Goal: Information Seeking & Learning: Learn about a topic

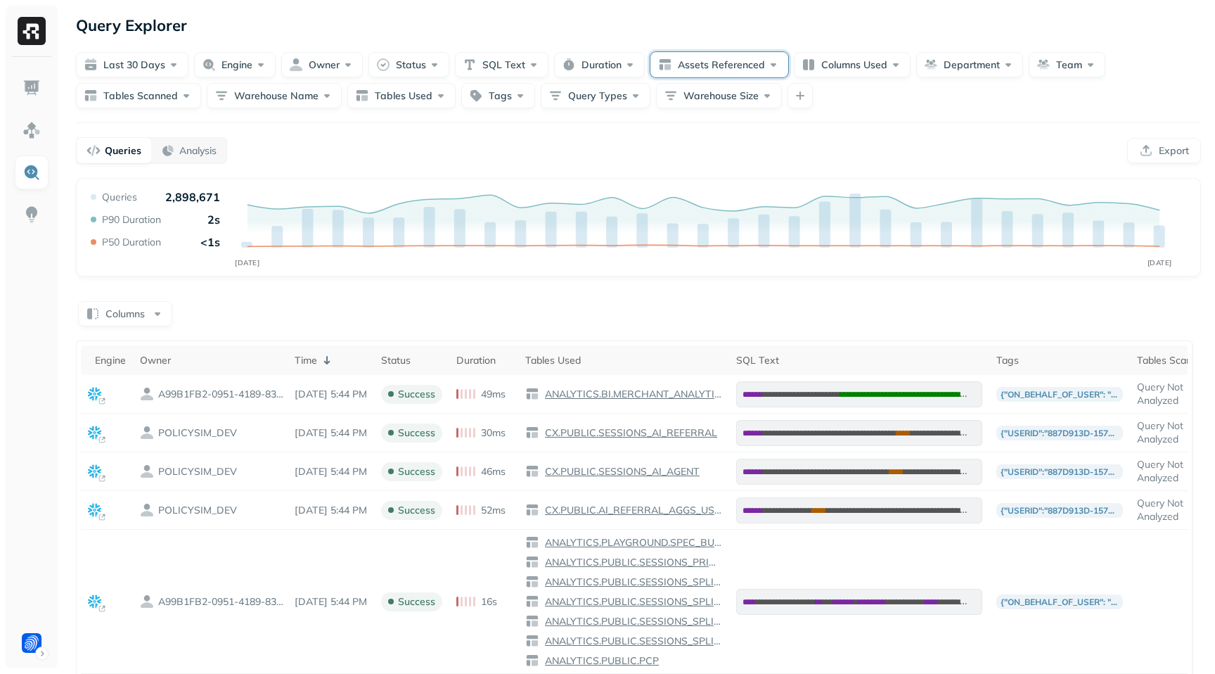
click at [723, 74] on button "Assets Referenced" at bounding box center [719, 64] width 138 height 25
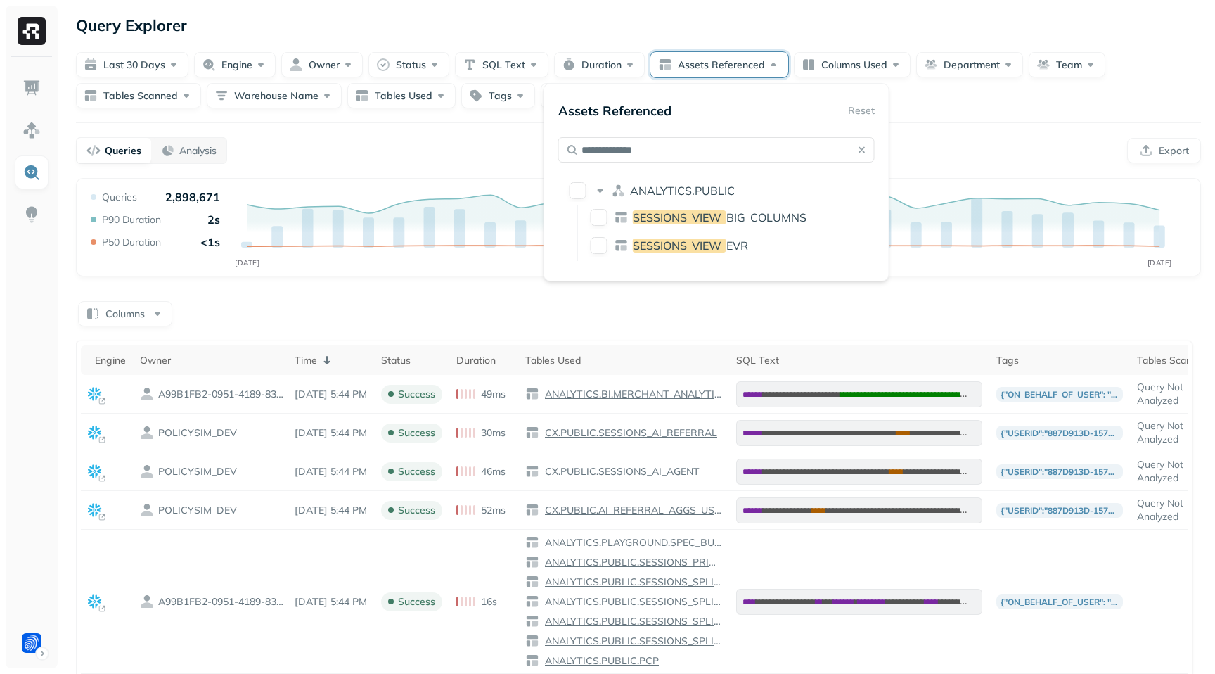
type input "**********"
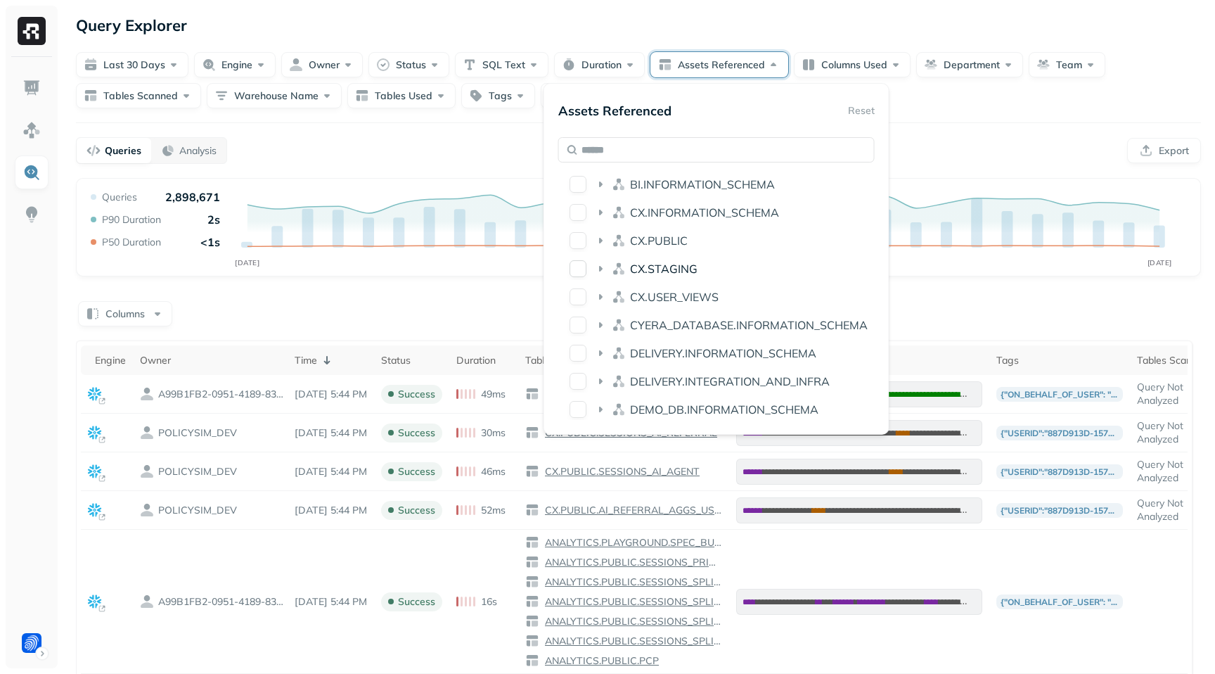
scroll to position [683, 0]
click at [603, 241] on icon at bounding box center [600, 239] width 14 height 14
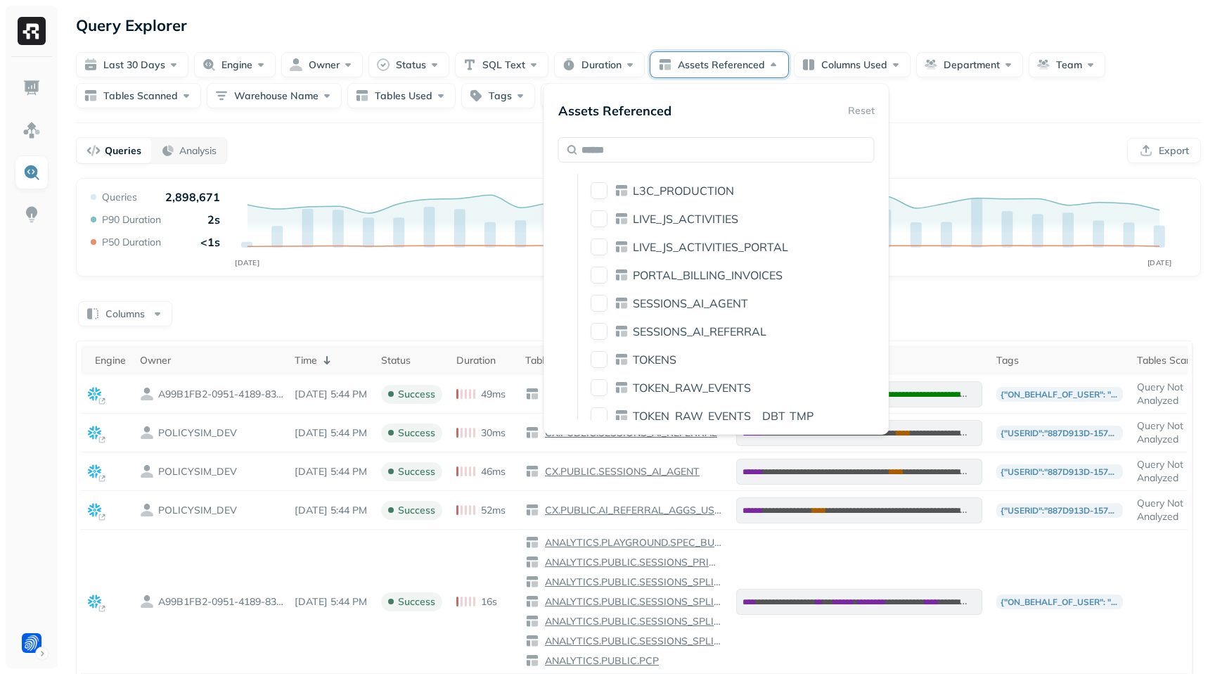
scroll to position [936, 0]
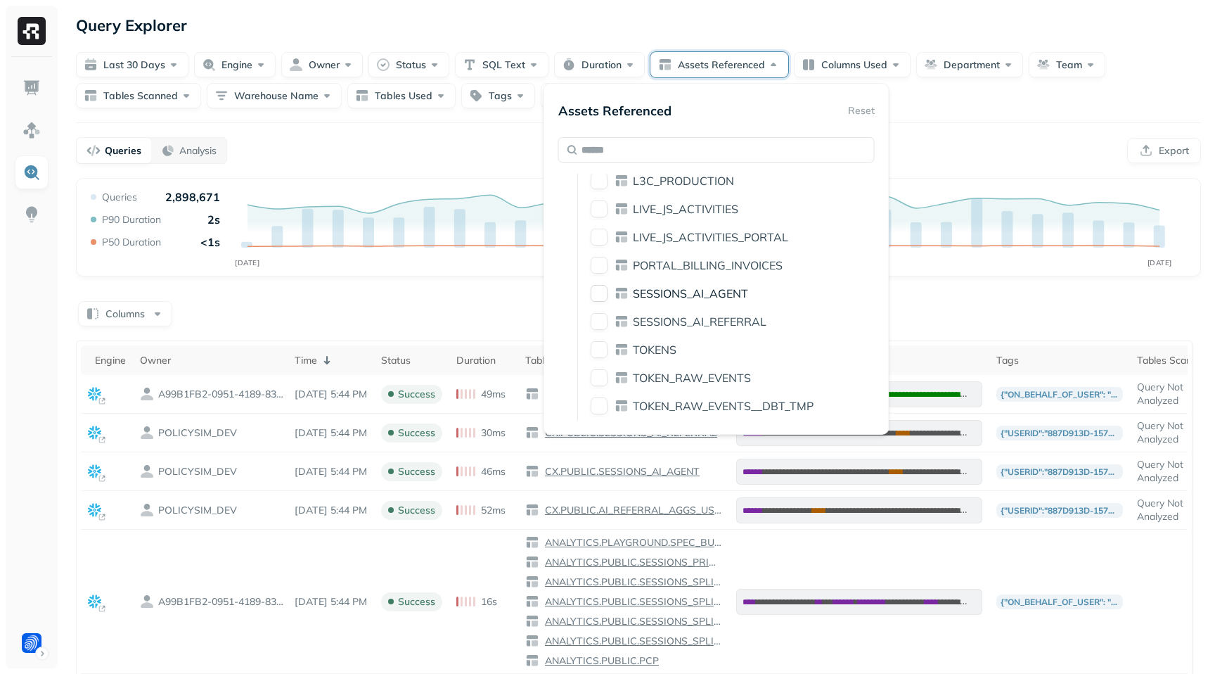
click at [598, 292] on button "SESSIONS_AI_AGENT" at bounding box center [599, 293] width 17 height 17
click at [596, 316] on button "SESSIONS_AI_REFERRAL" at bounding box center [599, 321] width 17 height 17
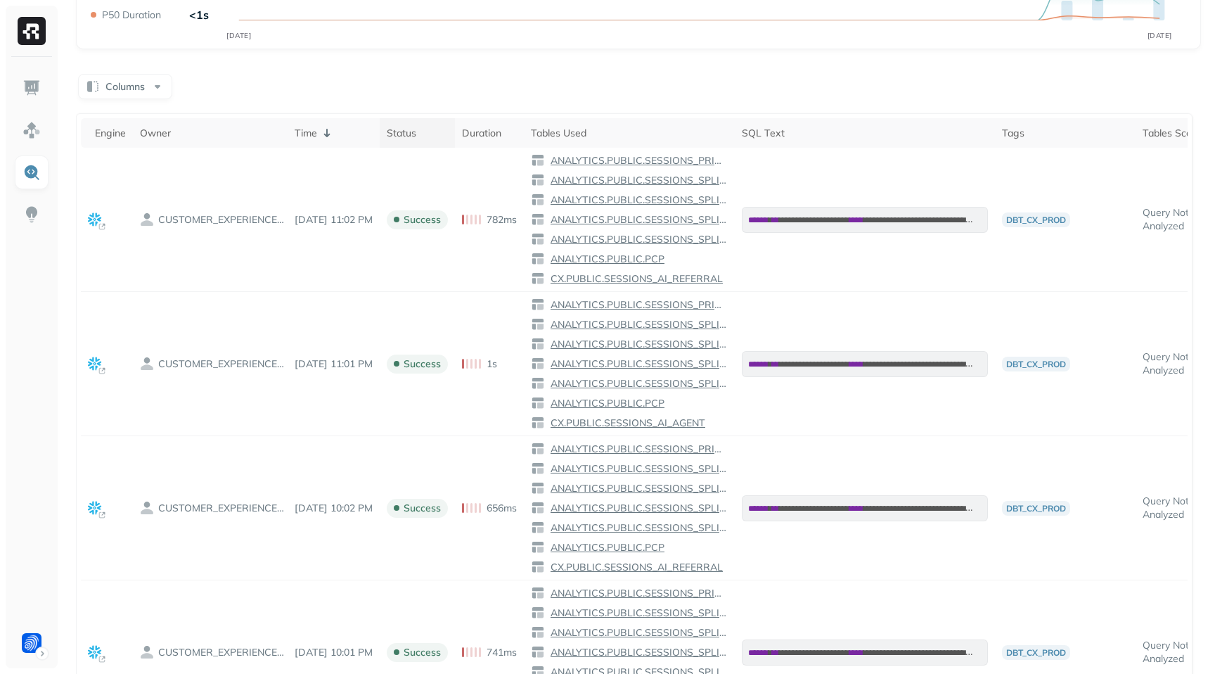
scroll to position [0, 0]
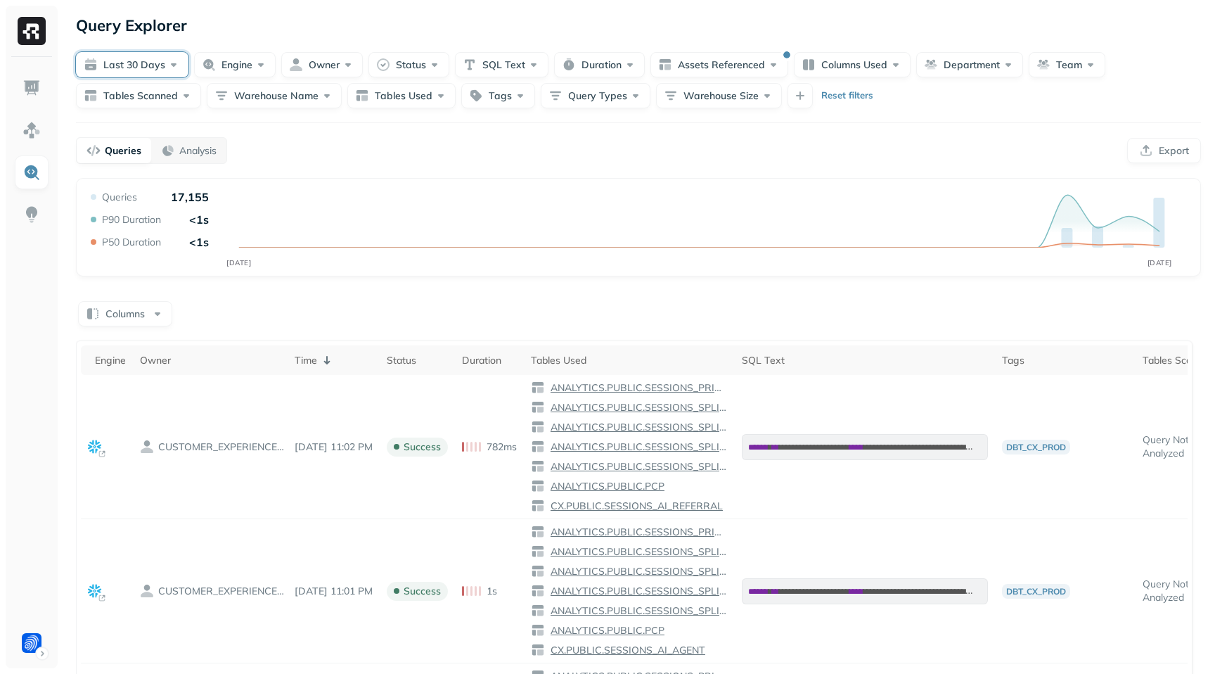
click at [153, 60] on button "Last 30 days" at bounding box center [132, 64] width 112 height 25
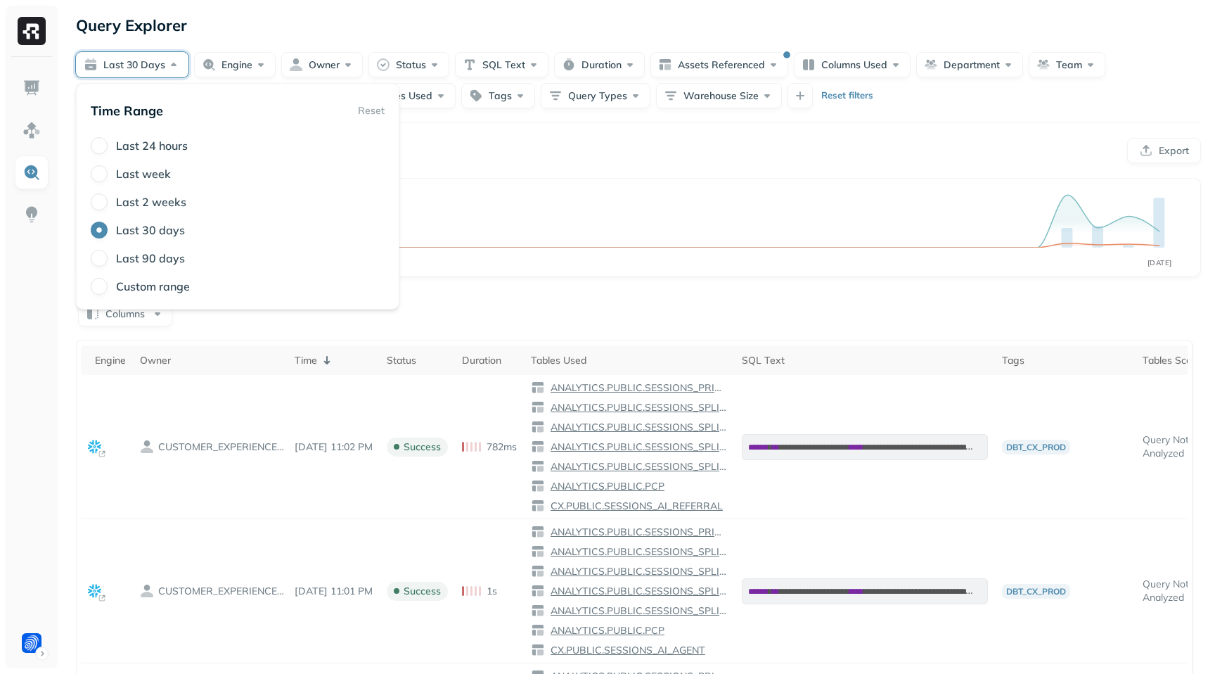
click at [151, 172] on label "Last week" at bounding box center [143, 174] width 55 height 14
click at [108, 172] on button "Last week" at bounding box center [99, 173] width 17 height 17
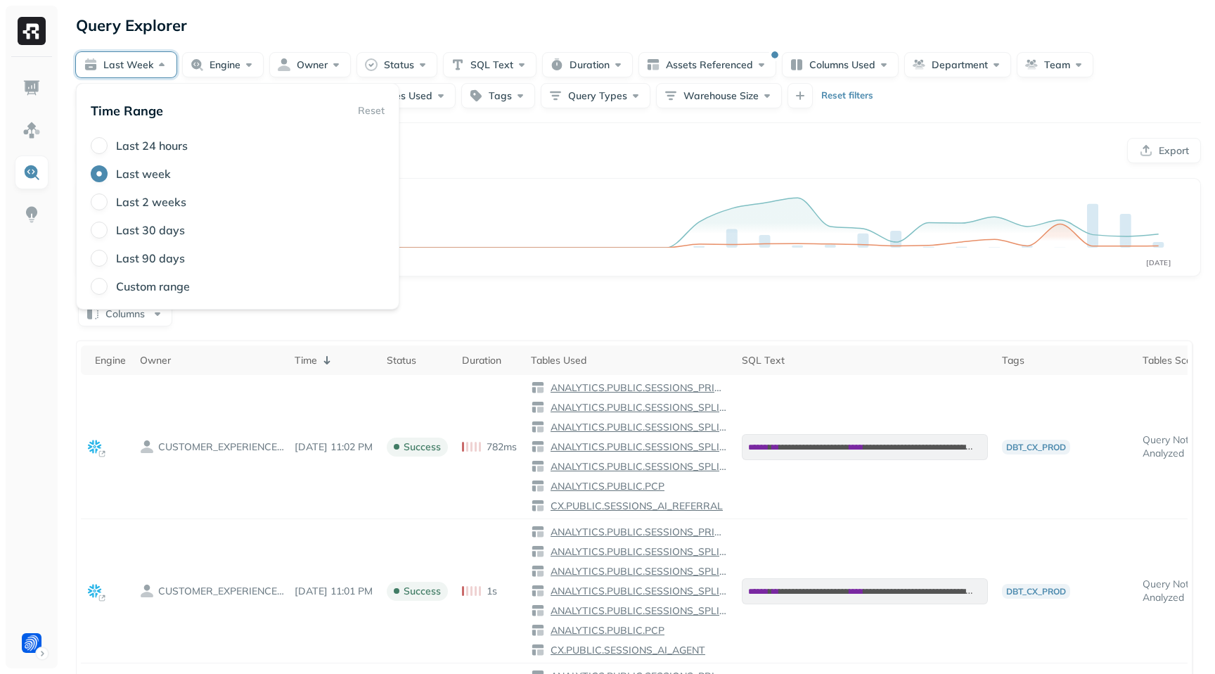
click at [277, 22] on div "Query Explorer" at bounding box center [638, 25] width 1125 height 25
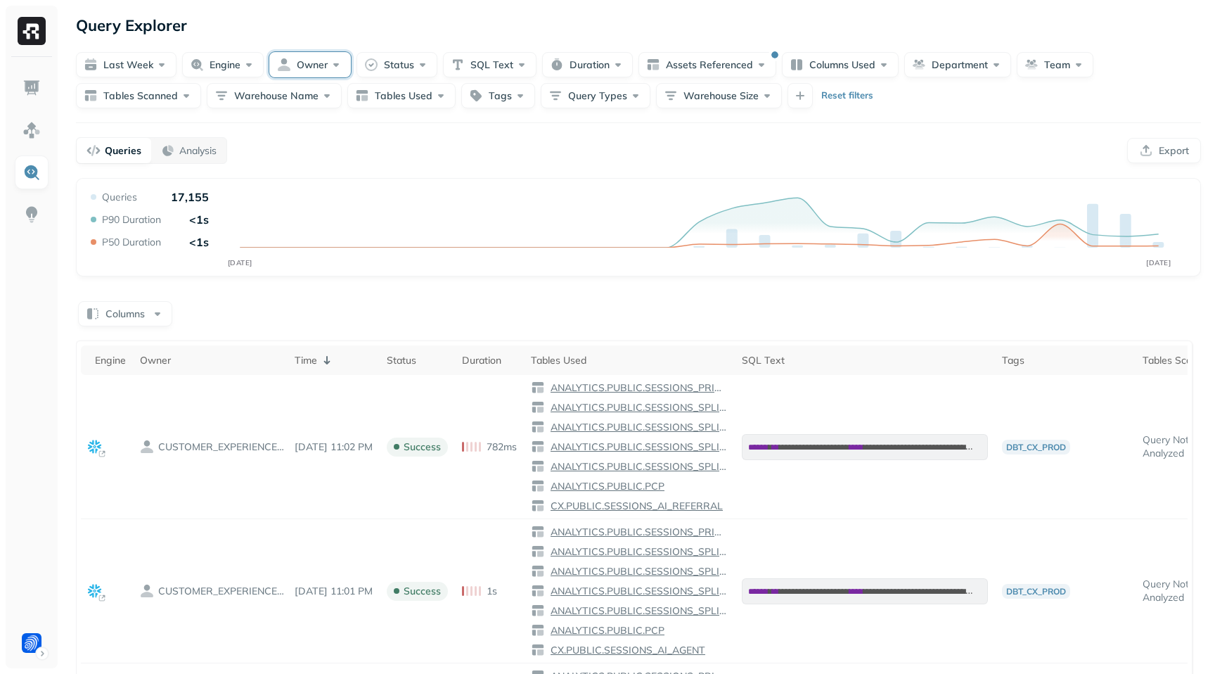
click at [314, 70] on button "Owner" at bounding box center [310, 64] width 82 height 25
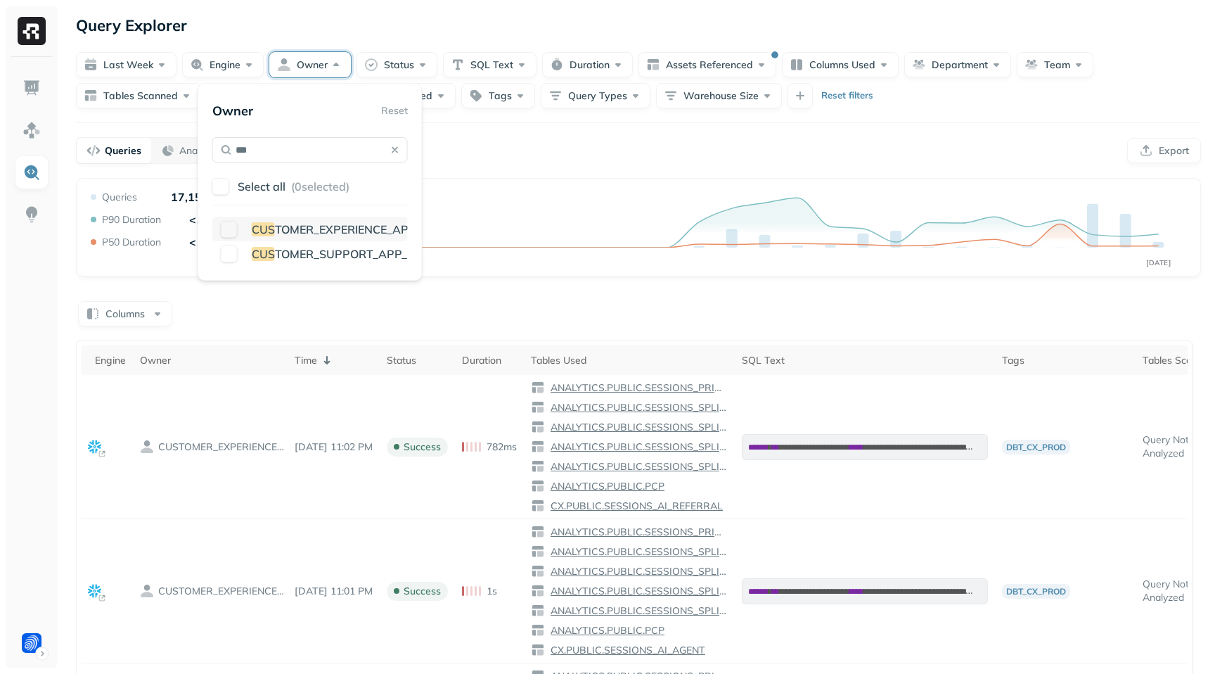
type input "***"
click at [230, 223] on button "button" at bounding box center [229, 229] width 17 height 17
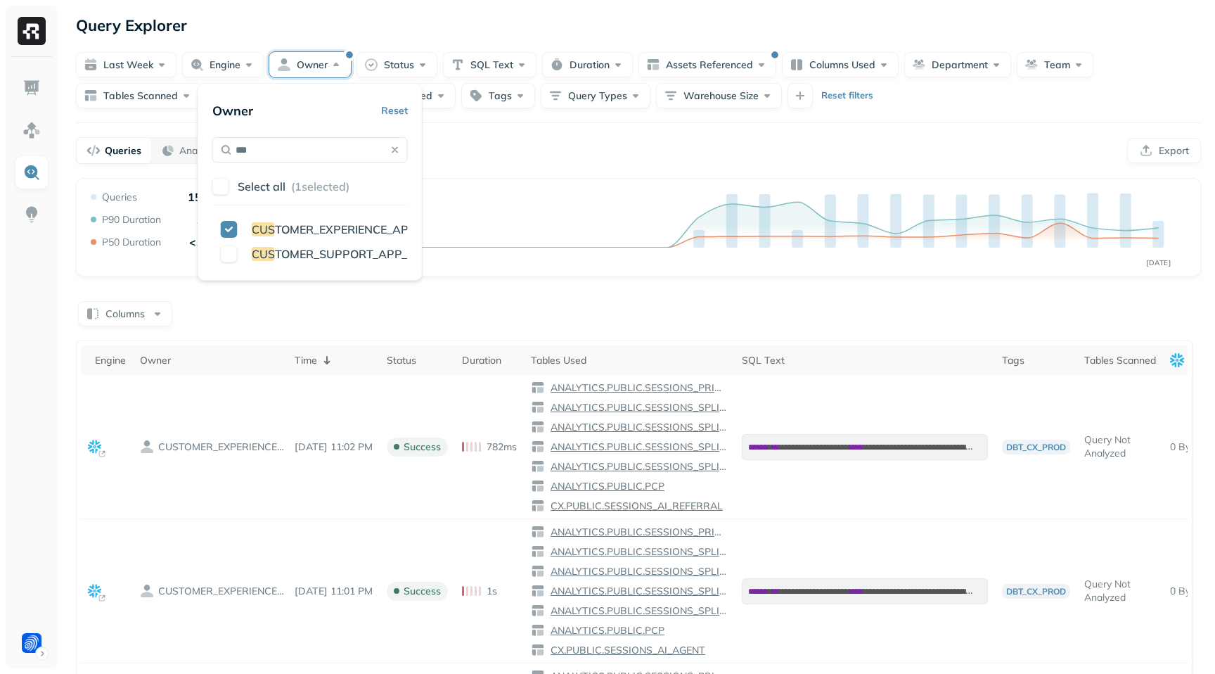
click at [476, 143] on div "Queries Analysis Export" at bounding box center [638, 150] width 1125 height 27
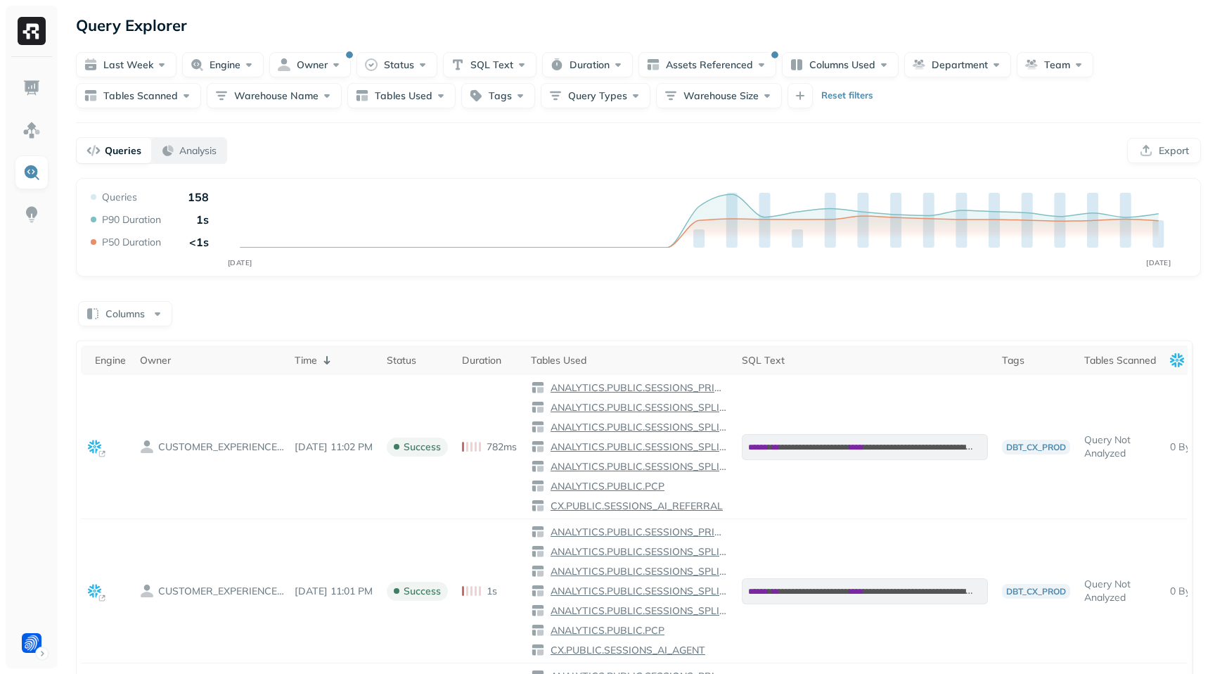
click at [192, 158] on button "Analysis" at bounding box center [188, 150] width 75 height 25
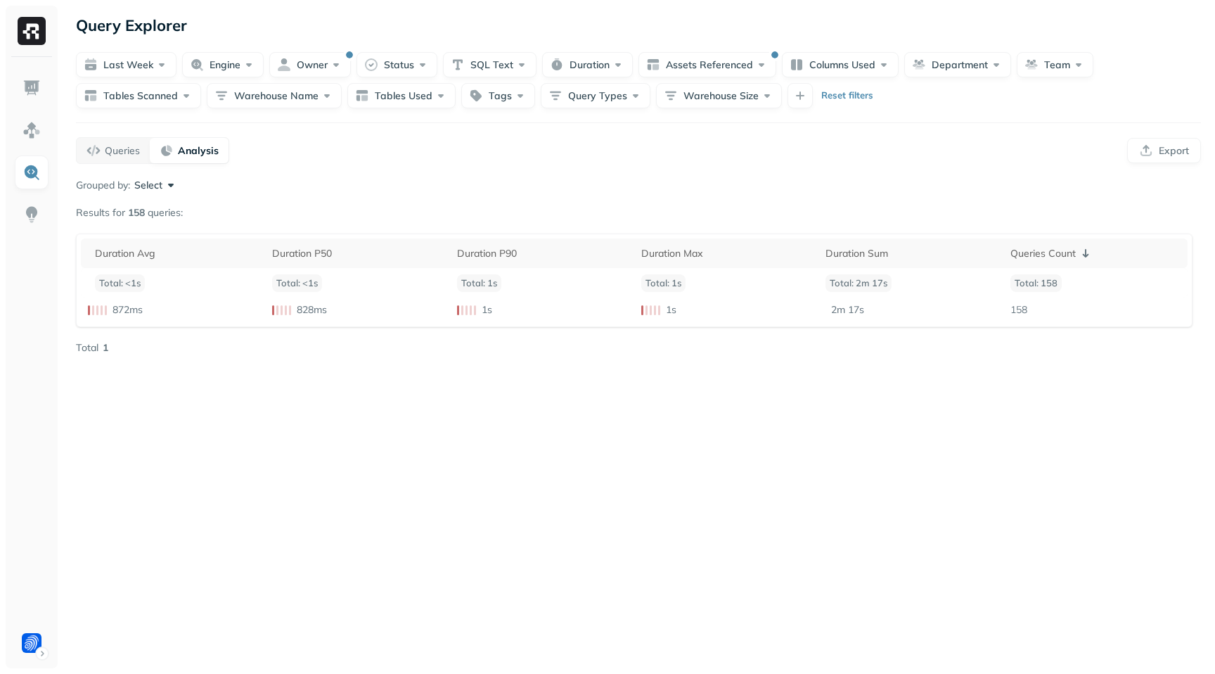
click at [167, 188] on button "Select" at bounding box center [156, 185] width 44 height 14
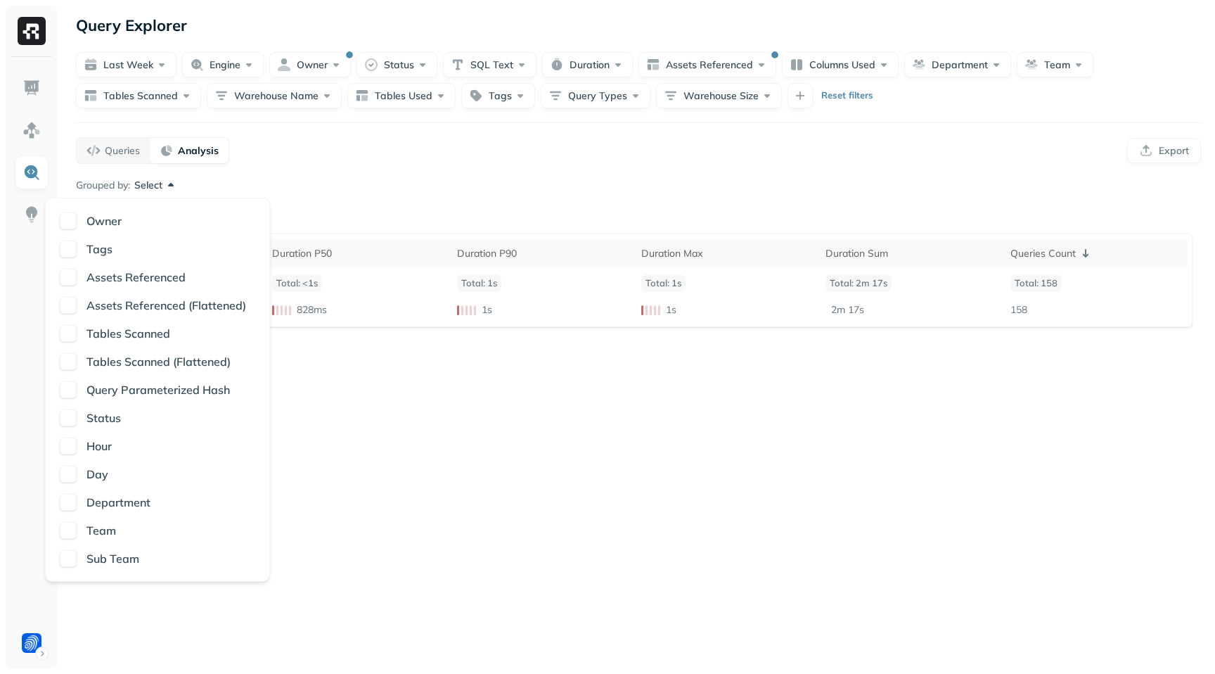
click at [88, 478] on p "Day" at bounding box center [97, 473] width 22 height 17
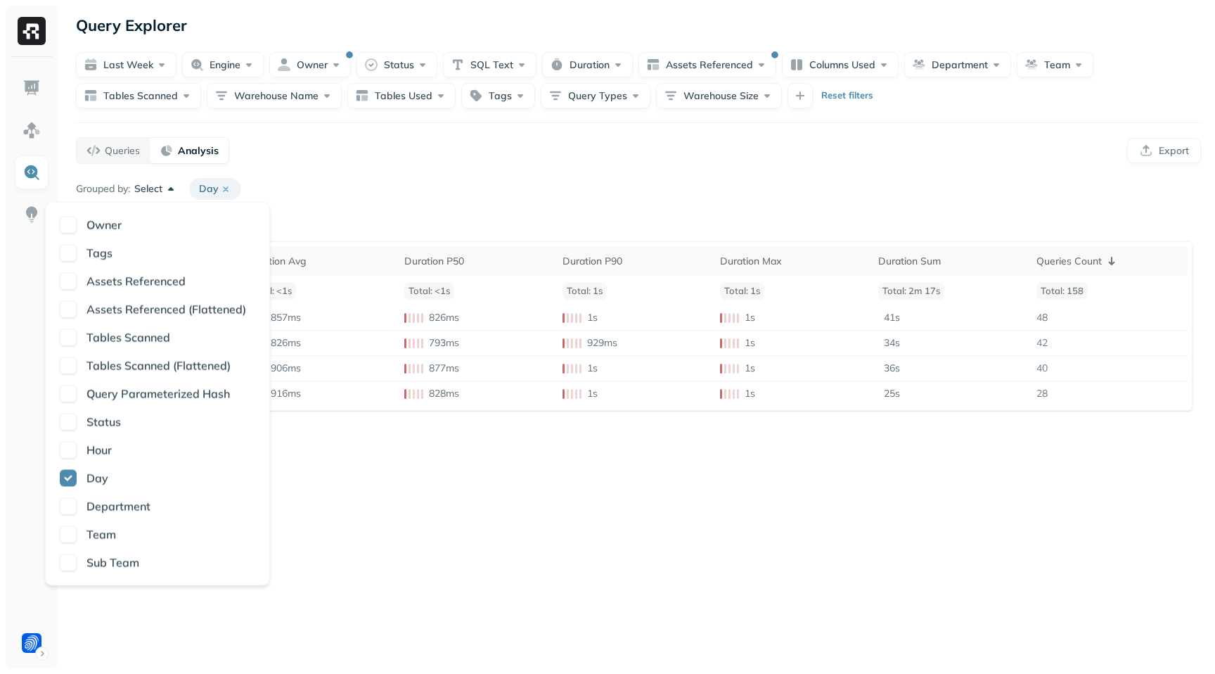
click at [370, 438] on div "Query Explorer Last week Engine Owner Status SQL Text Duration Assets Reference…" at bounding box center [638, 337] width 1153 height 674
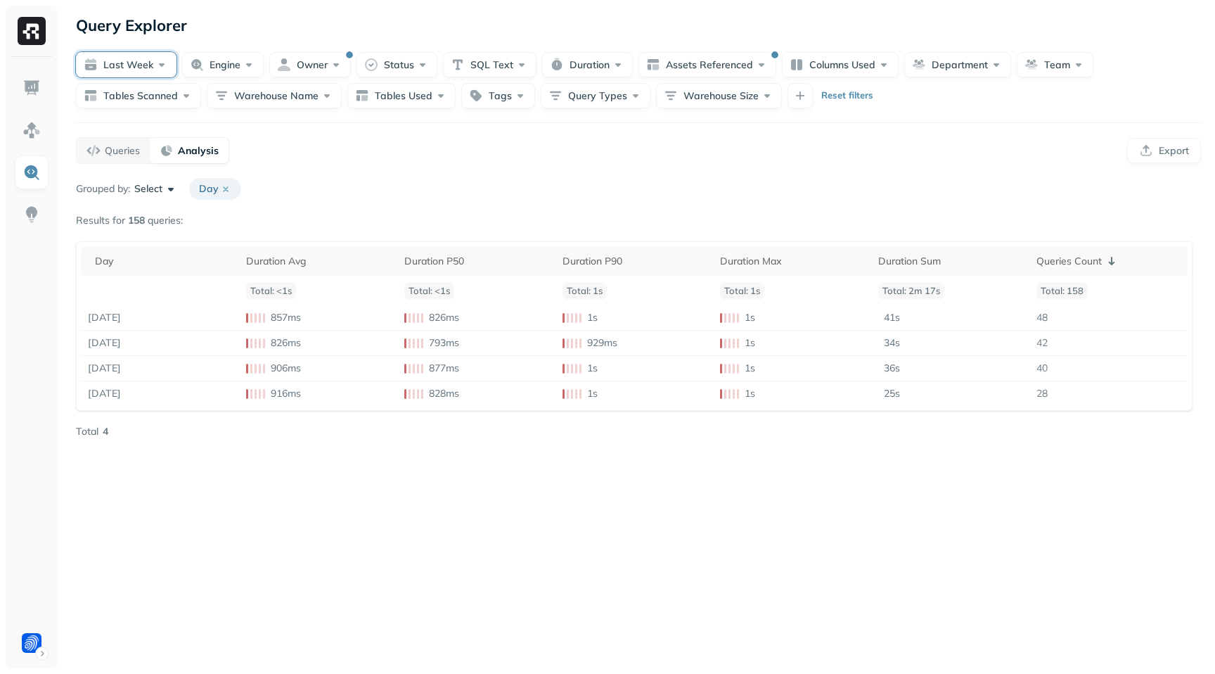
click at [147, 70] on button "Last week" at bounding box center [126, 64] width 101 height 25
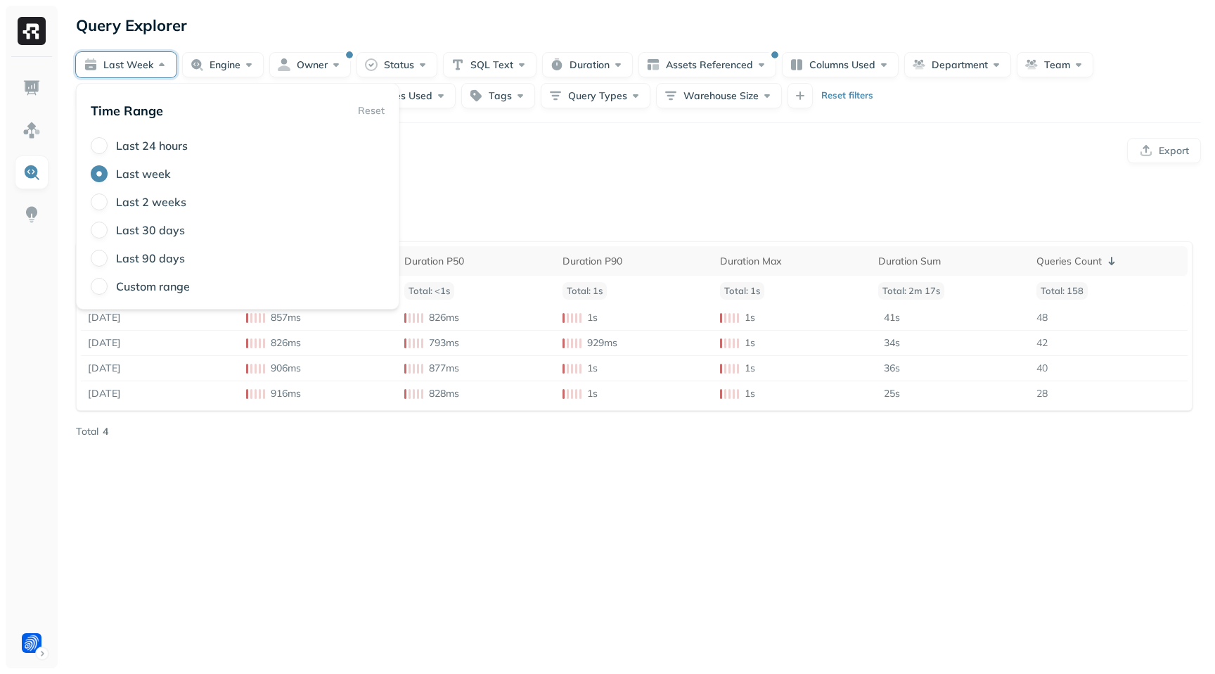
click at [529, 191] on div "Grouped by: Select Day" at bounding box center [638, 189] width 1125 height 22
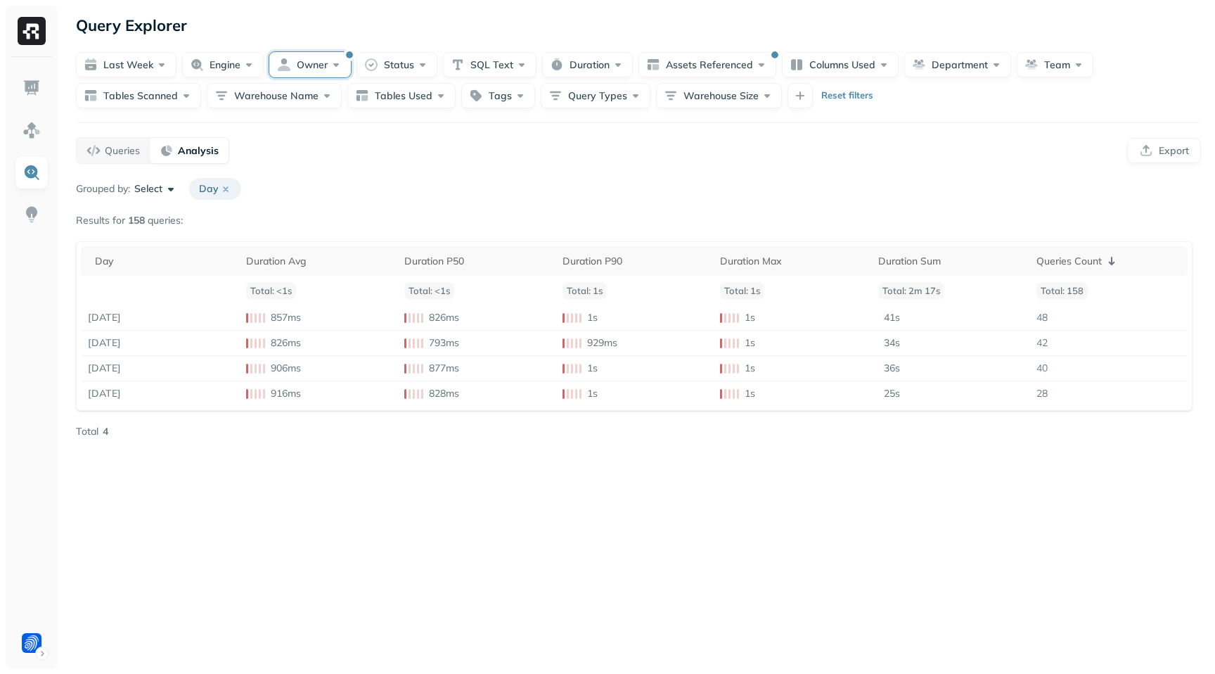
click at [342, 65] on button "Owner" at bounding box center [310, 64] width 82 height 25
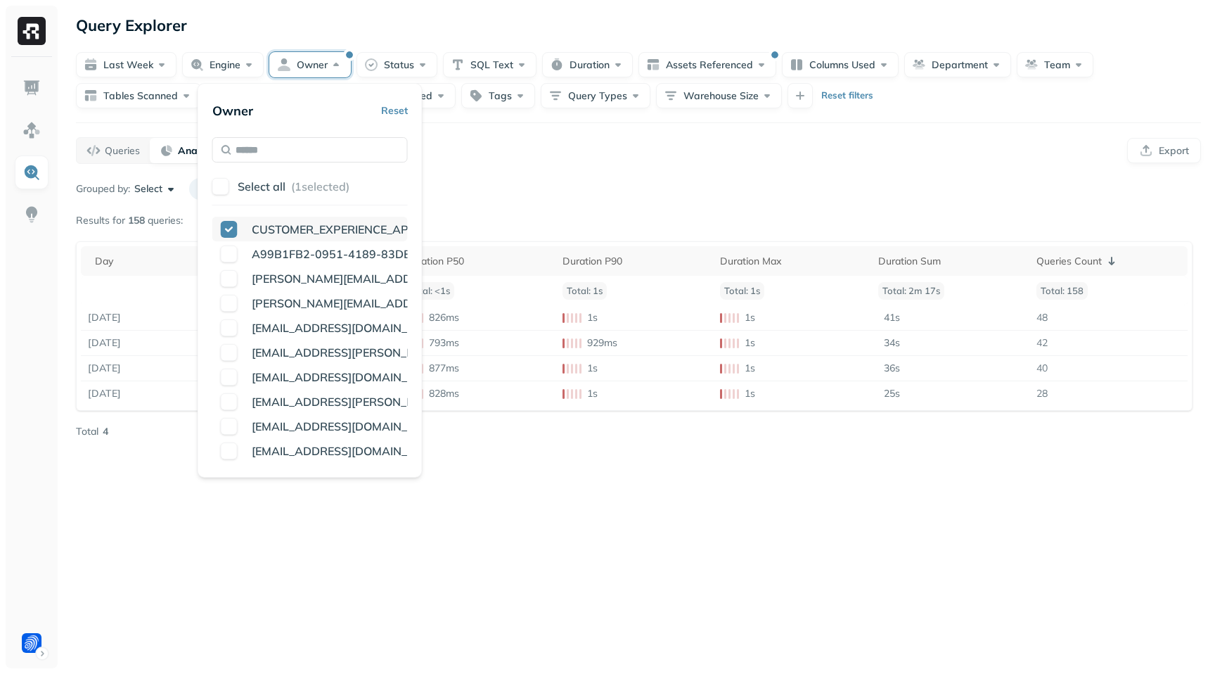
click at [231, 226] on button "button" at bounding box center [229, 229] width 17 height 17
click at [464, 181] on div "Grouped by: Select Day" at bounding box center [638, 189] width 1125 height 22
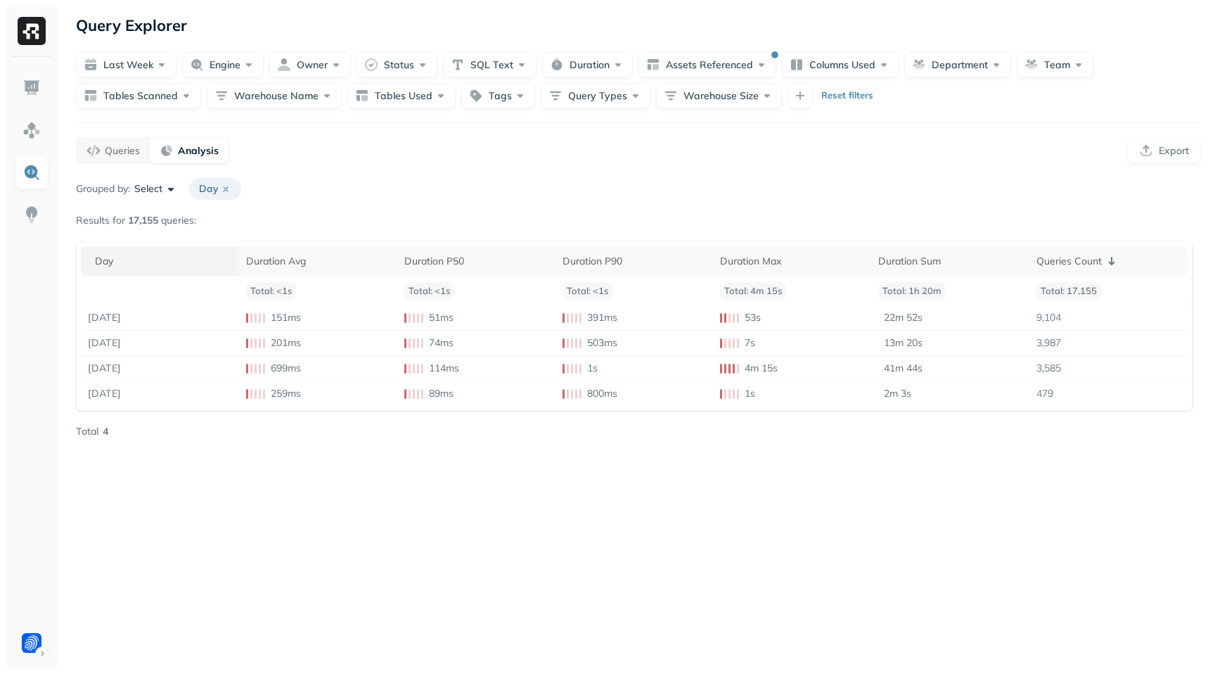
click at [186, 258] on div "Day" at bounding box center [163, 261] width 137 height 13
click at [1121, 259] on p "( 1 )" at bounding box center [1121, 261] width 11 height 13
click at [120, 153] on p "Queries" at bounding box center [122, 150] width 35 height 13
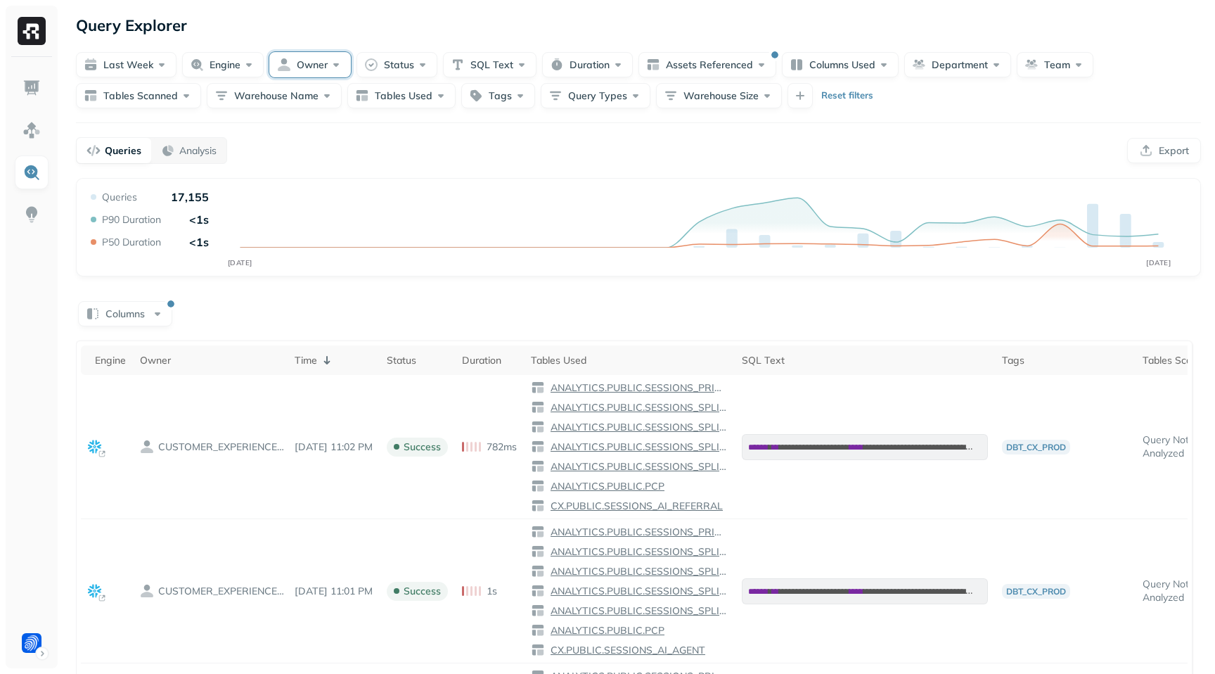
click at [300, 56] on button "Owner" at bounding box center [310, 64] width 82 height 25
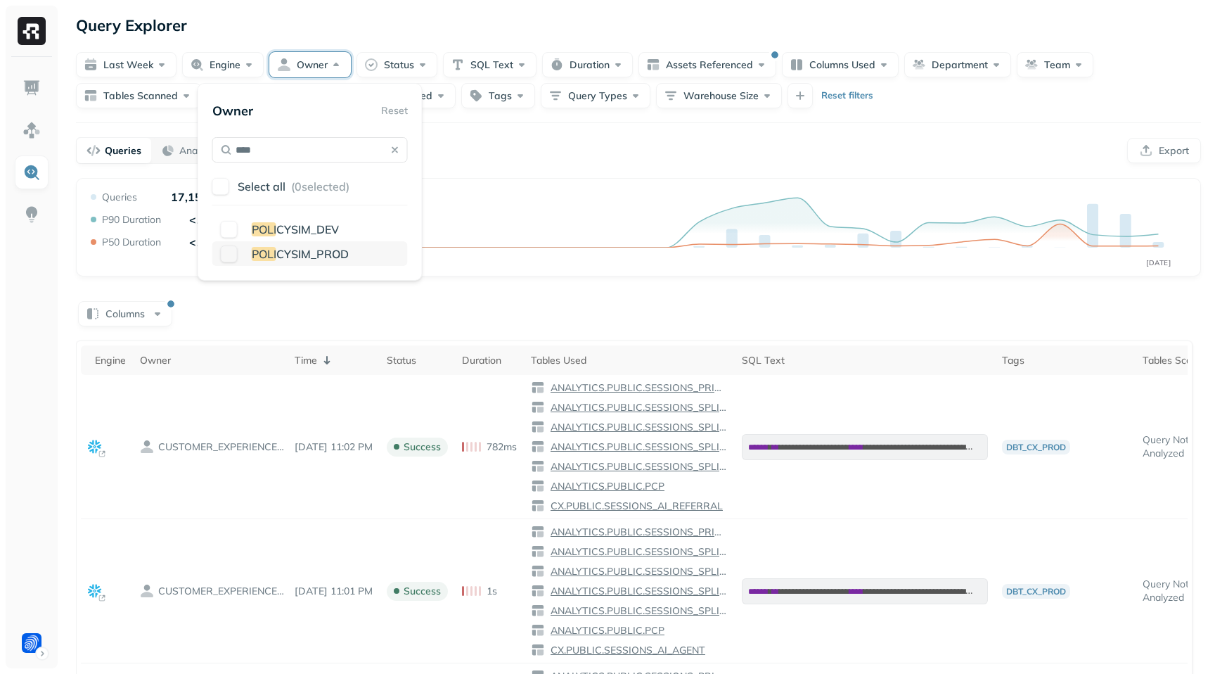
type input "****"
click at [226, 253] on button "button" at bounding box center [229, 253] width 17 height 17
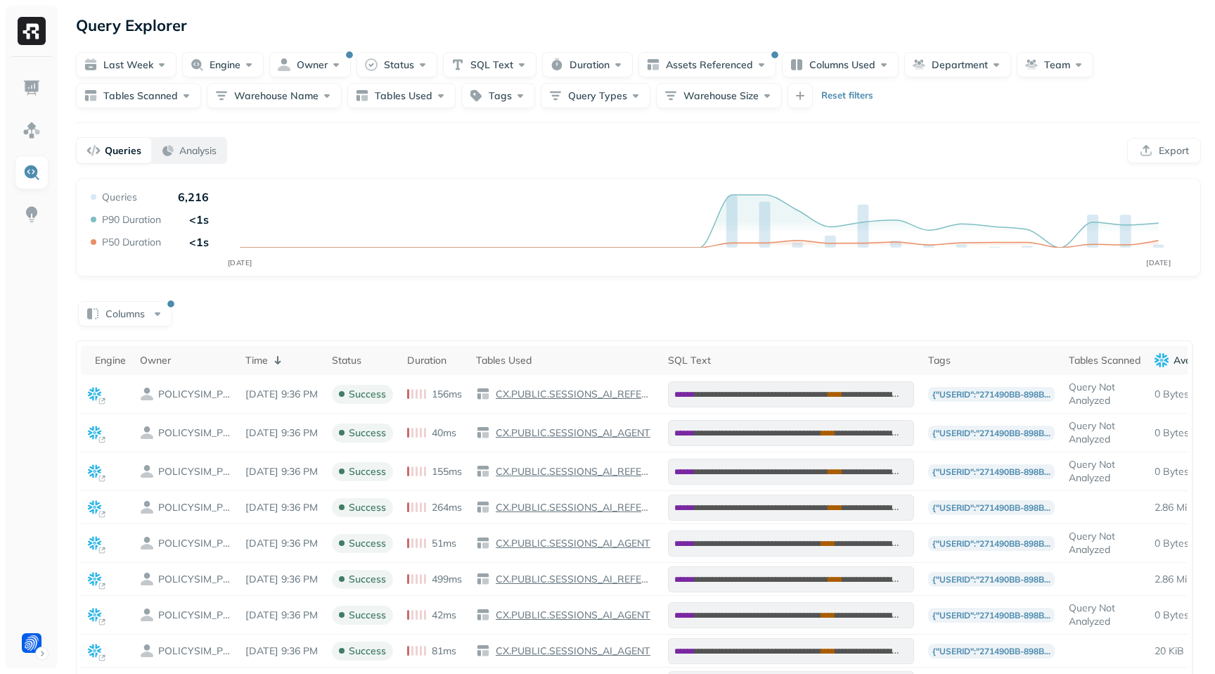
click at [212, 145] on p "Analysis" at bounding box center [197, 150] width 37 height 13
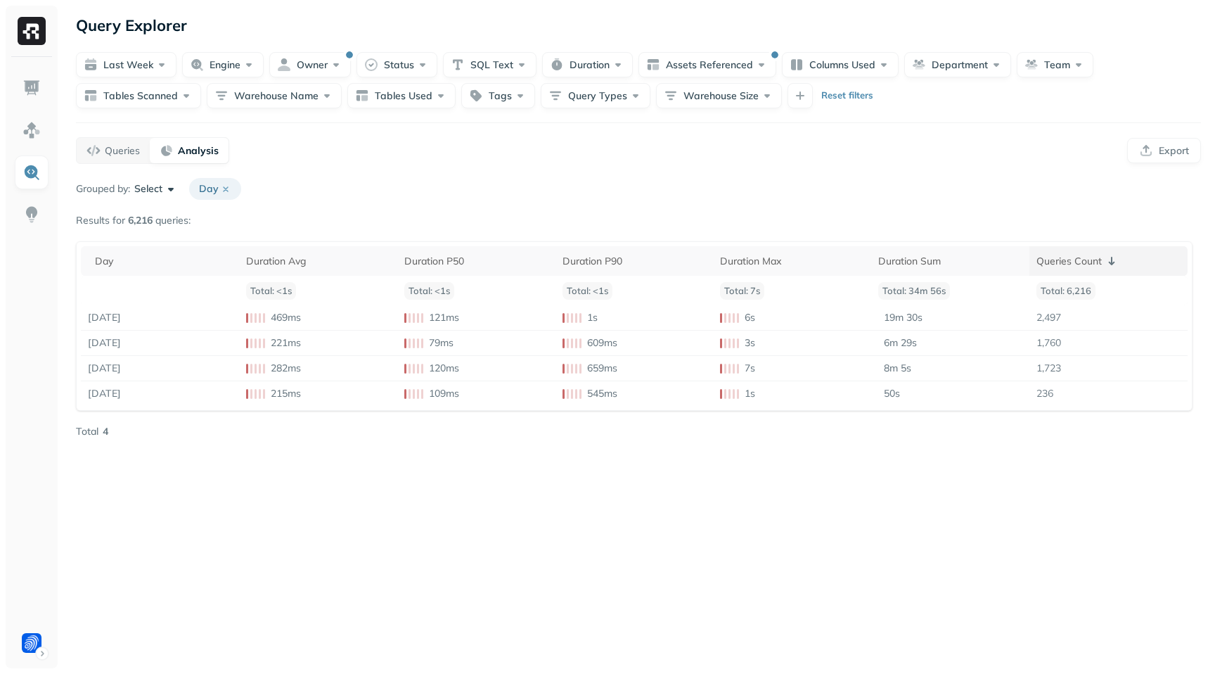
click at [1112, 262] on icon at bounding box center [1112, 261] width 6 height 8
click at [1112, 262] on icon at bounding box center [1111, 260] width 17 height 17
click at [181, 260] on div "Day" at bounding box center [163, 261] width 137 height 13
click at [89, 150] on div "Queries" at bounding box center [112, 150] width 53 height 14
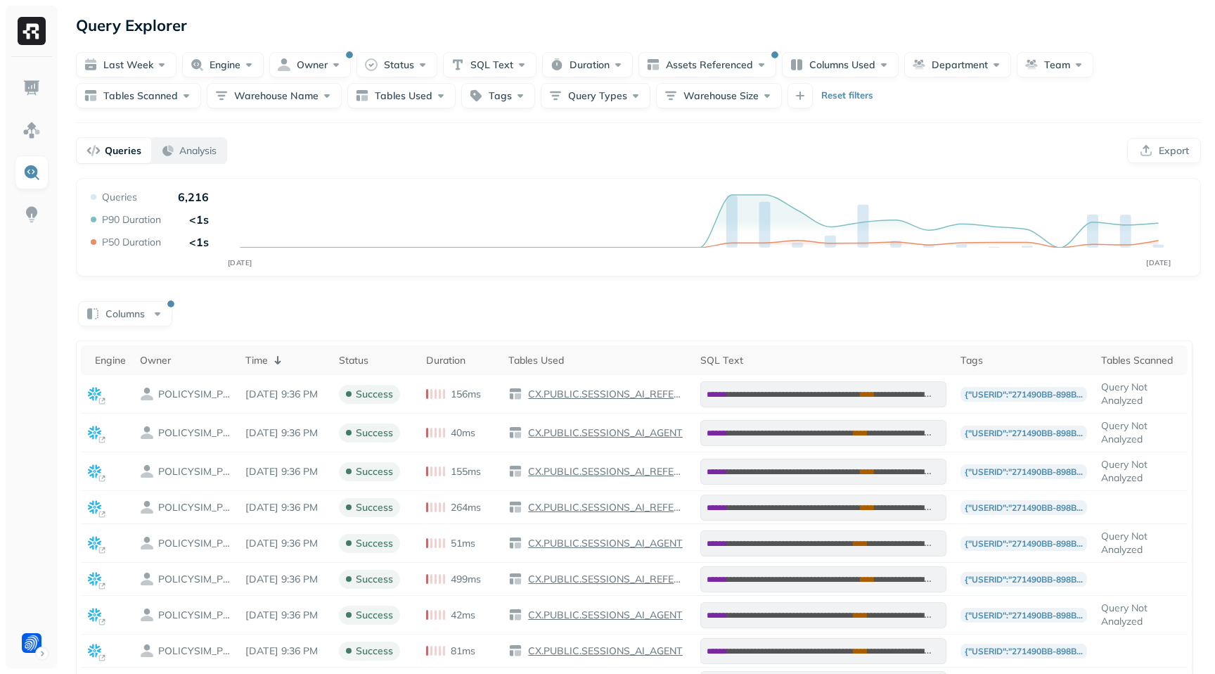
click at [198, 160] on button "Analysis" at bounding box center [188, 150] width 75 height 25
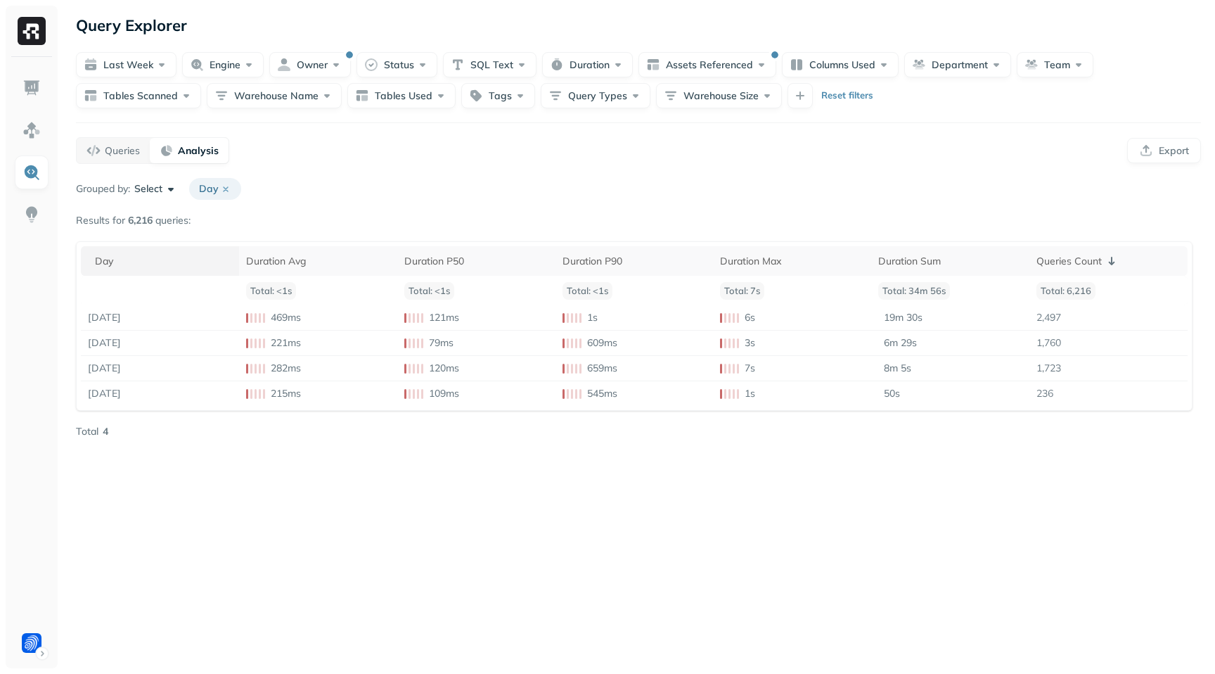
click at [150, 263] on div "Day" at bounding box center [163, 261] width 137 height 13
click at [1117, 264] on p "( 1 )" at bounding box center [1121, 261] width 11 height 13
click at [794, 98] on button "button" at bounding box center [799, 95] width 25 height 25
type input "****"
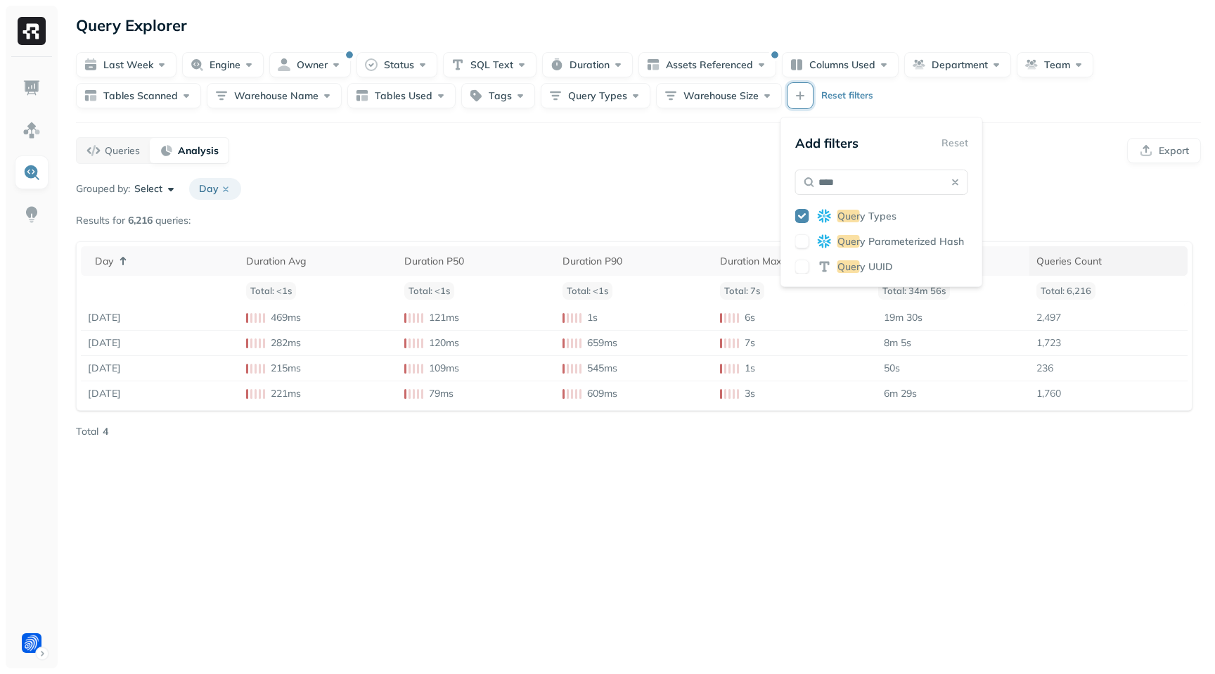
click at [808, 265] on button "button" at bounding box center [802, 266] width 14 height 14
click at [1041, 122] on div at bounding box center [638, 122] width 1125 height 1
click at [943, 92] on div "Last week Engine Owner Status SQL Text Duration Assets Referenced Columns Used …" at bounding box center [638, 80] width 1125 height 56
click at [793, 94] on button "button" at bounding box center [799, 95] width 25 height 25
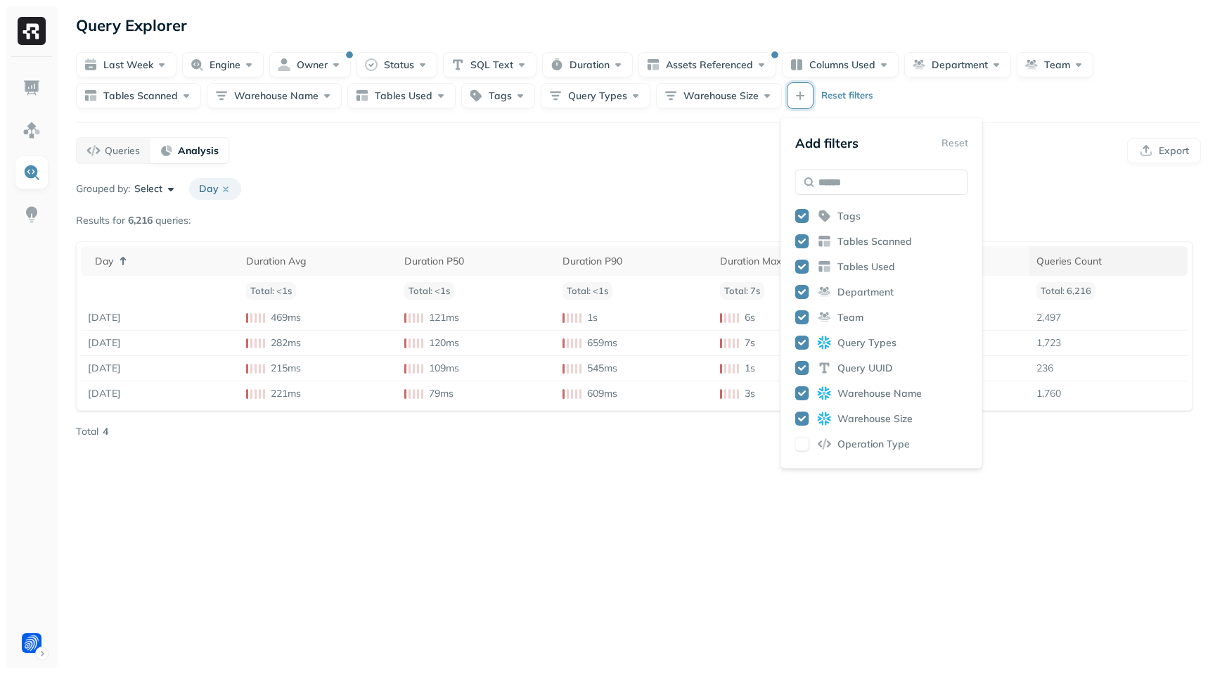
click at [932, 101] on div "Last week Engine Owner Status SQL Text Duration Assets Referenced Columns Used …" at bounding box center [638, 80] width 1125 height 56
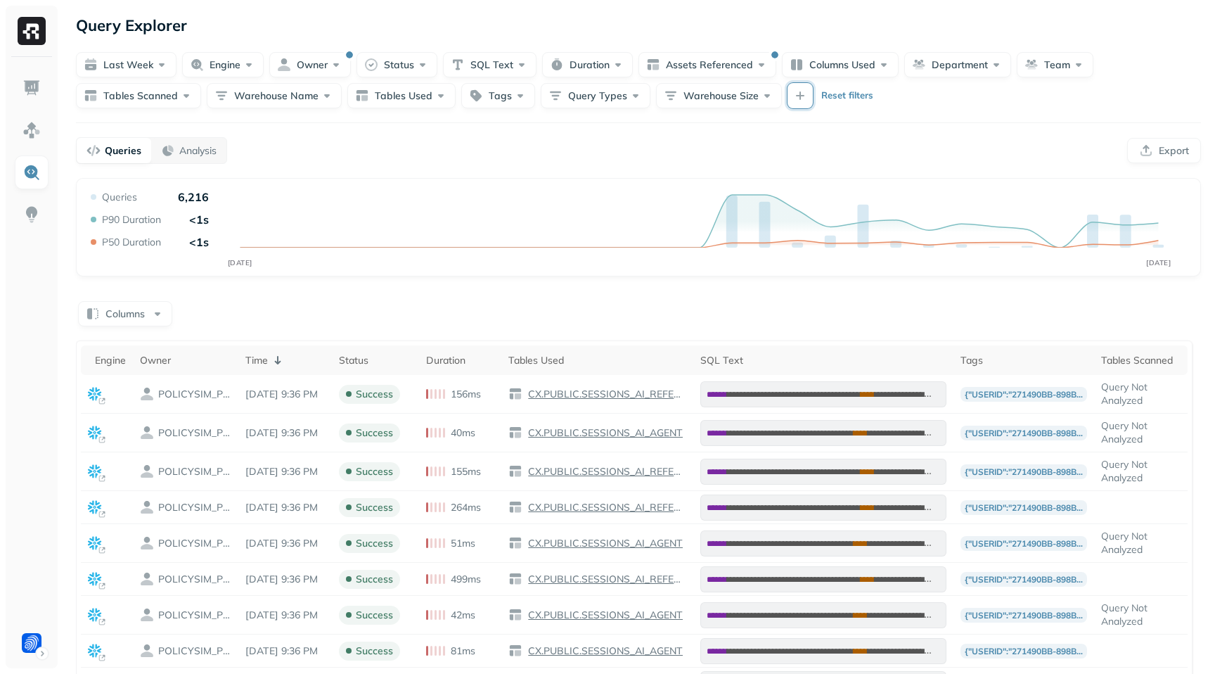
click at [796, 98] on button "button" at bounding box center [799, 95] width 25 height 25
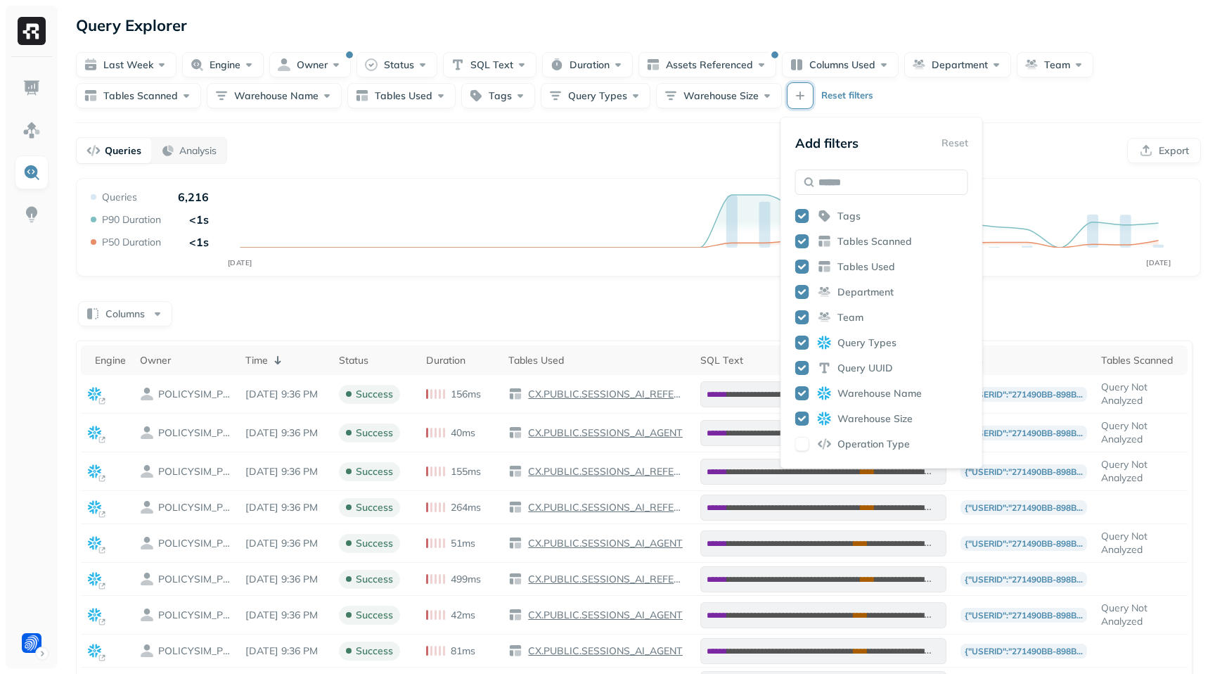
click at [799, 372] on button "button" at bounding box center [802, 368] width 14 height 14
click at [1022, 107] on div "Last week Engine Owner Status SQL Text Duration Assets Referenced Columns Used …" at bounding box center [638, 80] width 1125 height 56
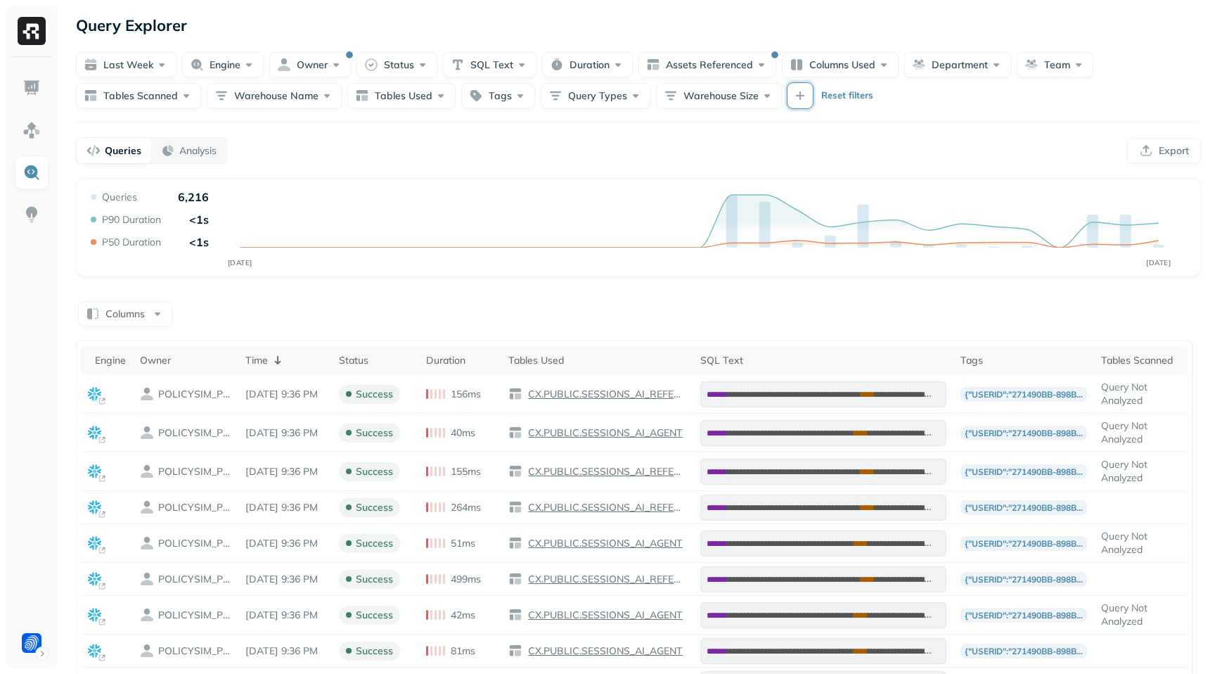
click at [790, 98] on button "button" at bounding box center [799, 95] width 25 height 25
type input "**"
click at [801, 217] on button "button" at bounding box center [802, 216] width 14 height 14
click at [1050, 111] on div "**********" at bounding box center [638, 491] width 1153 height 982
click at [832, 99] on p "Reset filters" at bounding box center [847, 96] width 52 height 14
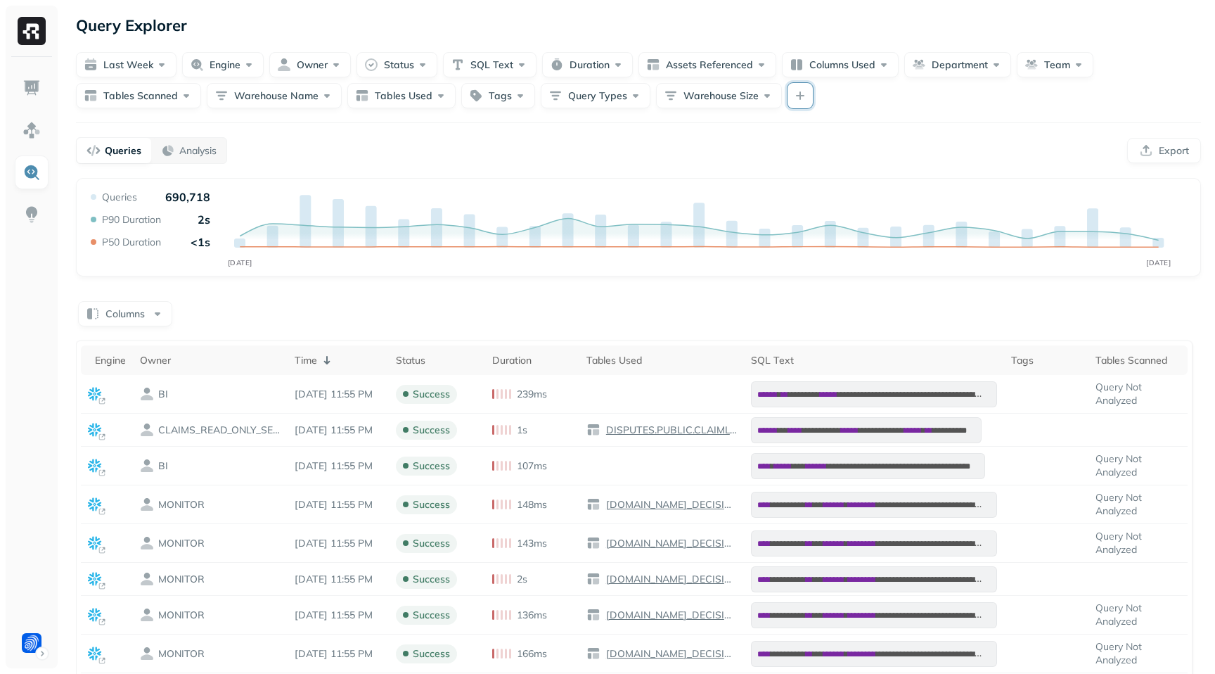
click at [790, 93] on button "button" at bounding box center [799, 95] width 25 height 25
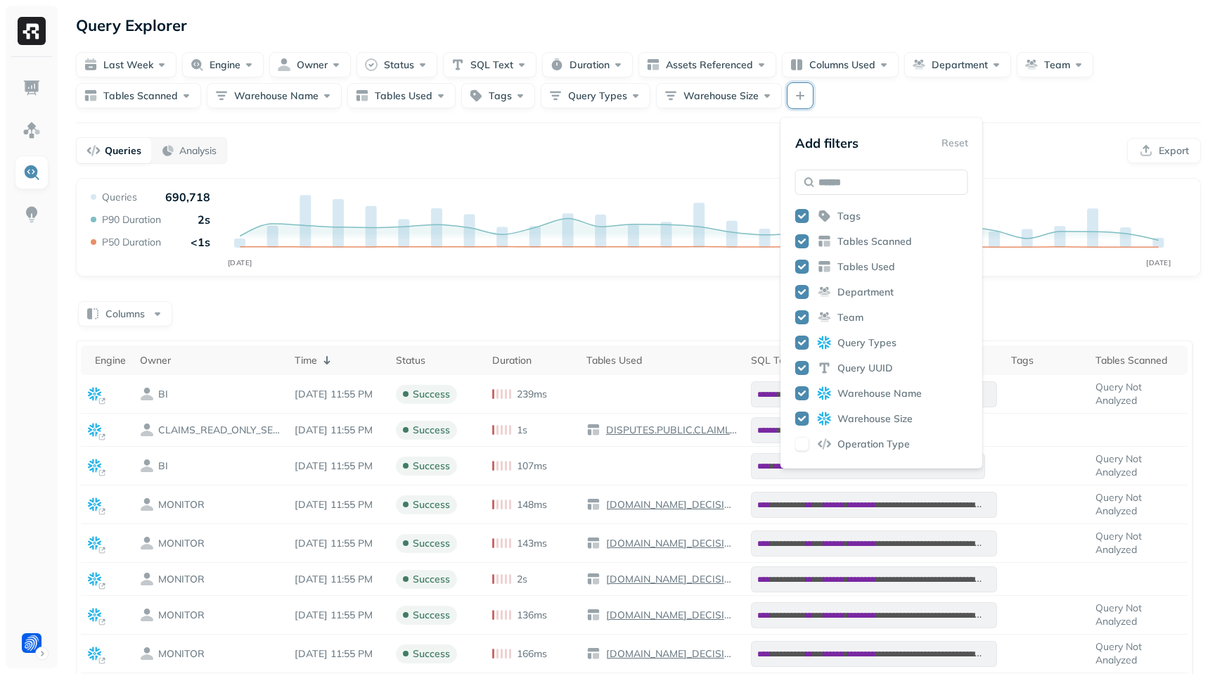
click at [872, 94] on div "Last week Engine Owner Status SQL Text Duration Assets Referenced Columns Used …" at bounding box center [638, 80] width 1125 height 56
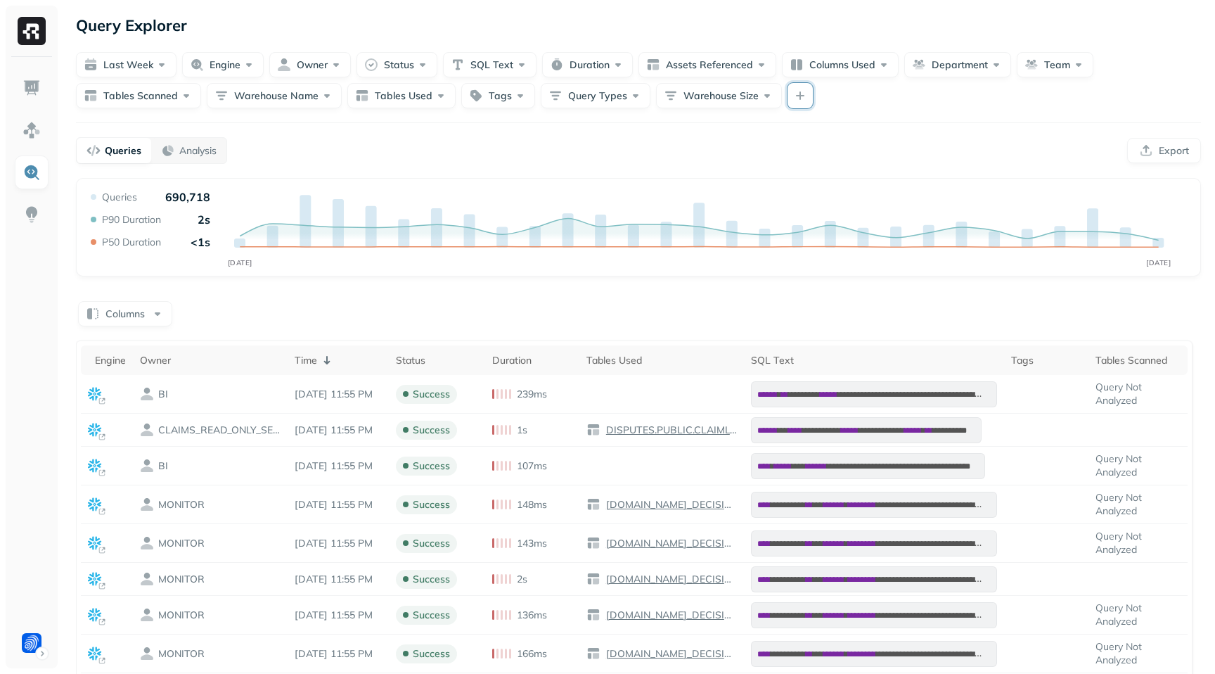
click at [787, 94] on button "button" at bounding box center [799, 95] width 25 height 25
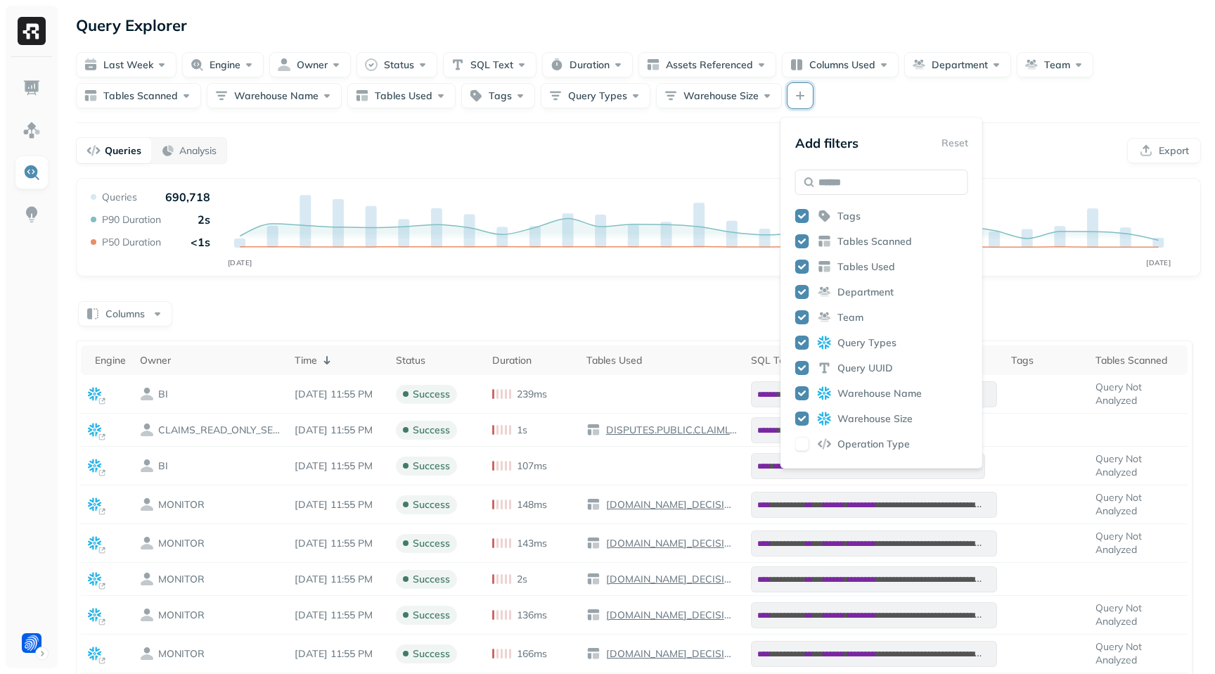
click at [944, 145] on div "Add filters Reset" at bounding box center [881, 142] width 173 height 25
click at [956, 141] on div "Add filters Reset" at bounding box center [881, 142] width 173 height 25
click at [801, 211] on button "button" at bounding box center [802, 216] width 14 height 14
click at [805, 246] on button "button" at bounding box center [802, 241] width 14 height 14
click at [806, 269] on button "button" at bounding box center [802, 266] width 14 height 14
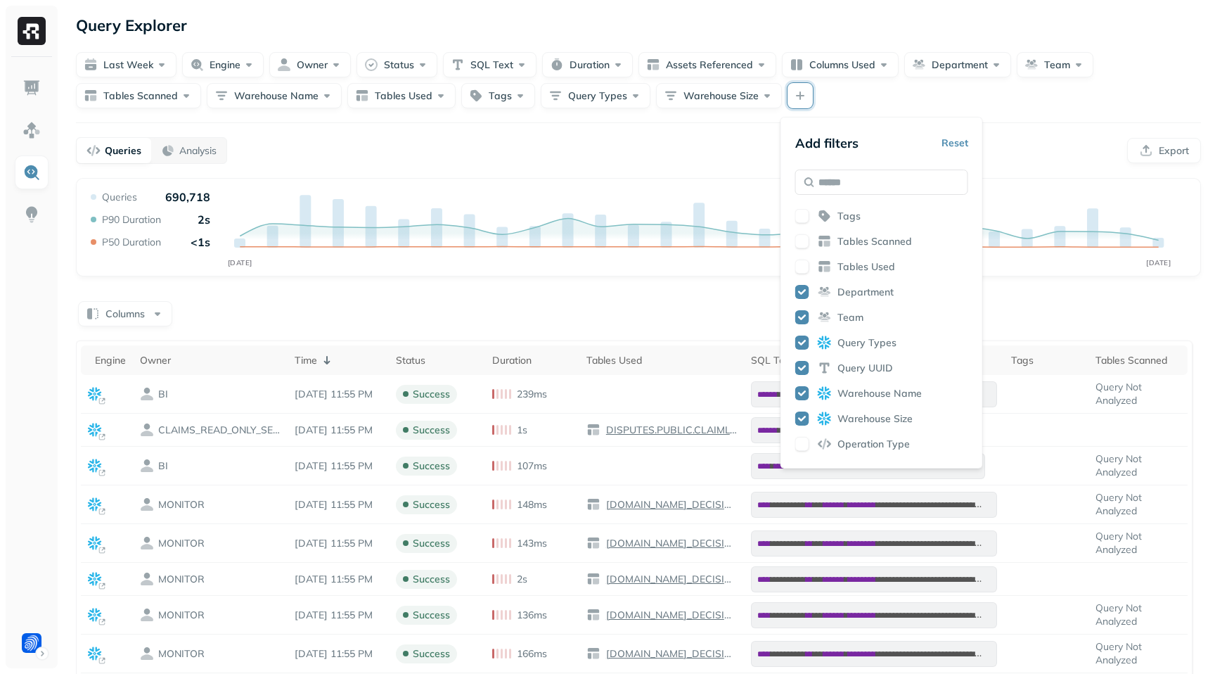
click at [806, 293] on button "button" at bounding box center [802, 292] width 14 height 14
click at [804, 318] on button "button" at bounding box center [802, 317] width 14 height 14
click at [804, 340] on button "button" at bounding box center [802, 342] width 14 height 14
click at [800, 382] on div "Tags Tables Scanned Tables Used Department Team Query Types Query UUID Warehous…" at bounding box center [881, 332] width 173 height 246
click at [801, 416] on button "button" at bounding box center [802, 418] width 14 height 14
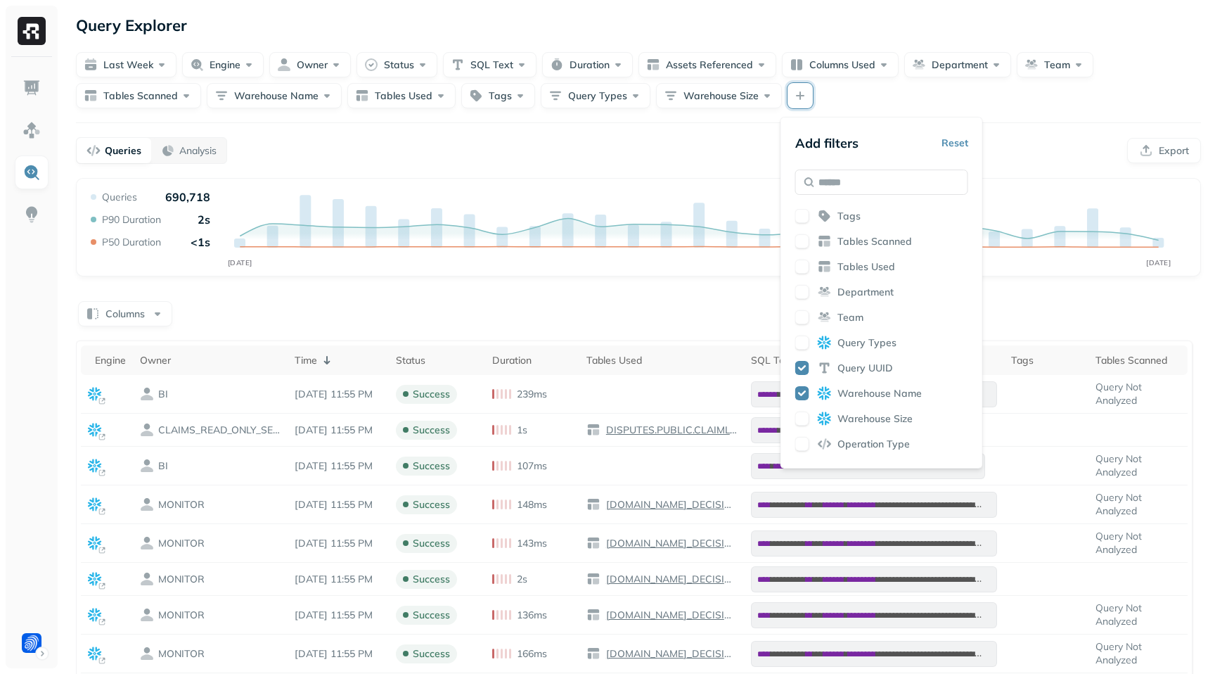
click at [801, 397] on button "button" at bounding box center [802, 393] width 14 height 14
click at [1021, 112] on div "**********" at bounding box center [638, 505] width 1153 height 1010
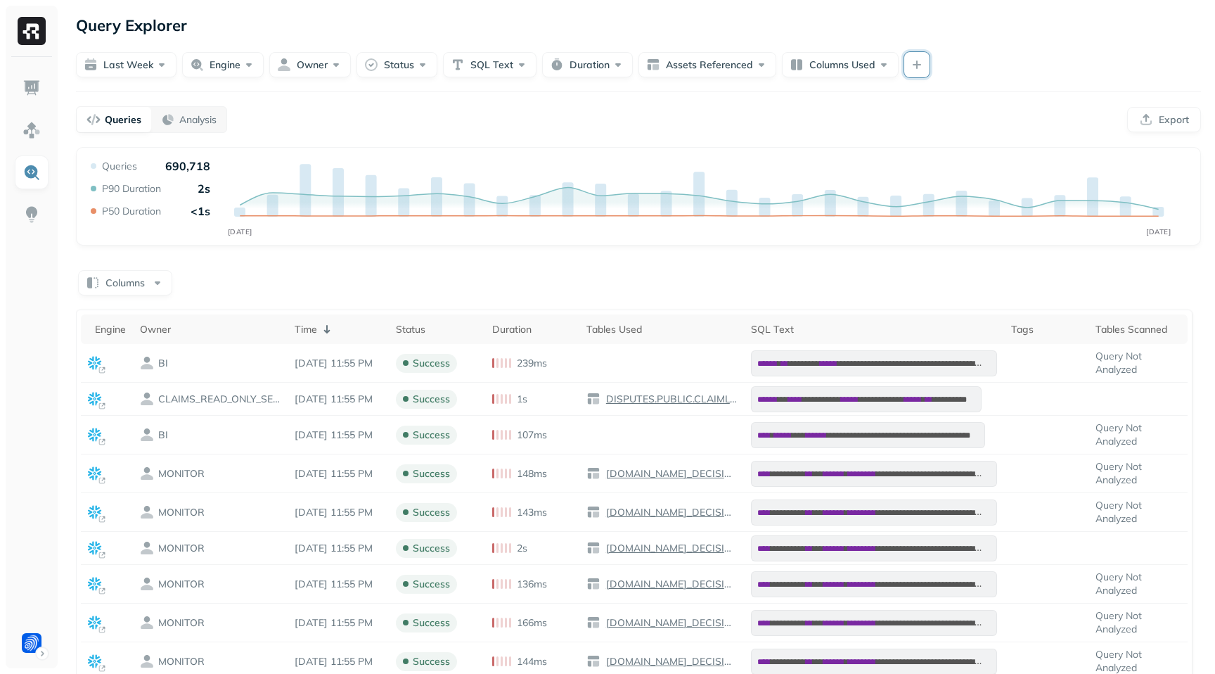
click at [918, 68] on button "button" at bounding box center [916, 64] width 25 height 25
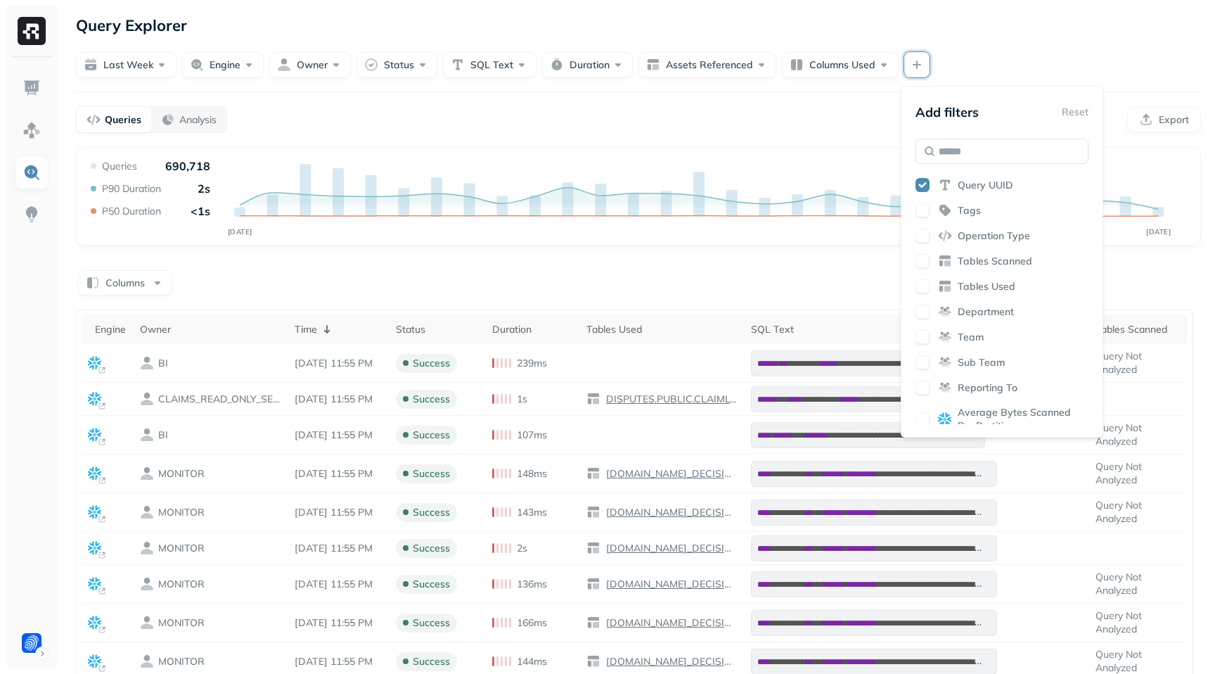
click at [707, 288] on div "Columns" at bounding box center [638, 281] width 1125 height 27
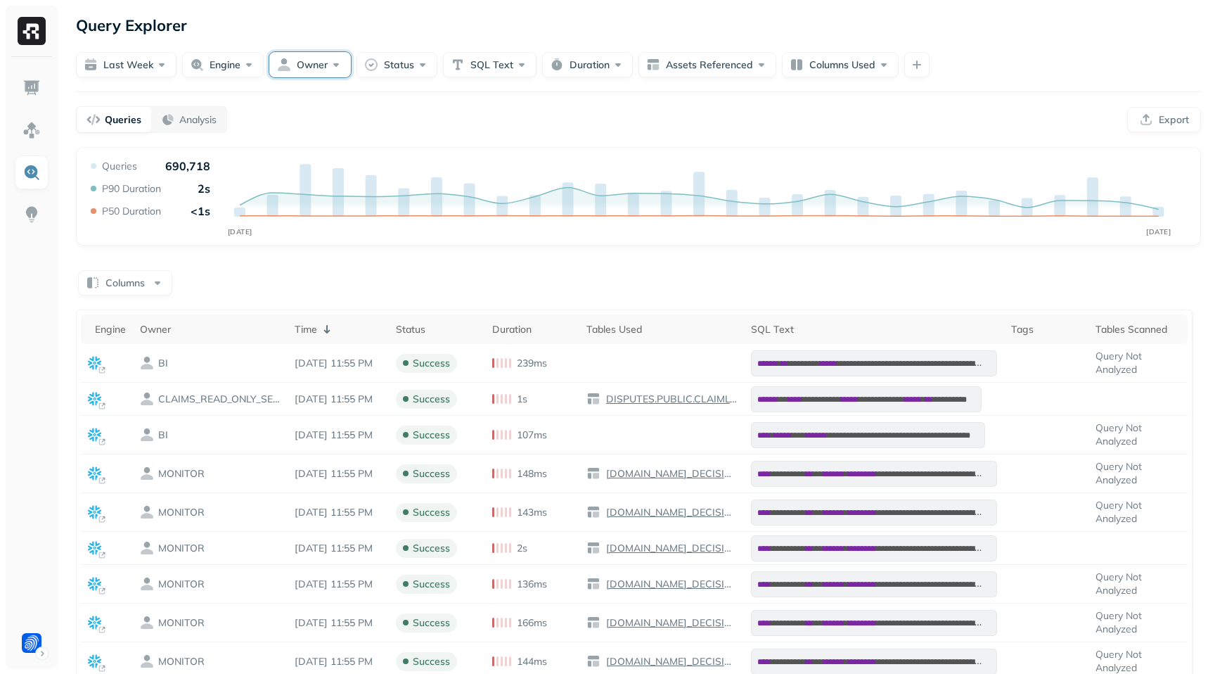
click at [301, 74] on button "Owner" at bounding box center [310, 64] width 82 height 25
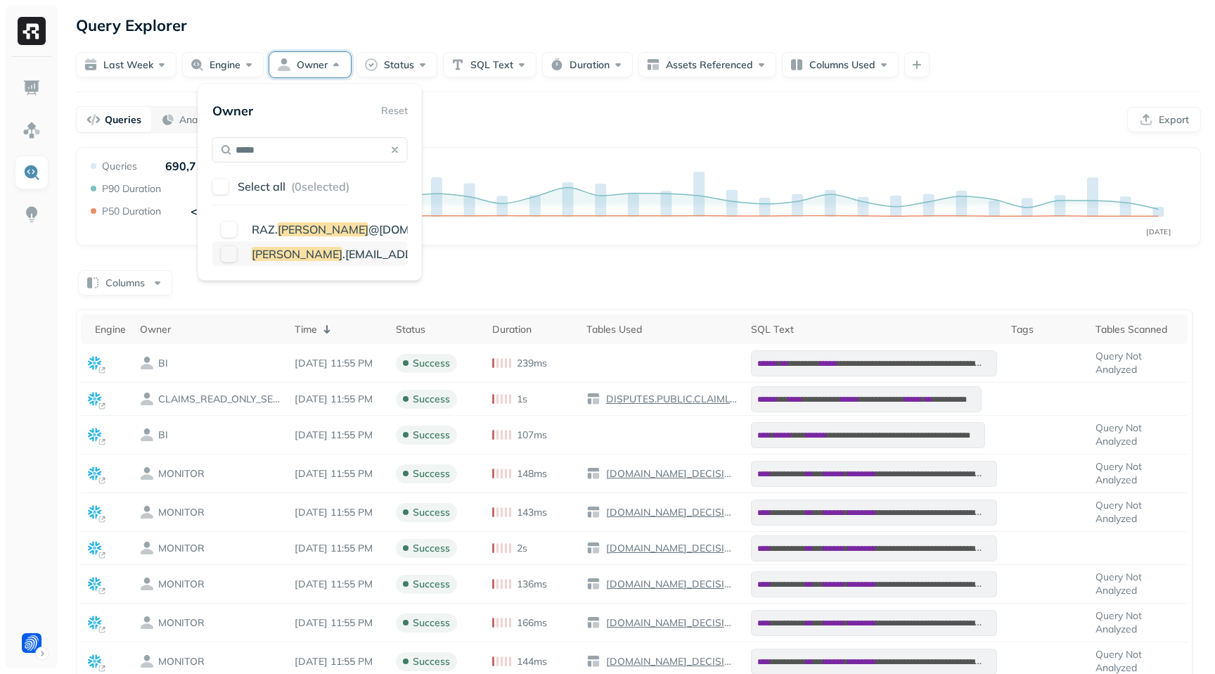
type input "*****"
click at [228, 252] on button "button" at bounding box center [229, 253] width 17 height 17
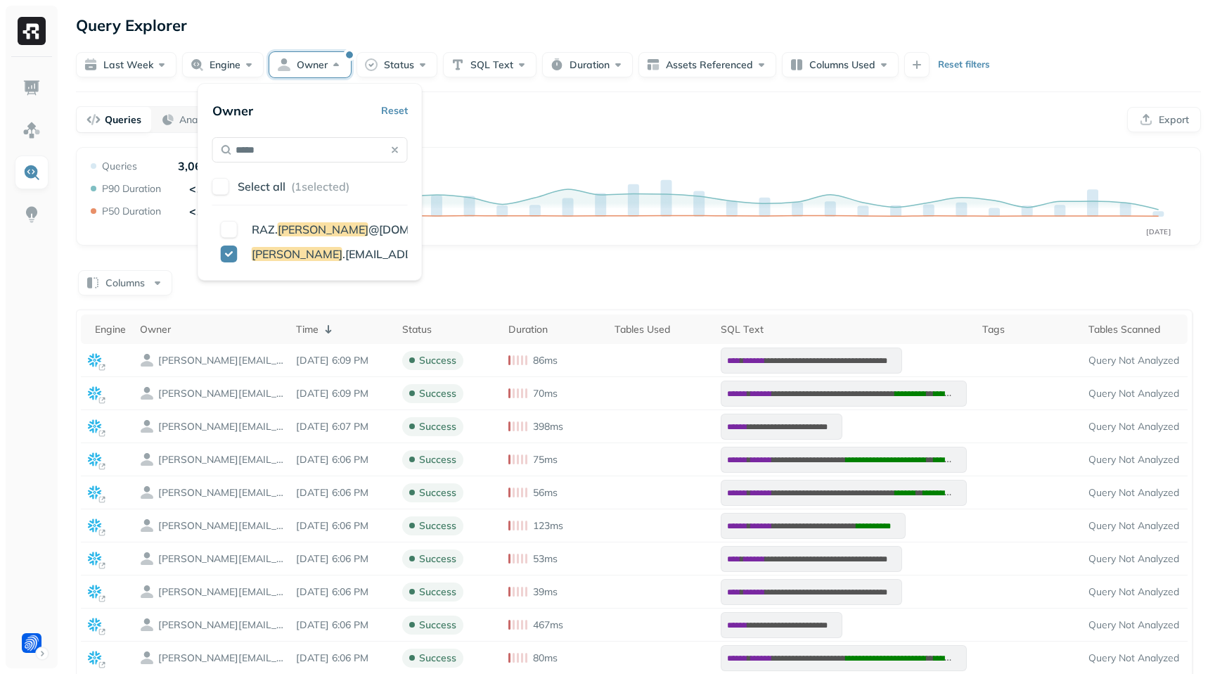
click at [553, 107] on div "Queries Analysis Export" at bounding box center [638, 119] width 1125 height 27
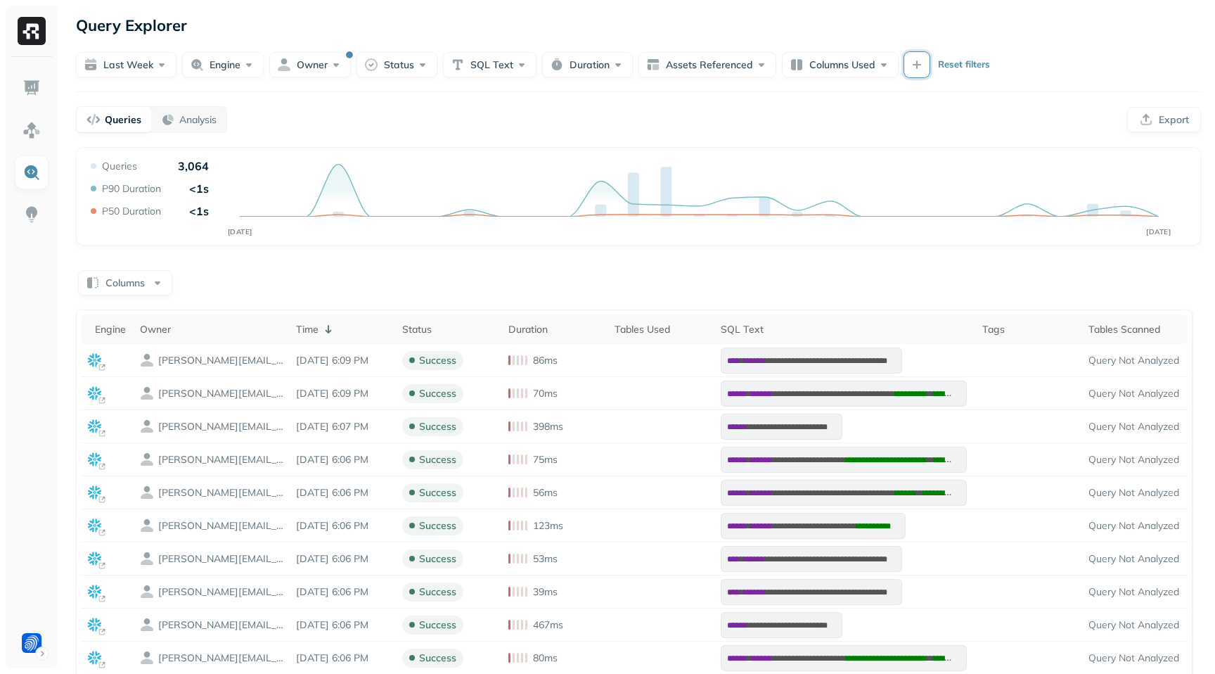
click at [915, 60] on button "button" at bounding box center [916, 64] width 25 height 25
type input "***"
click at [925, 241] on button "button" at bounding box center [922, 235] width 14 height 14
click at [1072, 53] on div "Last week Engine Owner Status SQL Text Duration Assets Referenced Columns Used …" at bounding box center [638, 64] width 1125 height 25
click at [972, 71] on button "Query Types" at bounding box center [959, 64] width 110 height 25
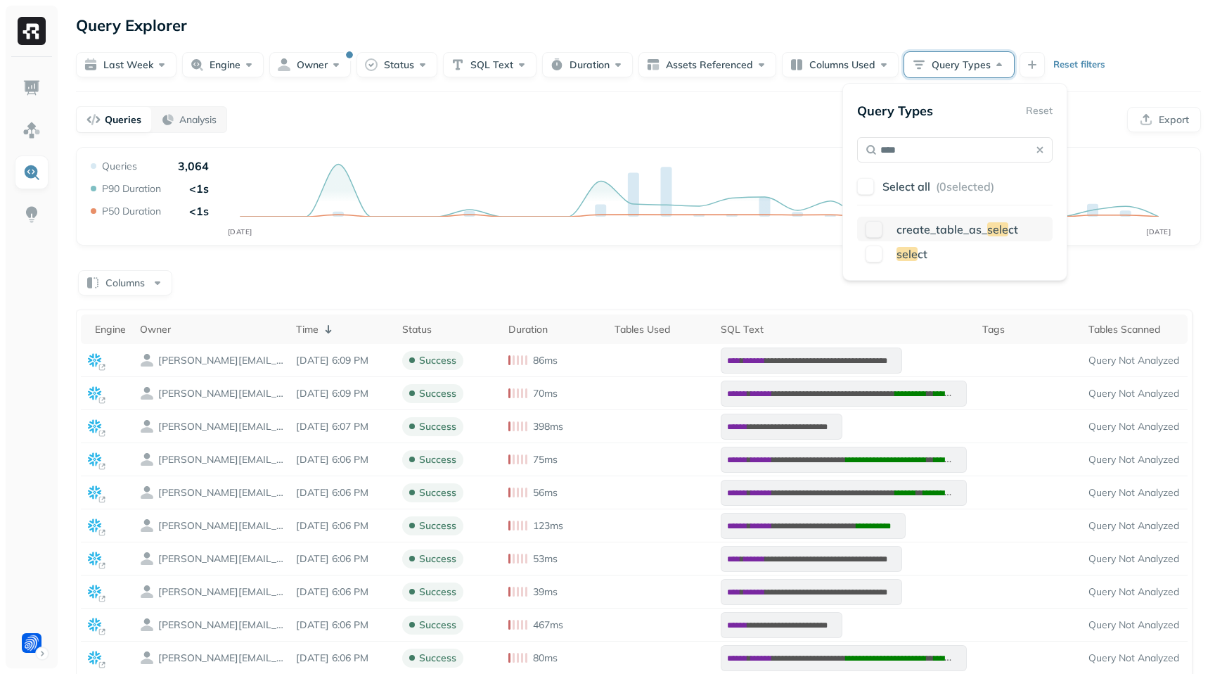
type input "****"
click at [873, 227] on button "button" at bounding box center [873, 229] width 17 height 17
click at [874, 253] on button "button" at bounding box center [873, 253] width 17 height 17
click at [1156, 44] on form "Last week Engine Owner Status SQL Text Duration Assets Referenced Columns Used …" at bounding box center [638, 57] width 1125 height 39
click at [967, 63] on button "Query Types" at bounding box center [959, 64] width 110 height 25
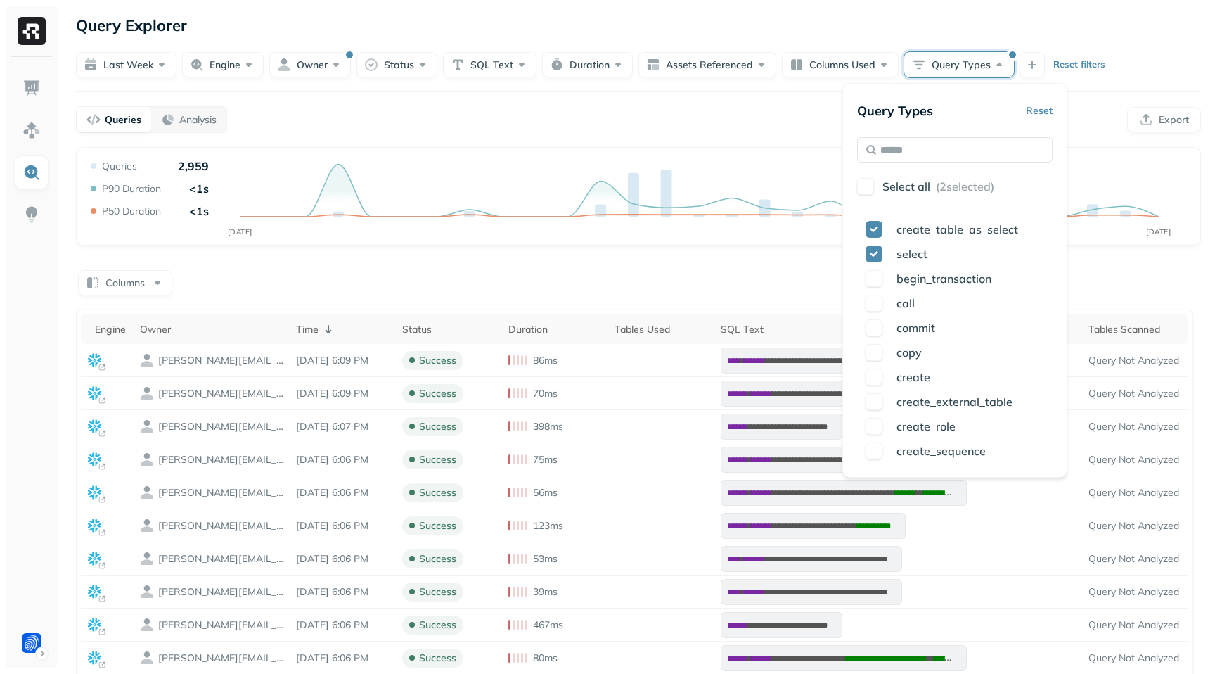
click at [1107, 82] on div "**********" at bounding box center [638, 461] width 1153 height 923
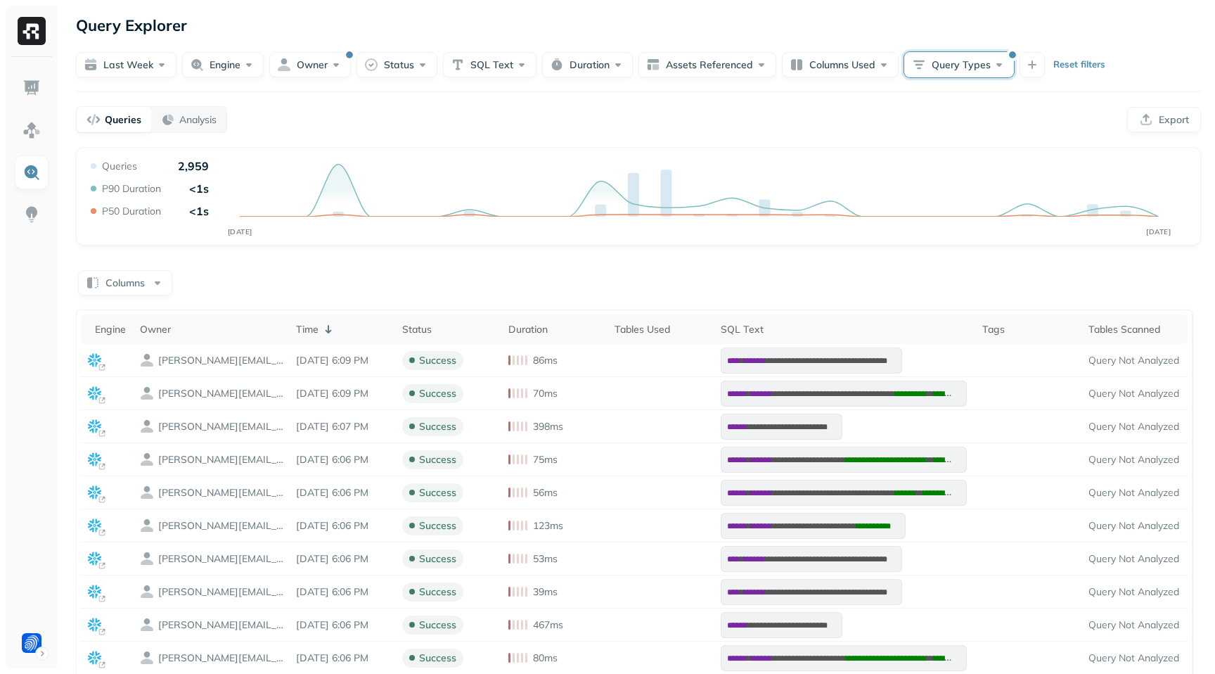
click at [998, 72] on button "Query Types" at bounding box center [959, 64] width 110 height 25
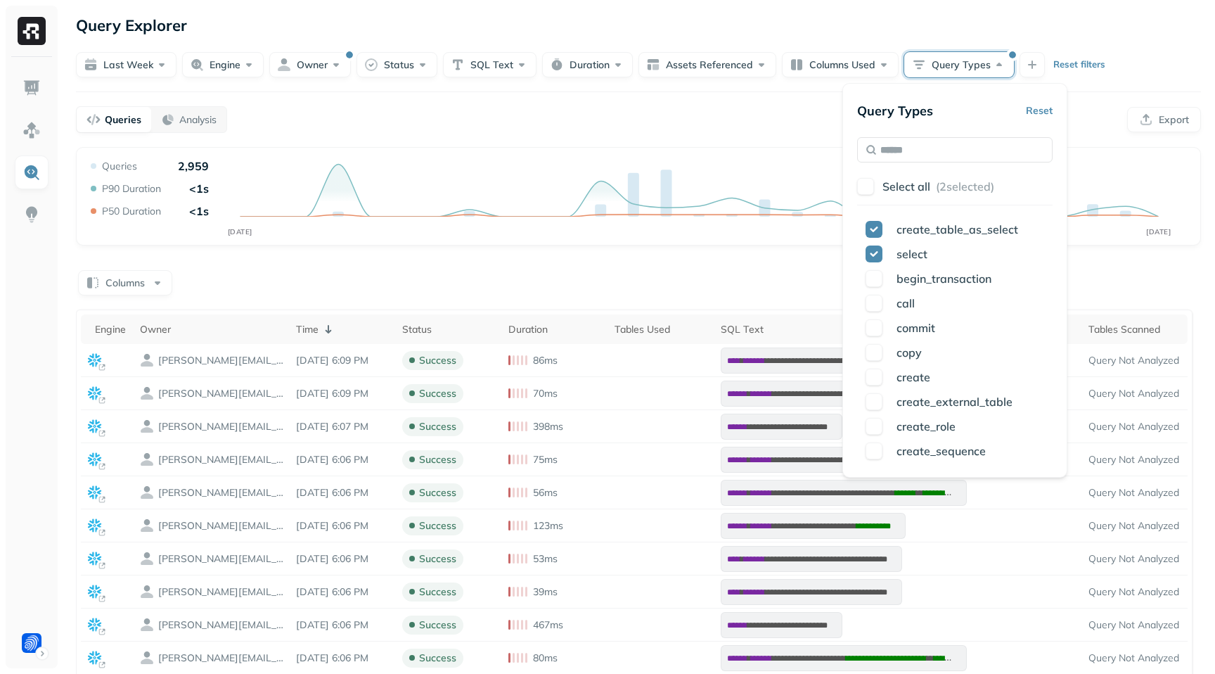
click at [998, 72] on button "Query Types" at bounding box center [959, 64] width 110 height 25
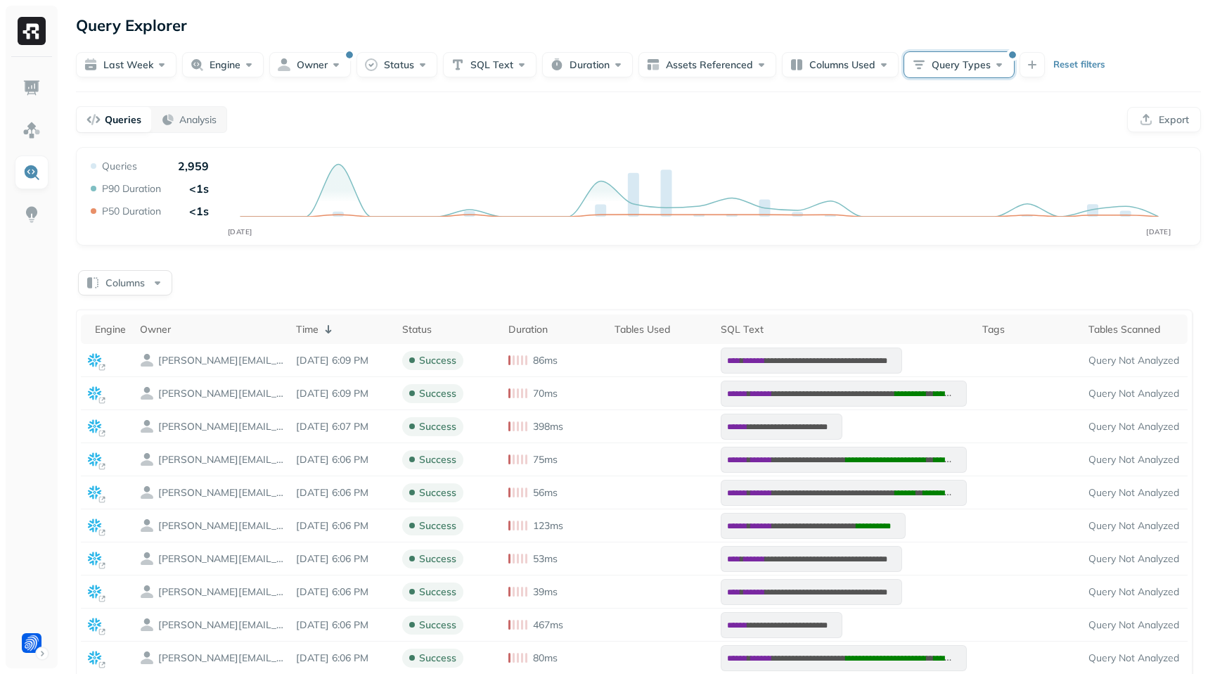
click at [134, 275] on button "Columns" at bounding box center [125, 282] width 94 height 25
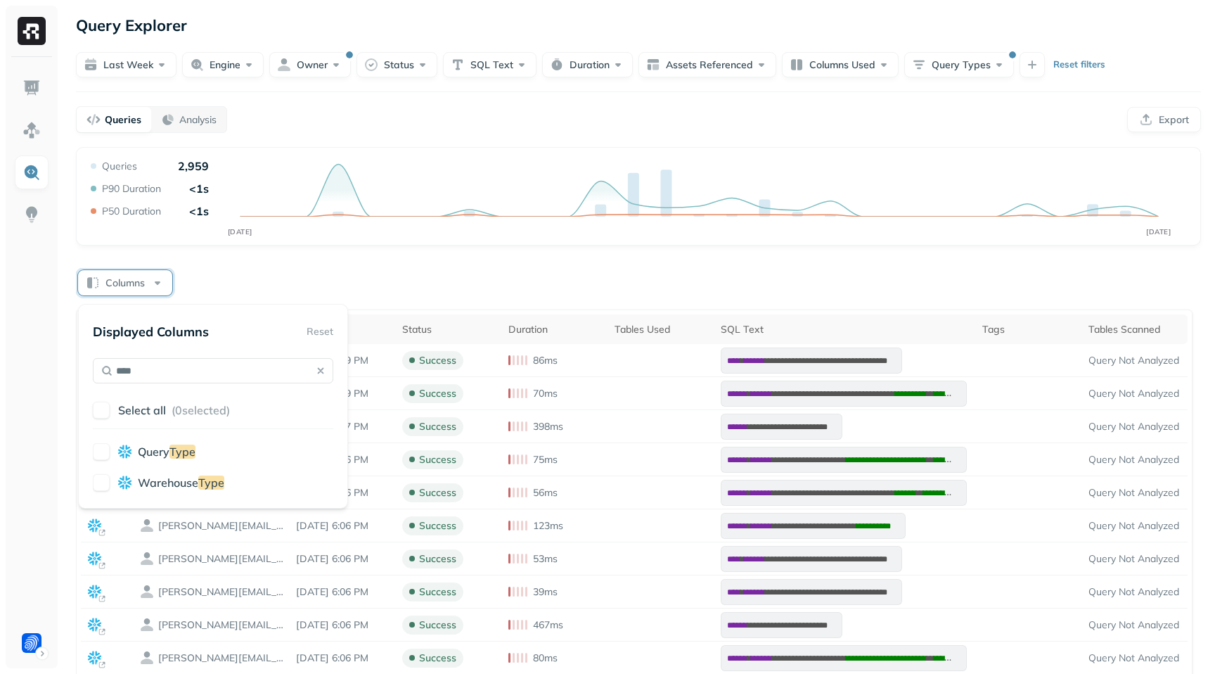
type input "****"
click at [101, 447] on button "button" at bounding box center [101, 451] width 17 height 17
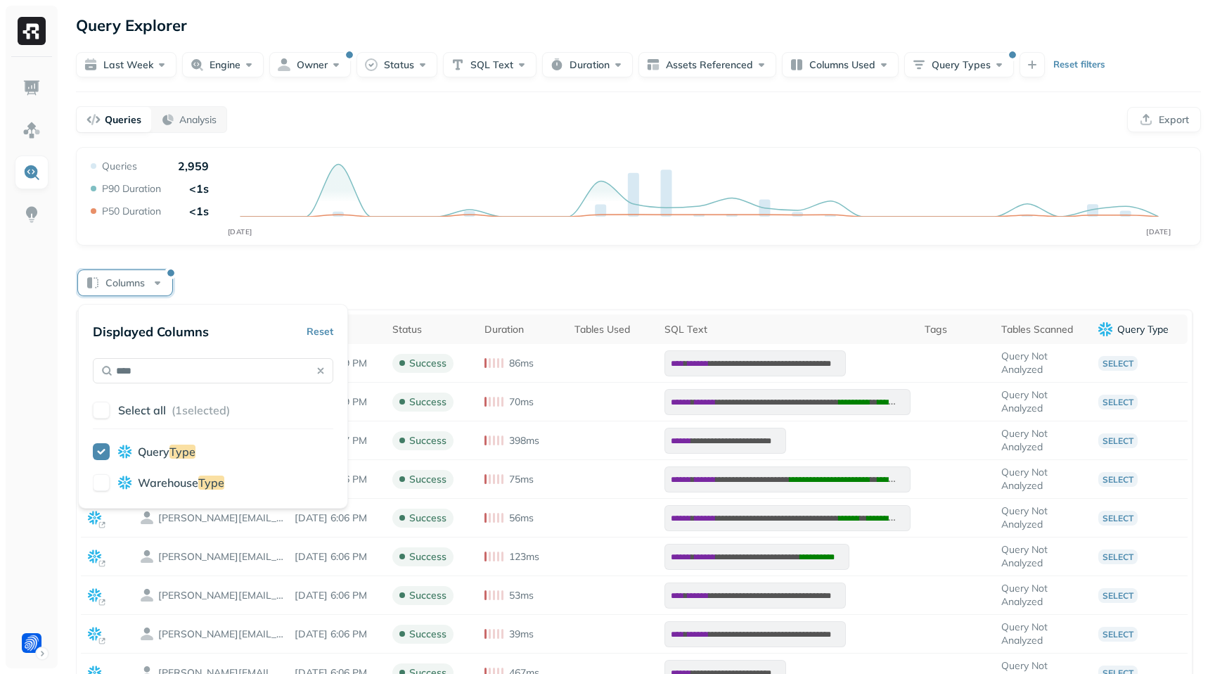
click at [568, 273] on div "Columns" at bounding box center [638, 281] width 1125 height 27
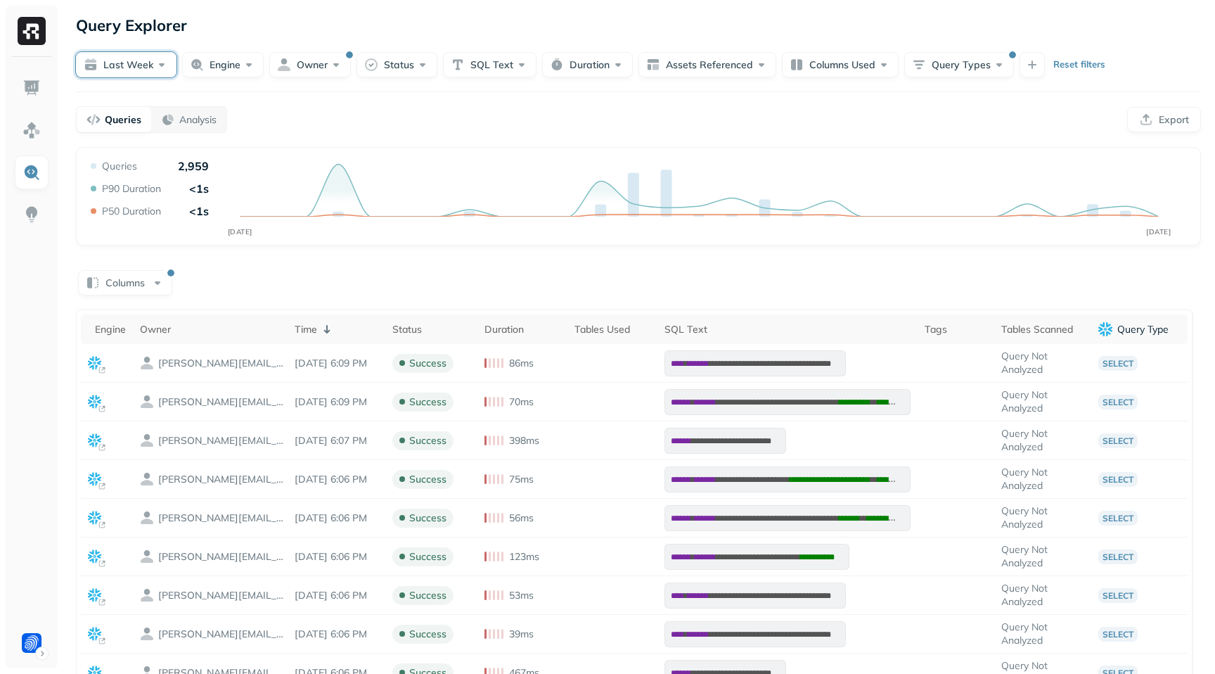
click at [156, 65] on button "Last week" at bounding box center [126, 64] width 101 height 25
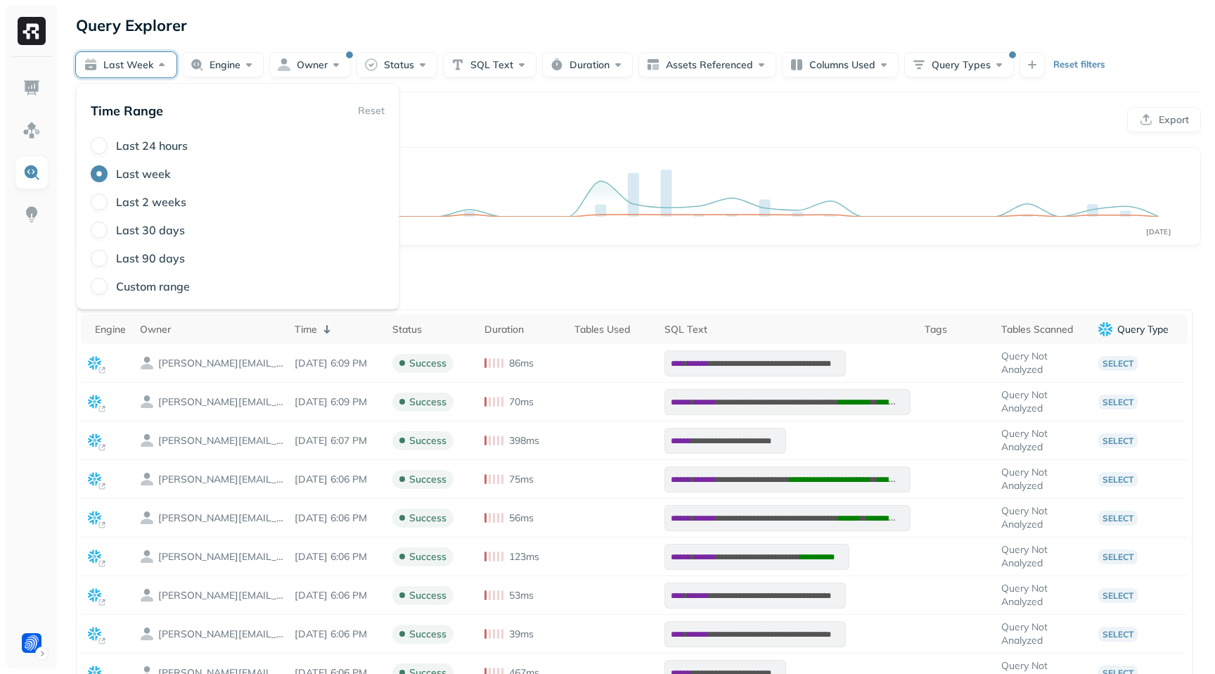
click at [643, 15] on div "Query Explorer" at bounding box center [638, 25] width 1125 height 25
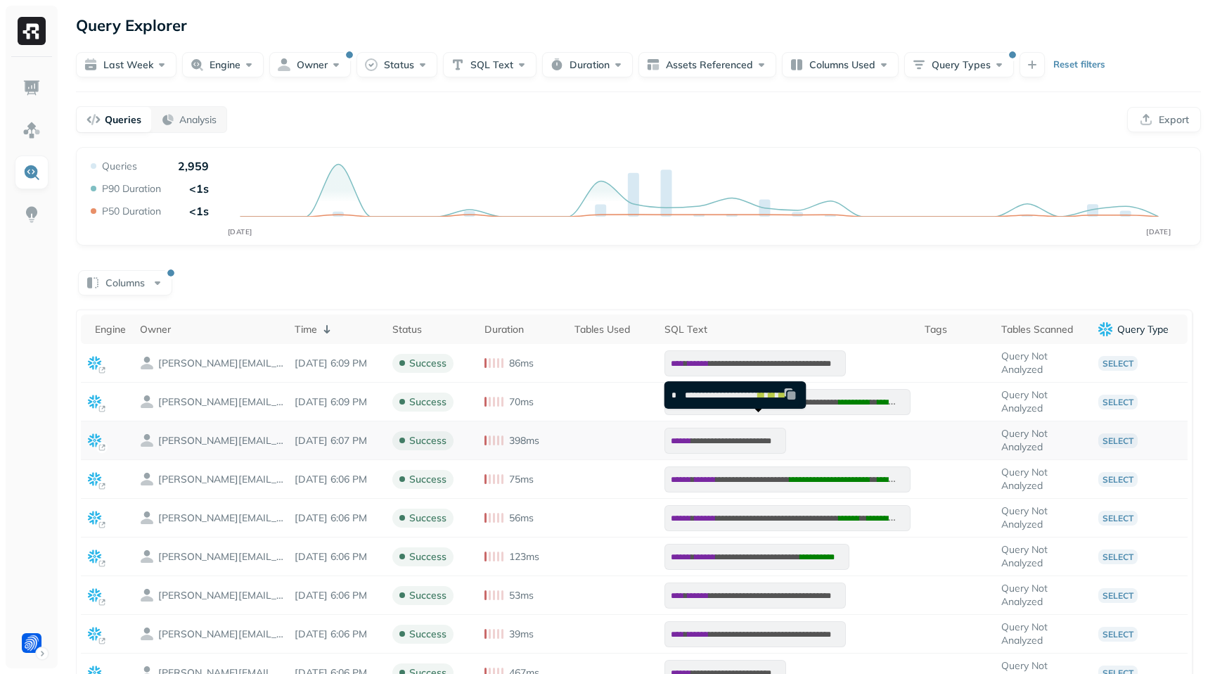
scroll to position [340, 0]
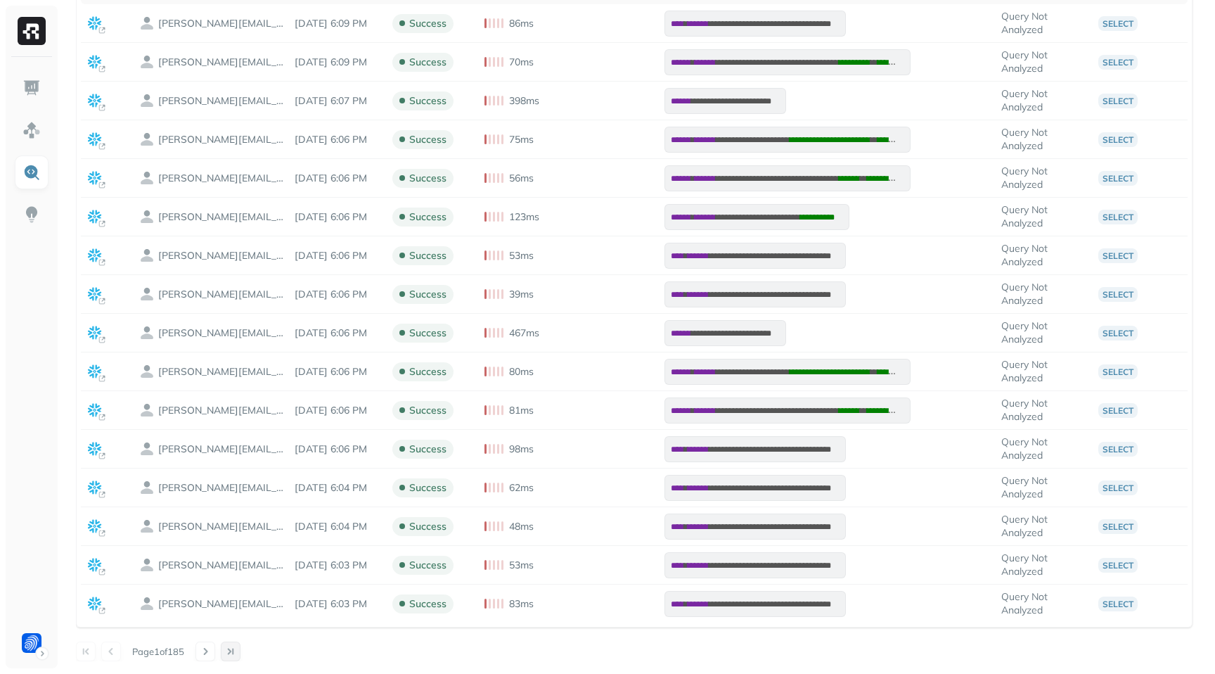
click at [228, 649] on button at bounding box center [231, 651] width 20 height 20
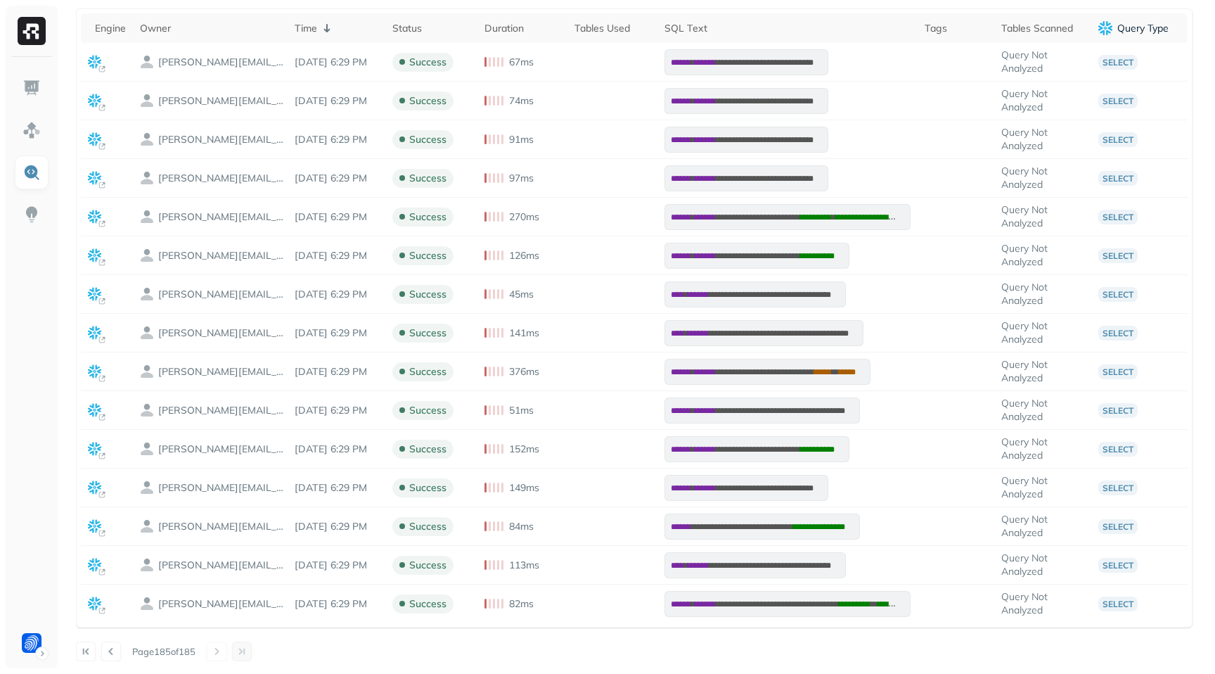
scroll to position [301, 0]
click at [110, 643] on button at bounding box center [111, 651] width 20 height 20
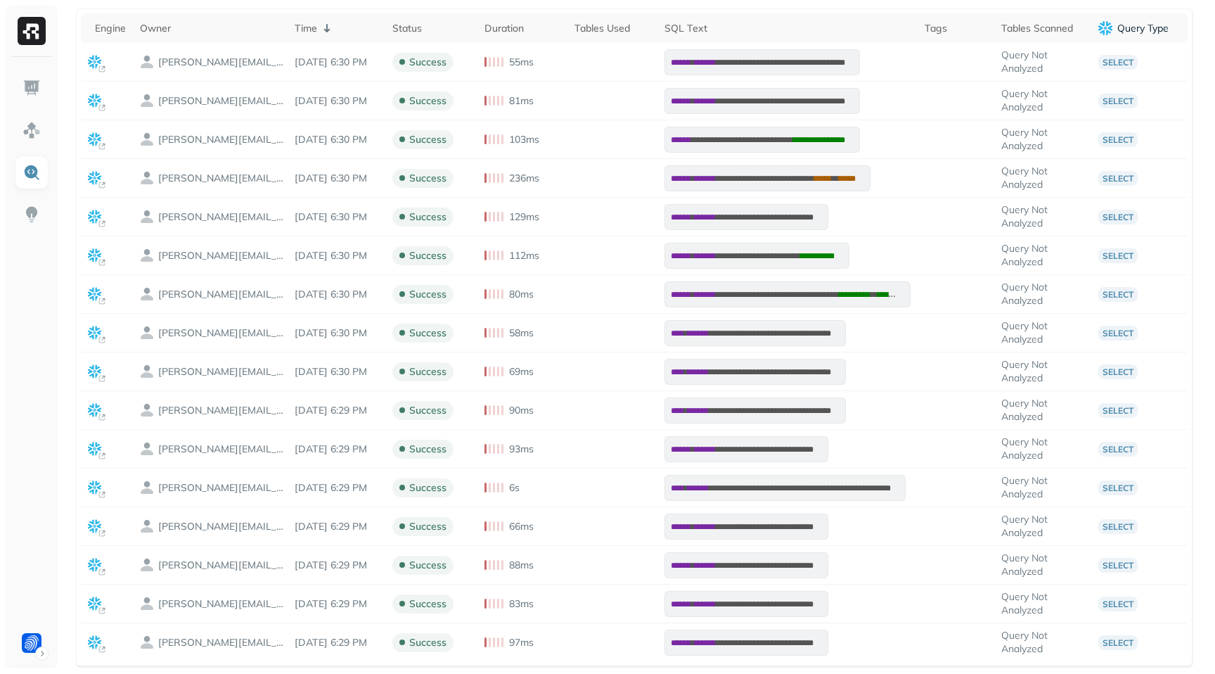
scroll to position [340, 0]
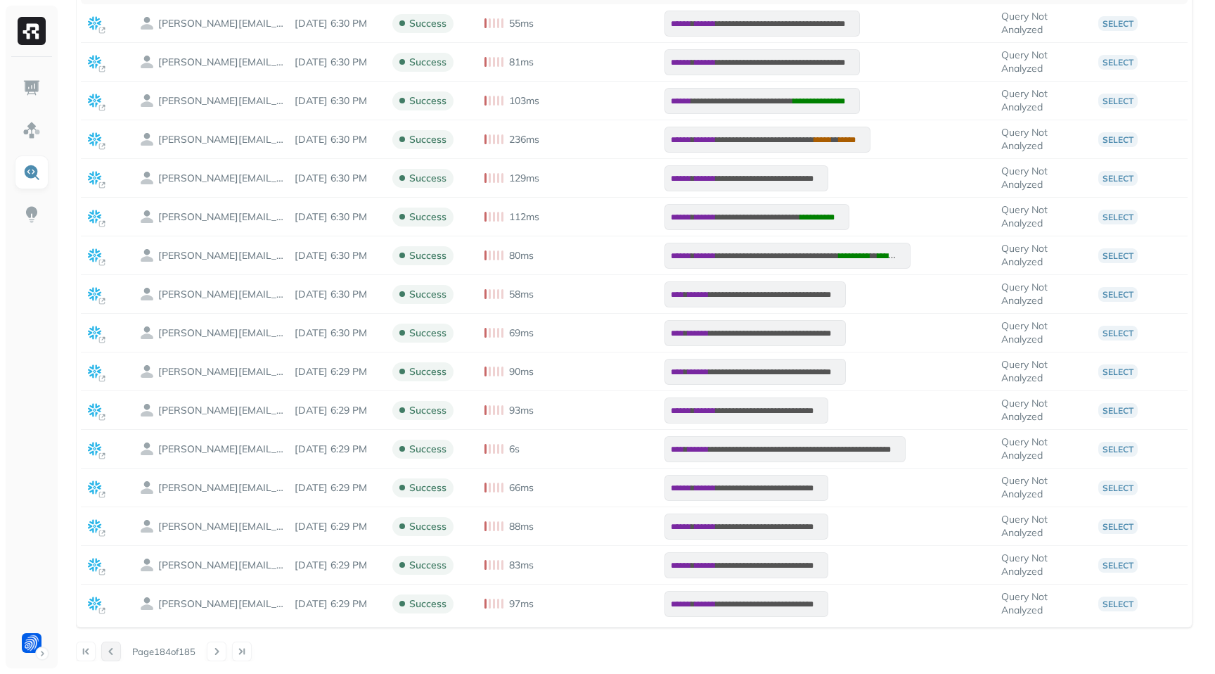
click at [117, 657] on button at bounding box center [111, 651] width 20 height 20
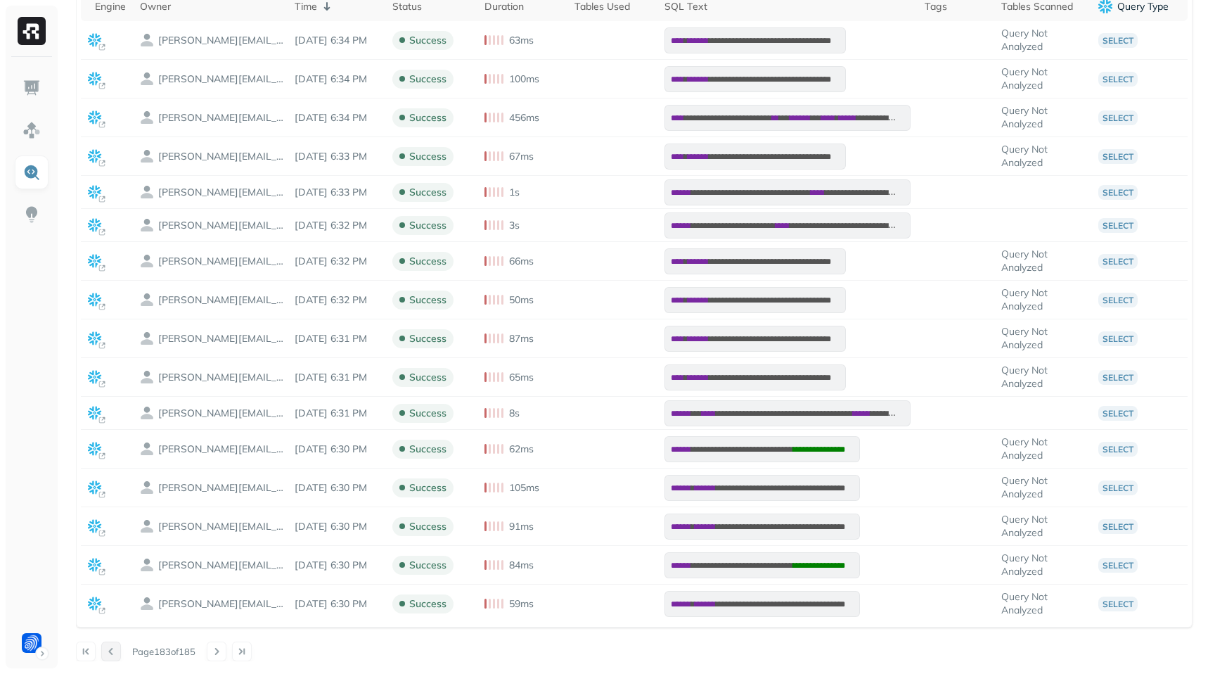
scroll to position [323, 0]
click at [117, 657] on button at bounding box center [111, 651] width 20 height 20
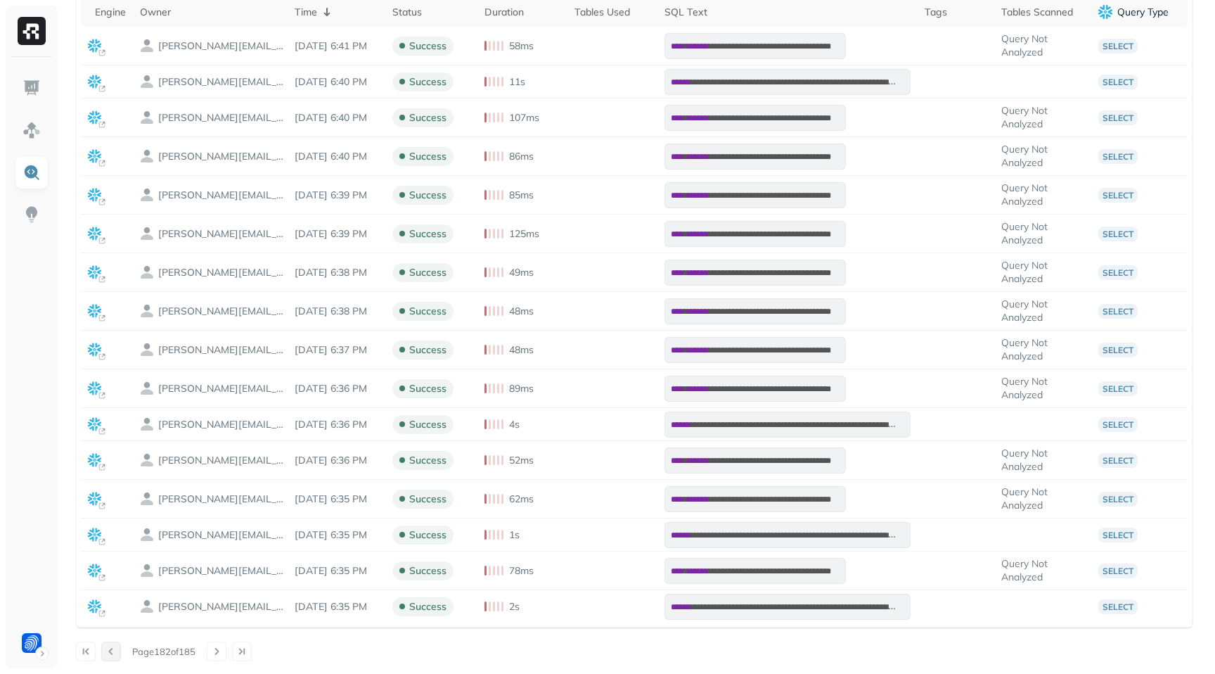
scroll to position [317, 0]
click at [117, 657] on button at bounding box center [111, 651] width 20 height 20
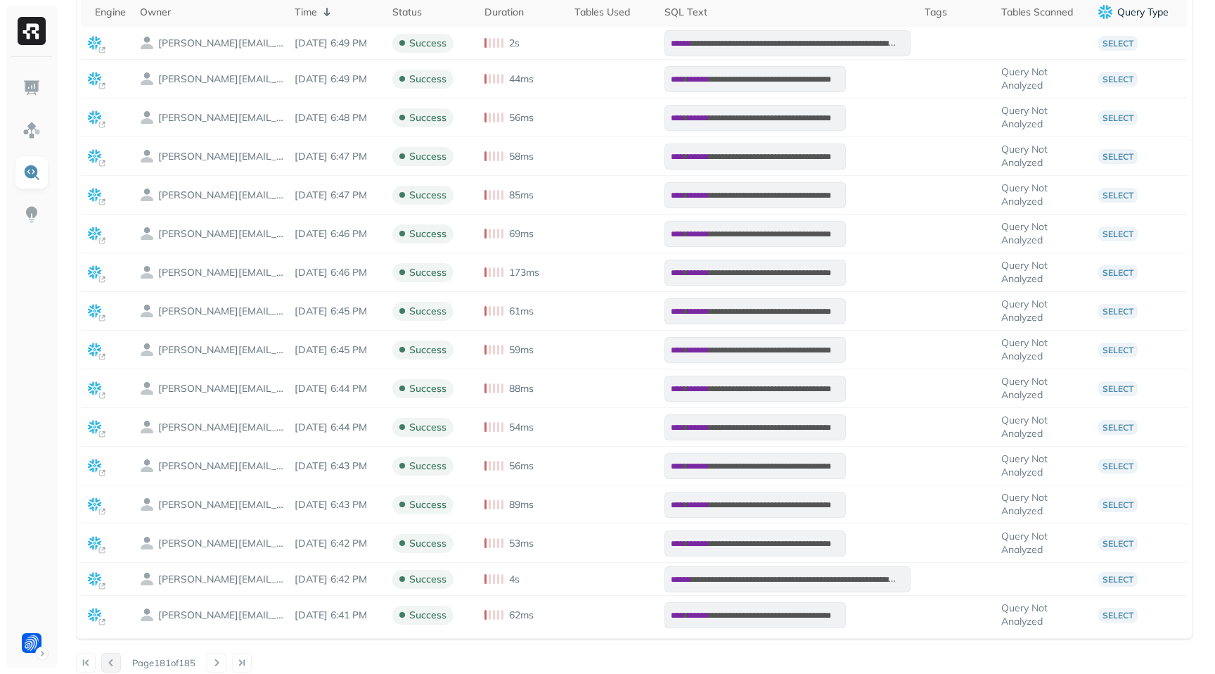
click at [117, 657] on button at bounding box center [111, 662] width 20 height 20
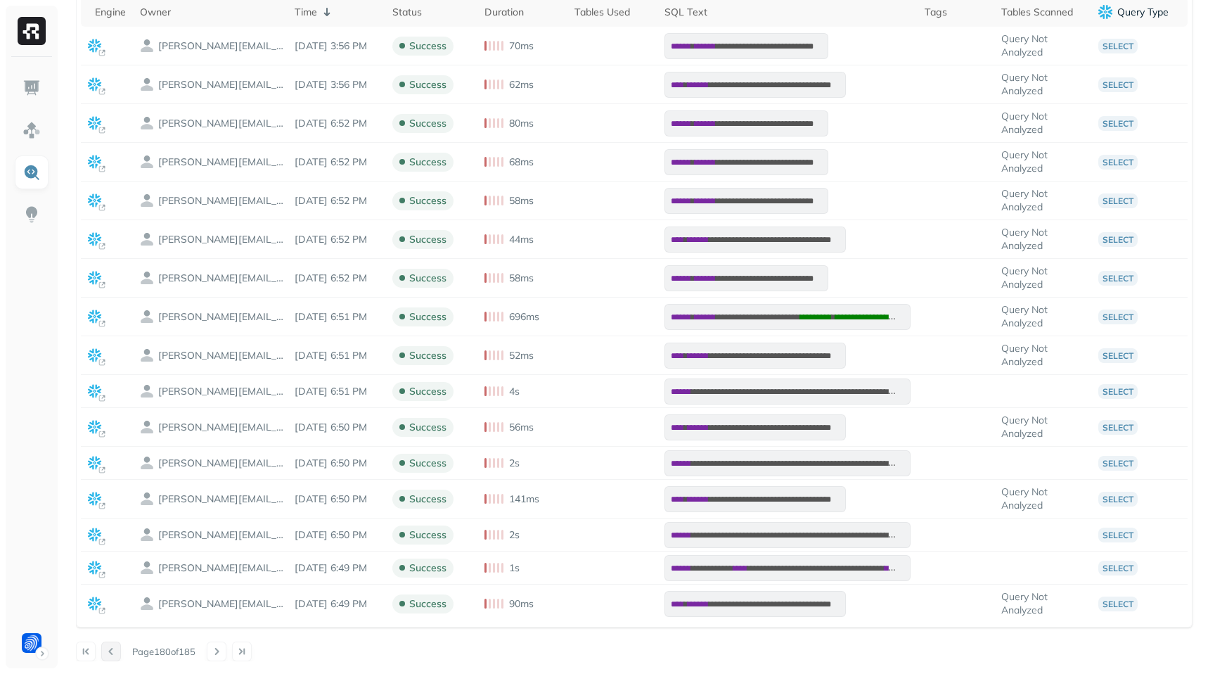
click at [117, 657] on button at bounding box center [111, 651] width 20 height 20
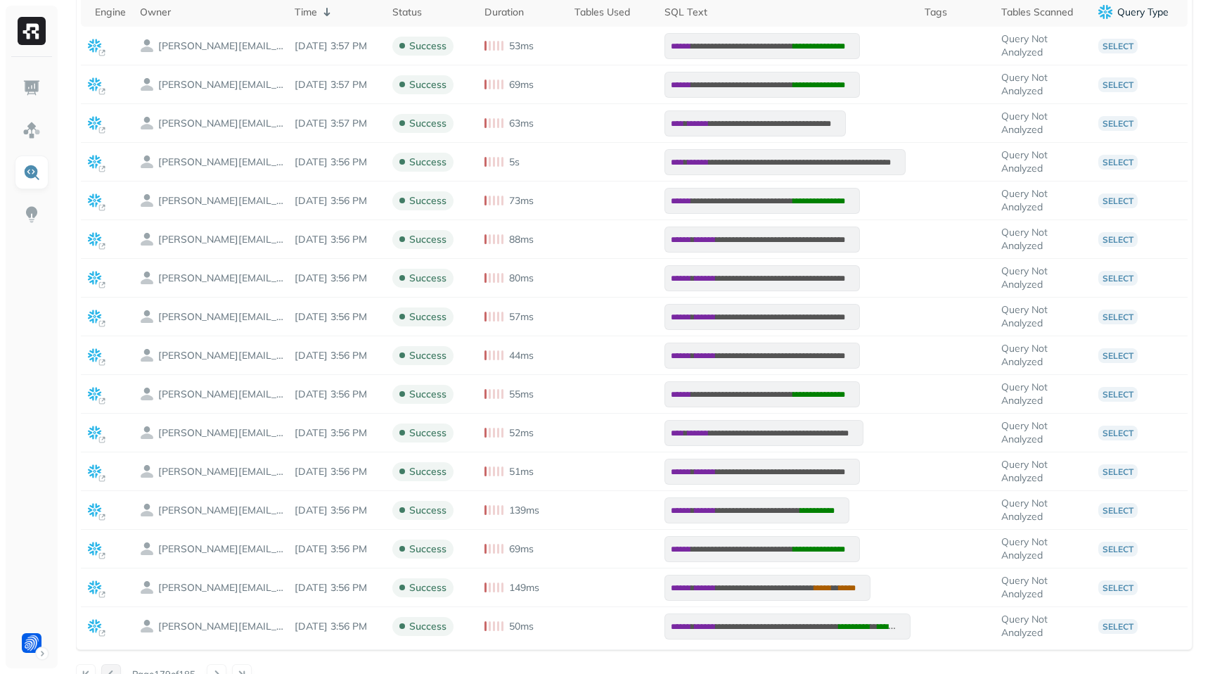
click at [117, 657] on div "**********" at bounding box center [638, 317] width 1125 height 733
click at [112, 670] on button at bounding box center [111, 674] width 20 height 20
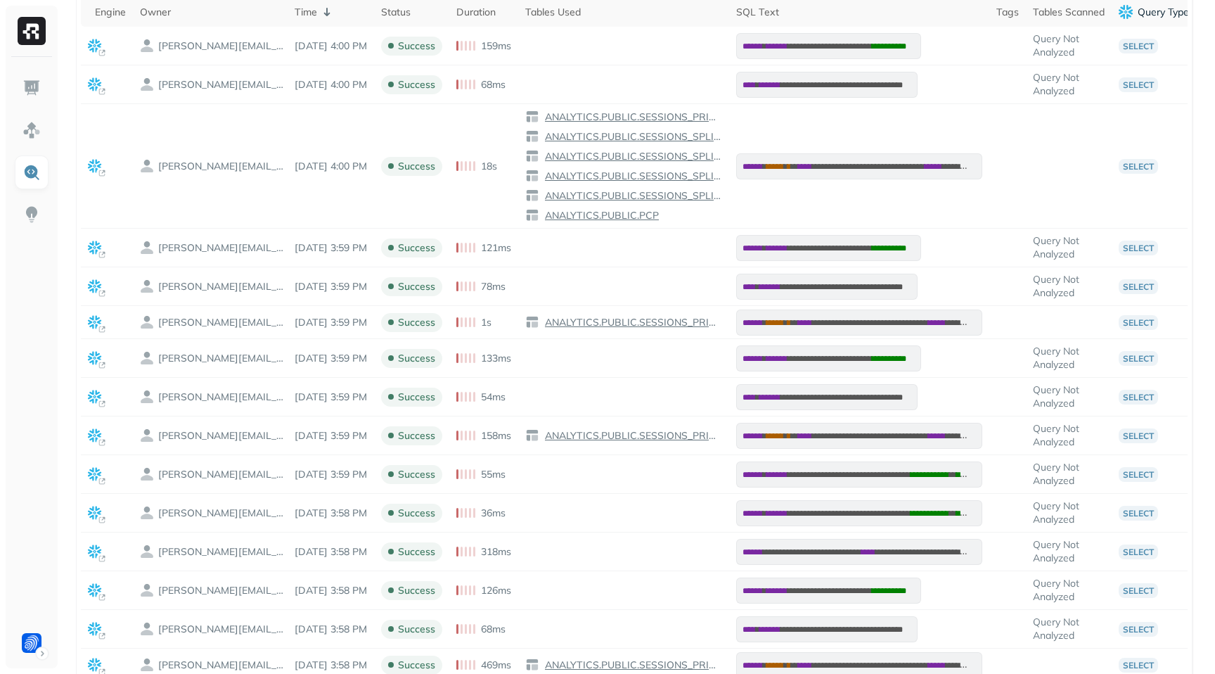
scroll to position [500, 0]
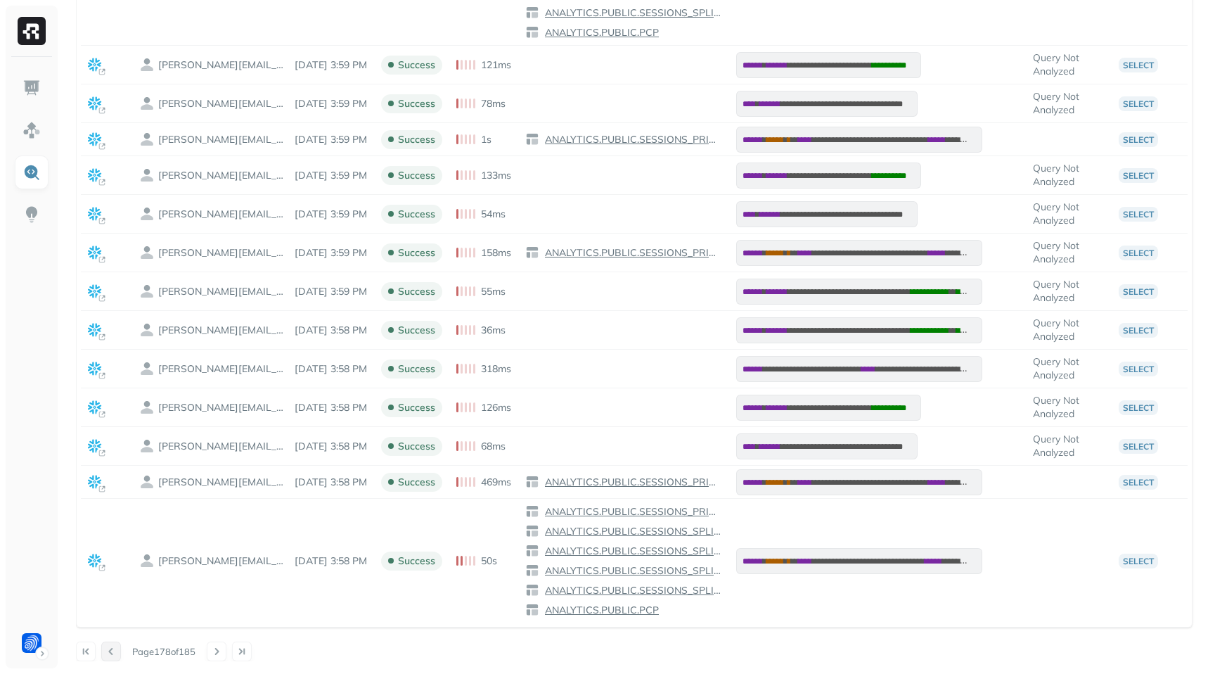
click at [112, 654] on button at bounding box center [111, 651] width 20 height 20
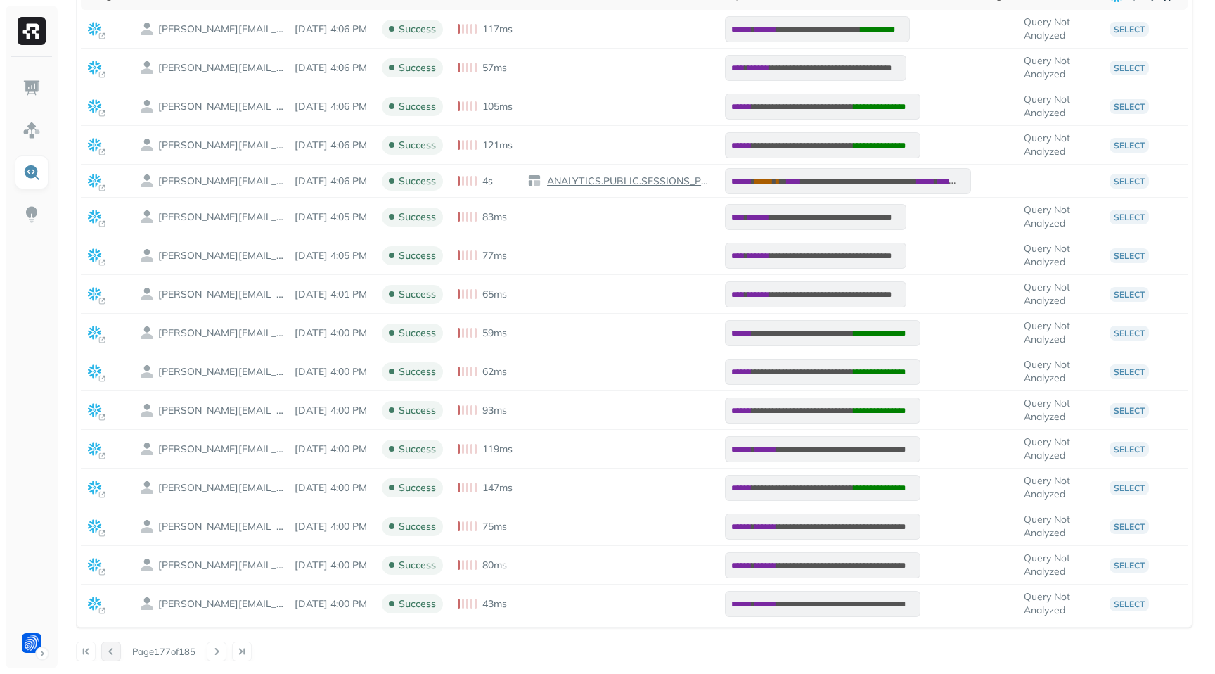
click at [116, 651] on button at bounding box center [111, 651] width 20 height 20
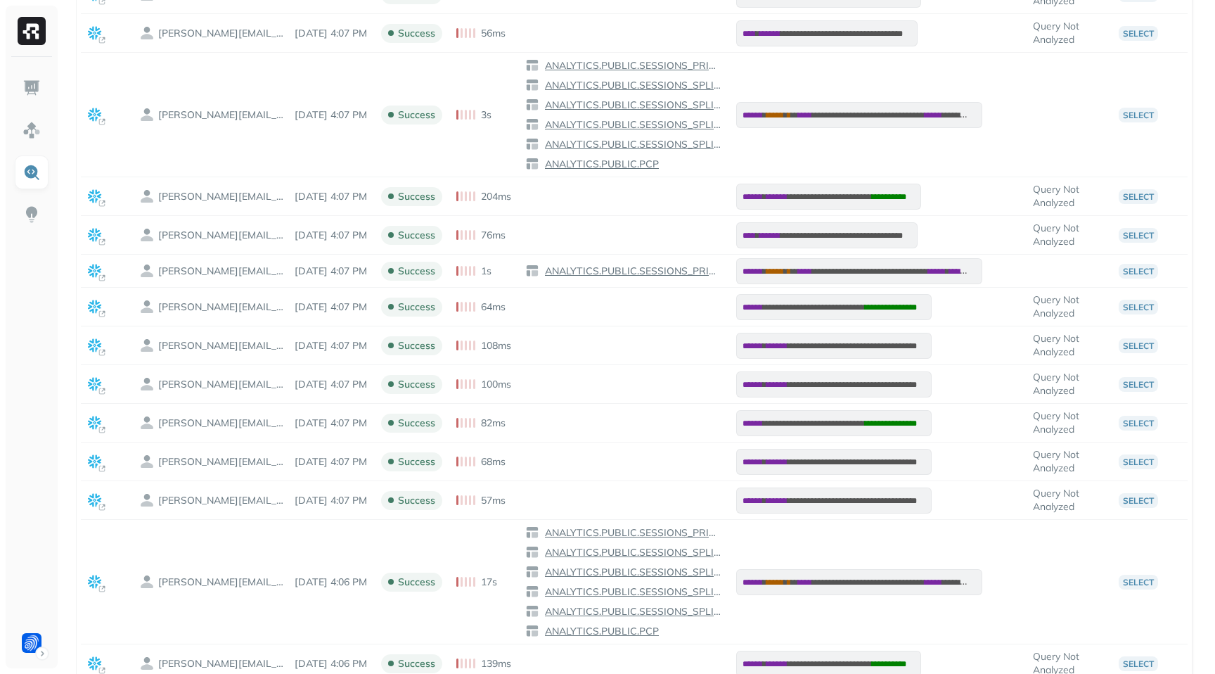
scroll to position [506, 0]
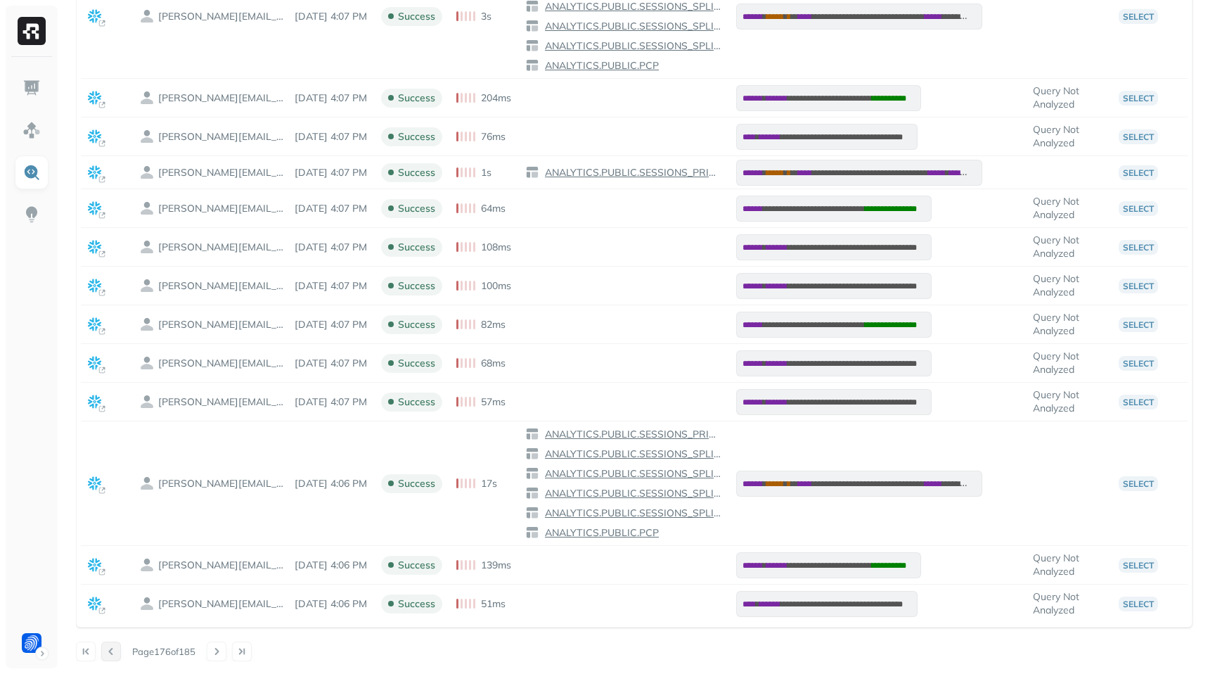
click at [114, 648] on button at bounding box center [111, 651] width 20 height 20
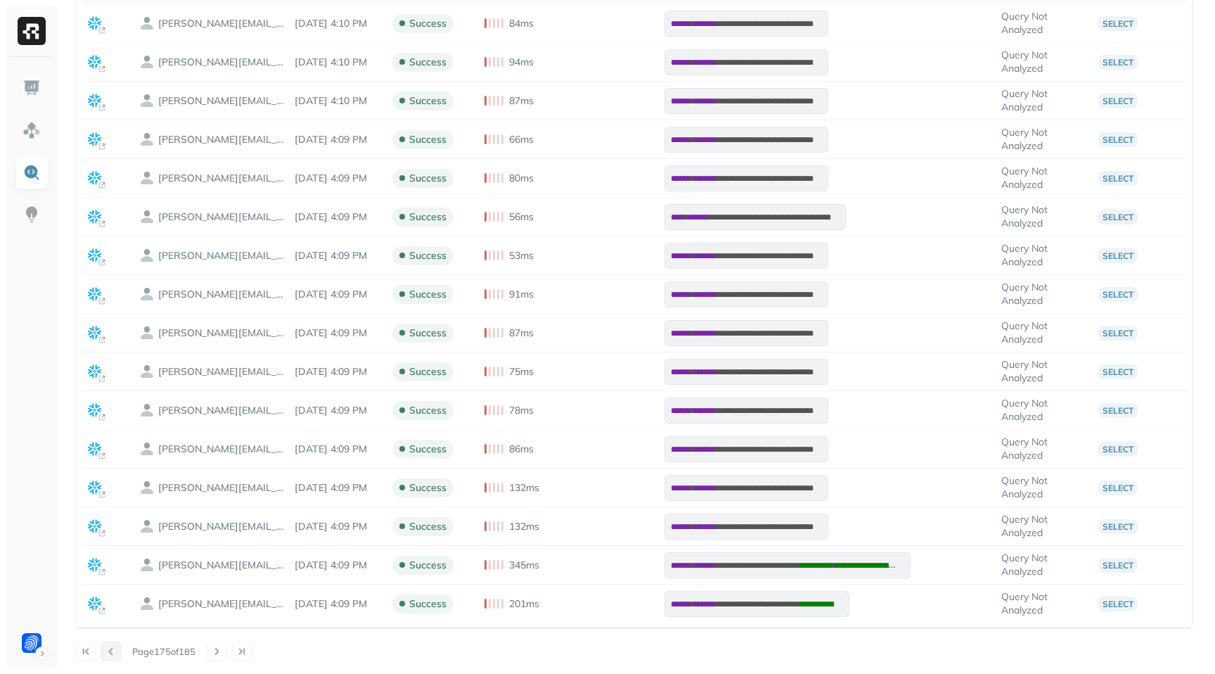
scroll to position [340, 0]
click at [114, 648] on button at bounding box center [111, 651] width 20 height 20
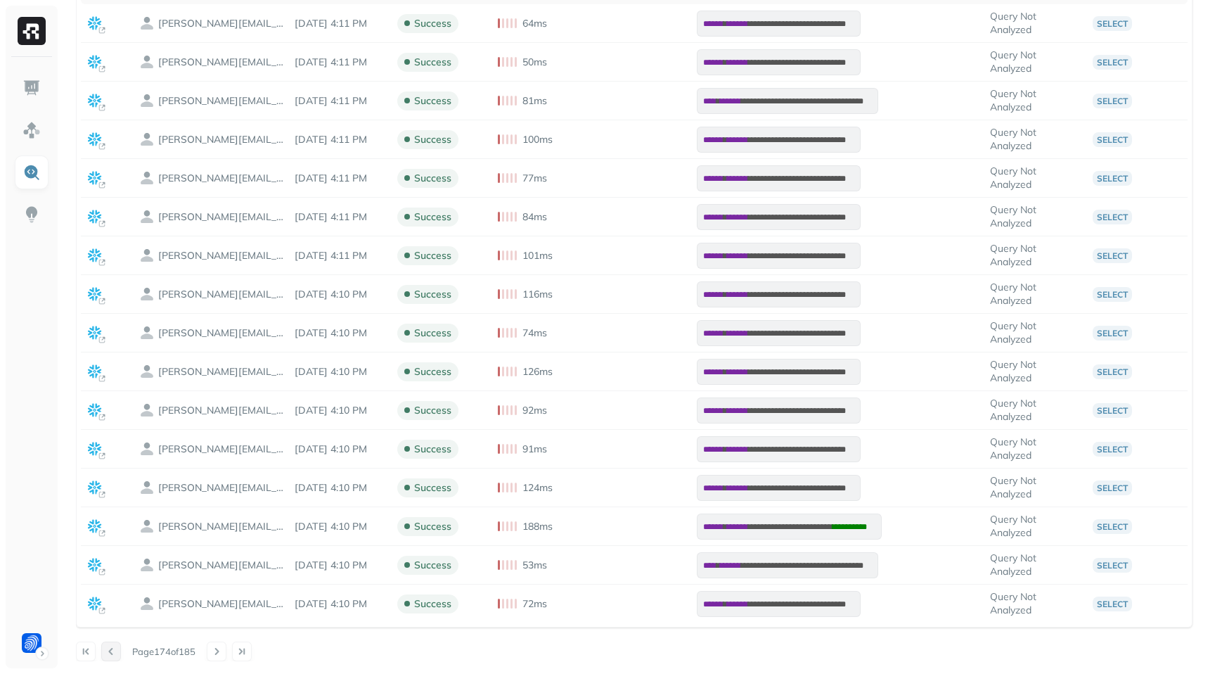
click at [113, 648] on button at bounding box center [111, 651] width 20 height 20
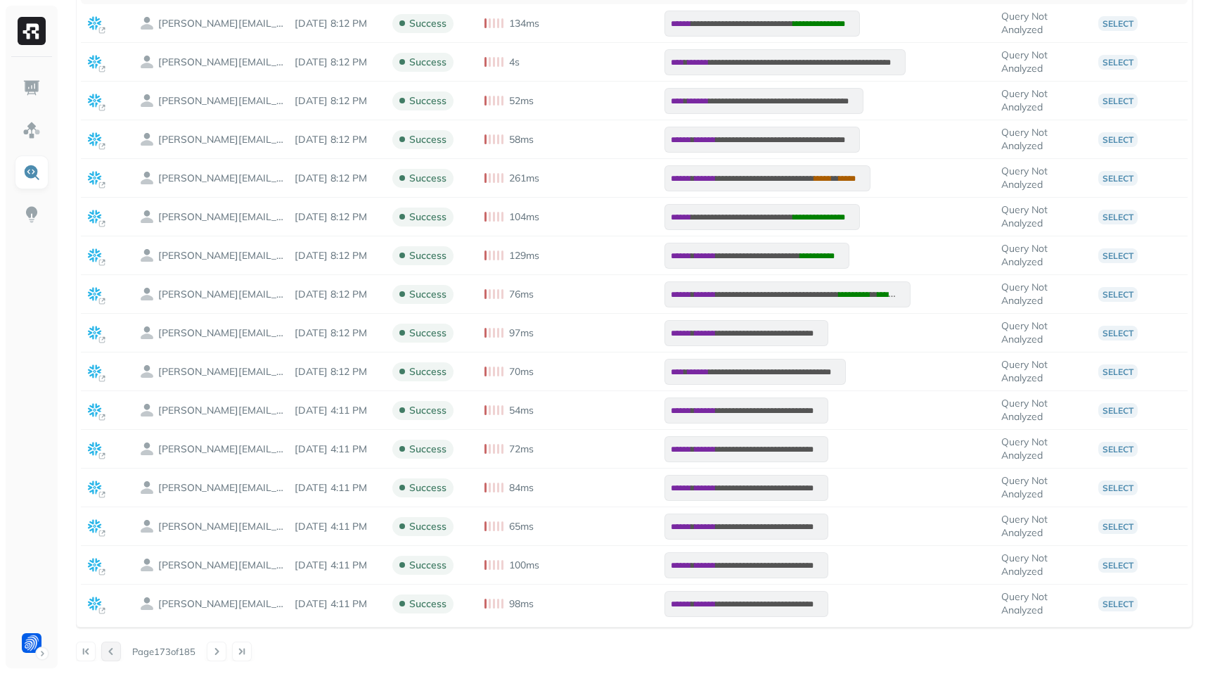
click at [114, 650] on button at bounding box center [111, 651] width 20 height 20
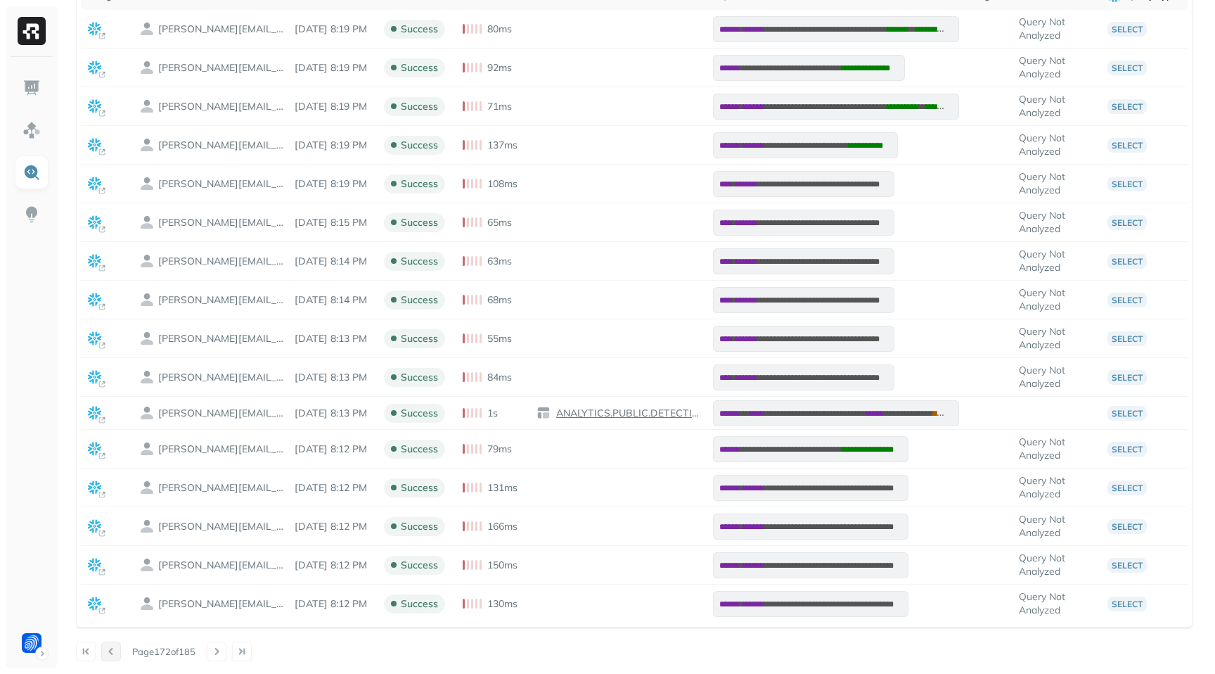
click at [114, 654] on button at bounding box center [111, 651] width 20 height 20
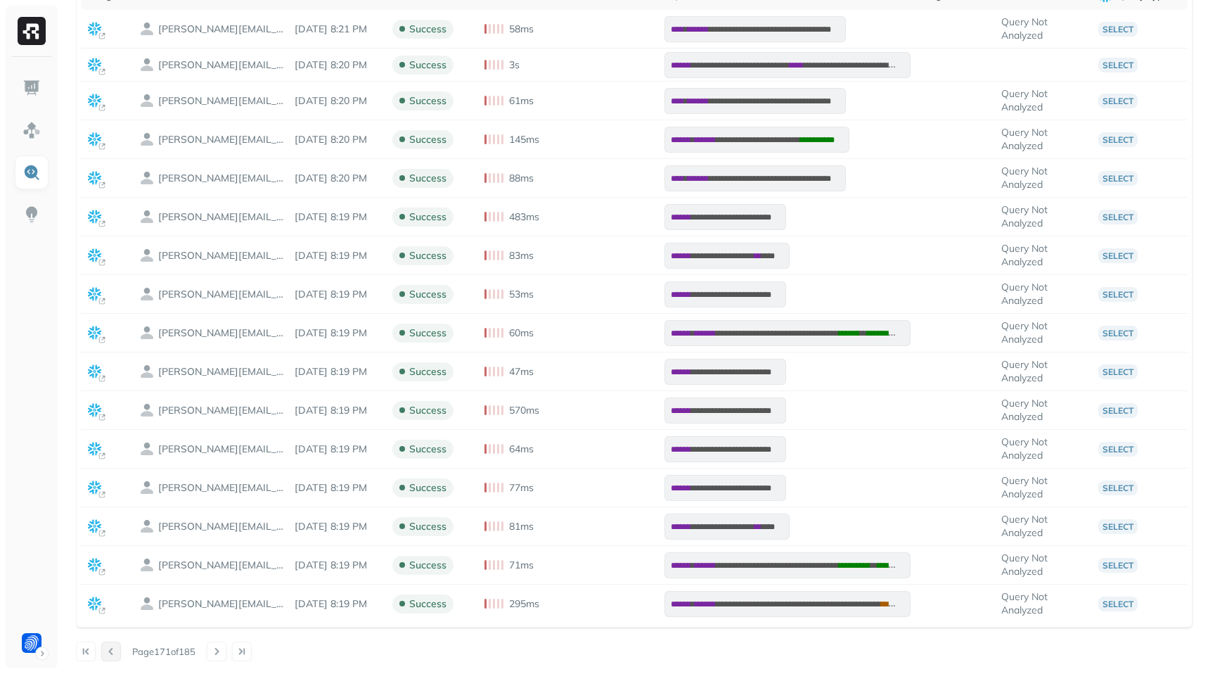
click at [114, 654] on button at bounding box center [111, 651] width 20 height 20
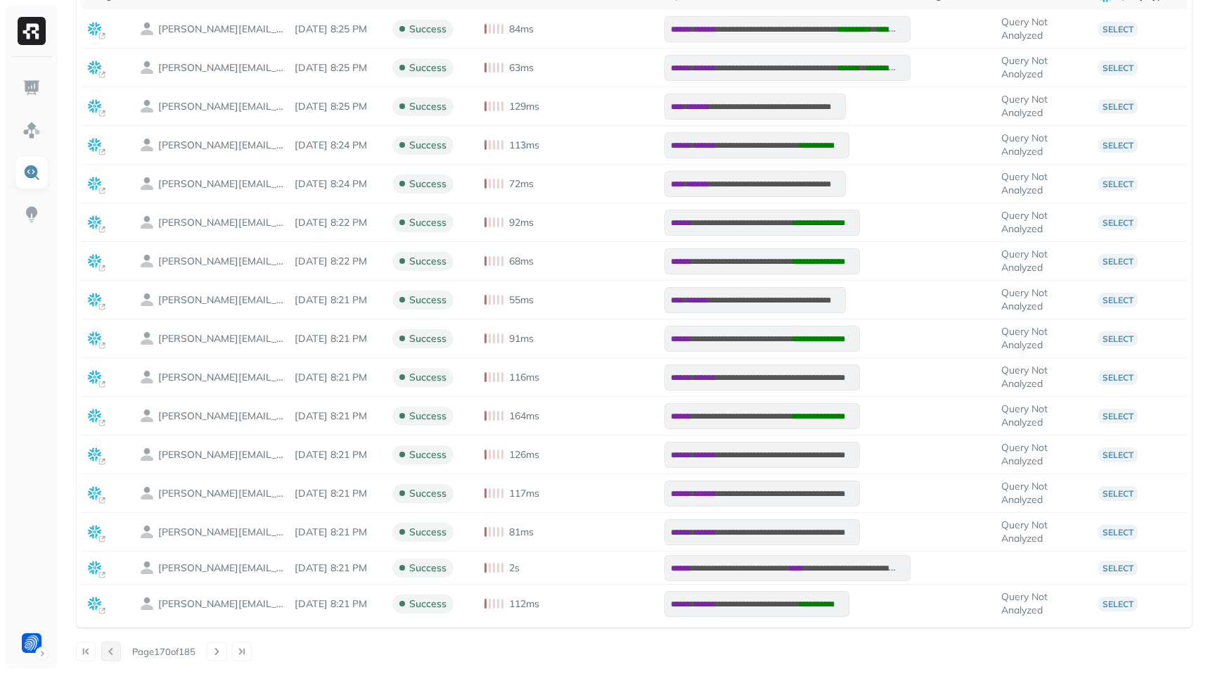
click at [108, 653] on button at bounding box center [111, 651] width 20 height 20
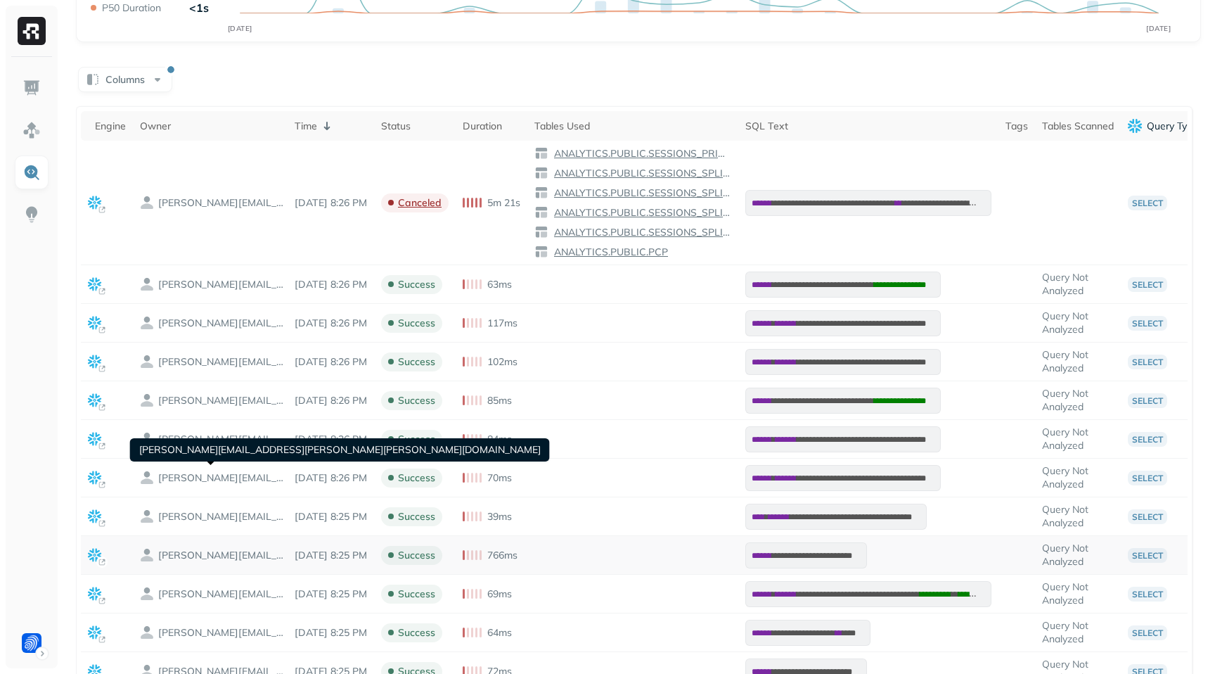
scroll to position [425, 0]
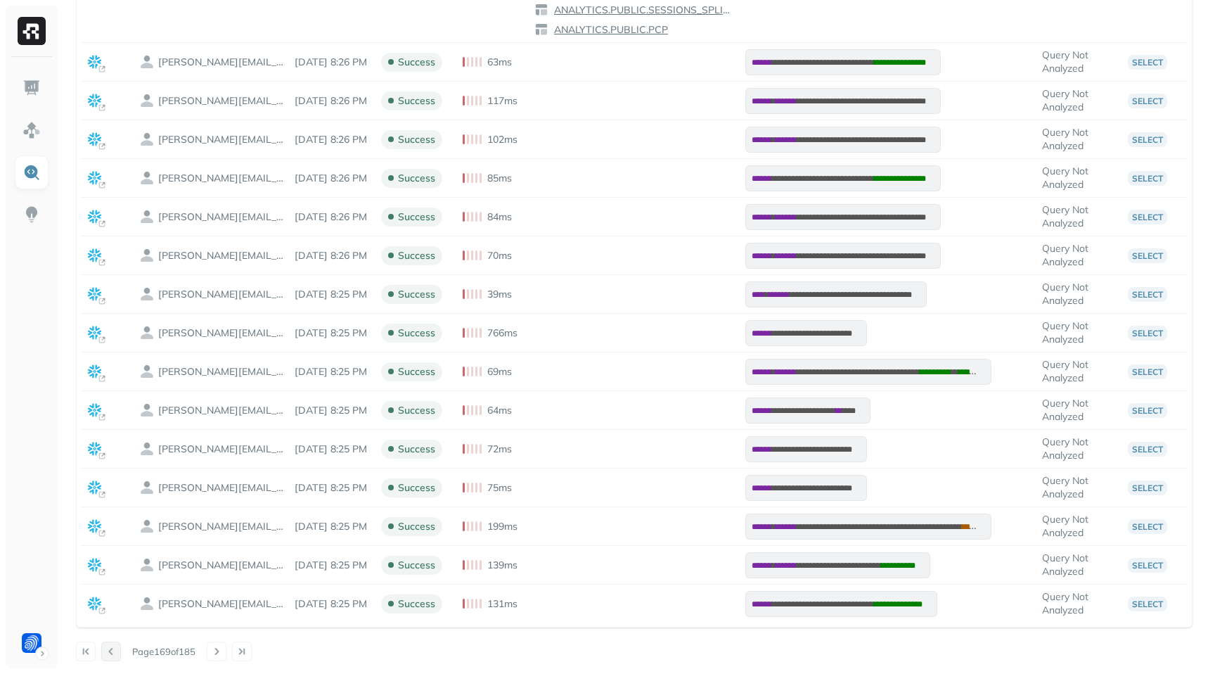
click at [114, 650] on button at bounding box center [111, 651] width 20 height 20
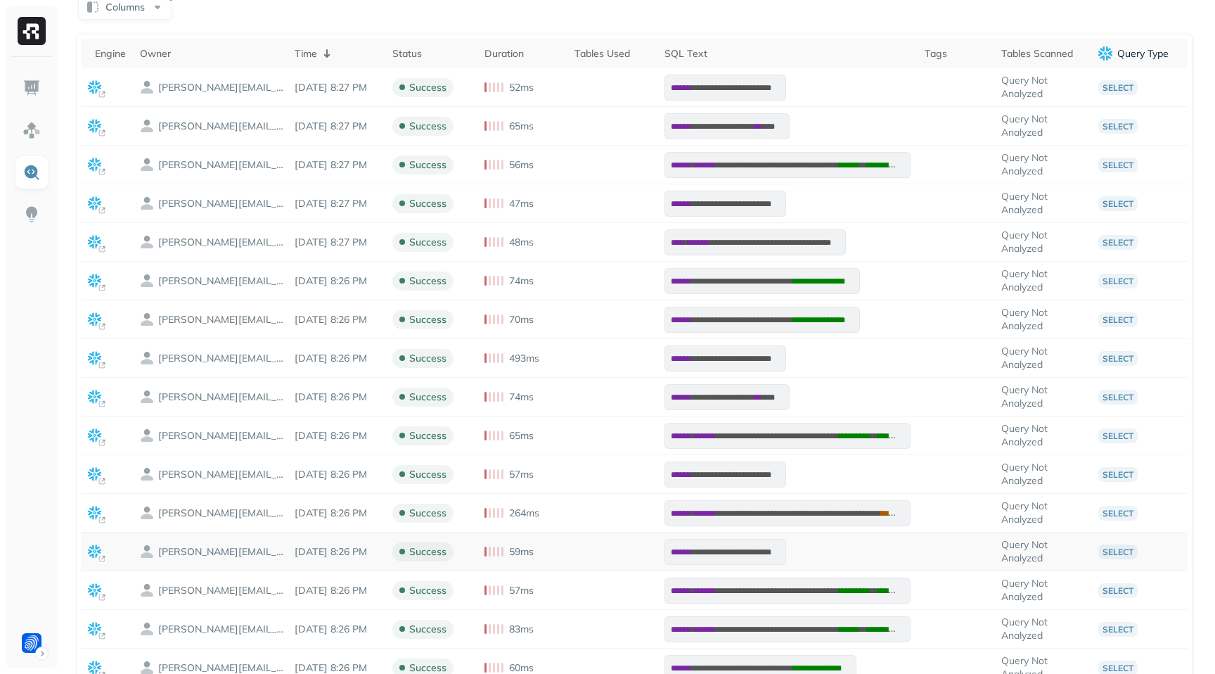
scroll to position [340, 0]
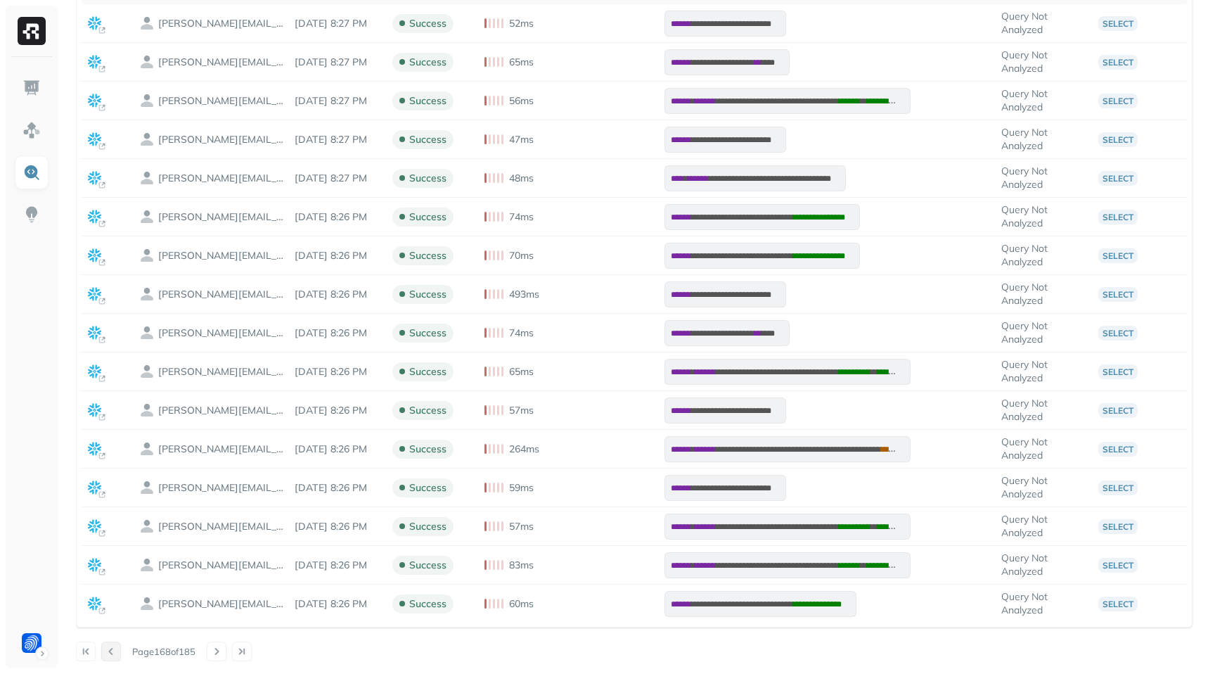
click at [110, 652] on button at bounding box center [111, 651] width 20 height 20
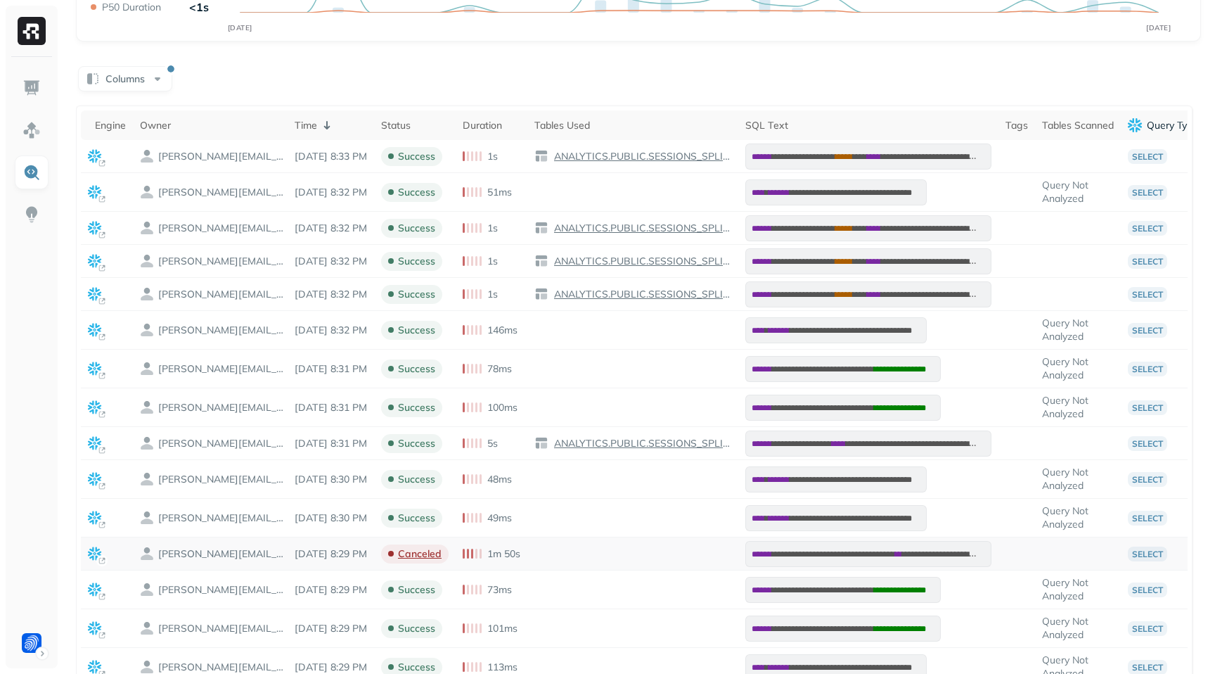
scroll to position [306, 0]
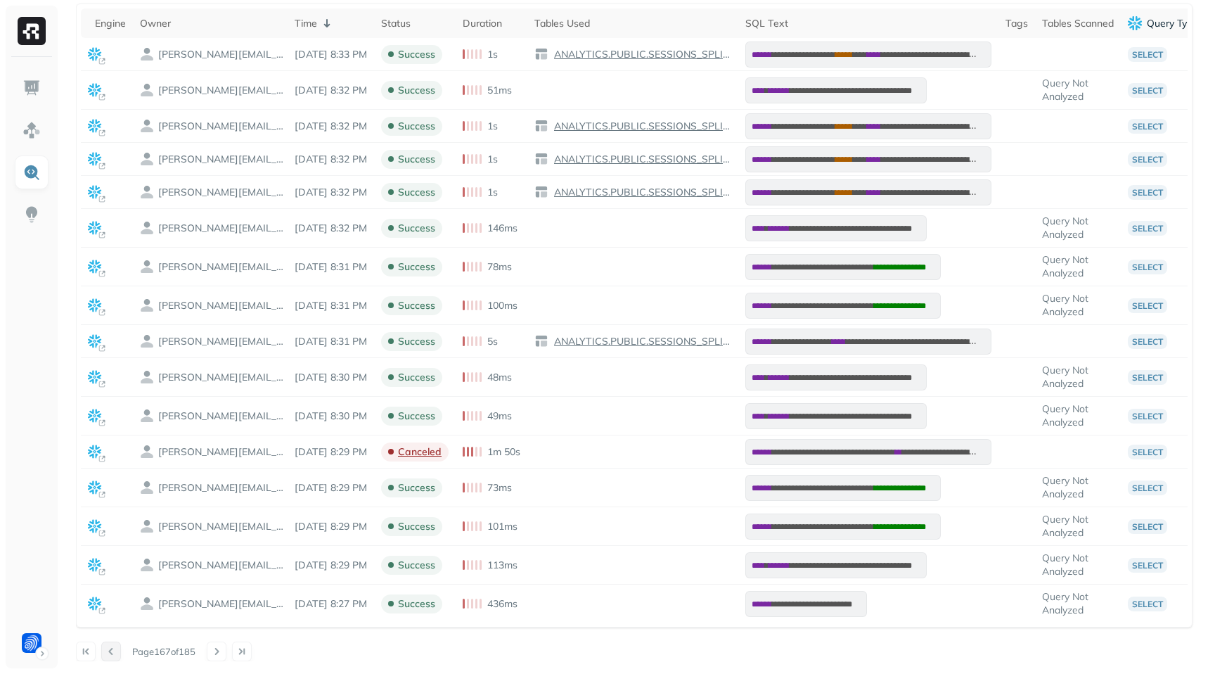
click at [115, 649] on button at bounding box center [111, 651] width 20 height 20
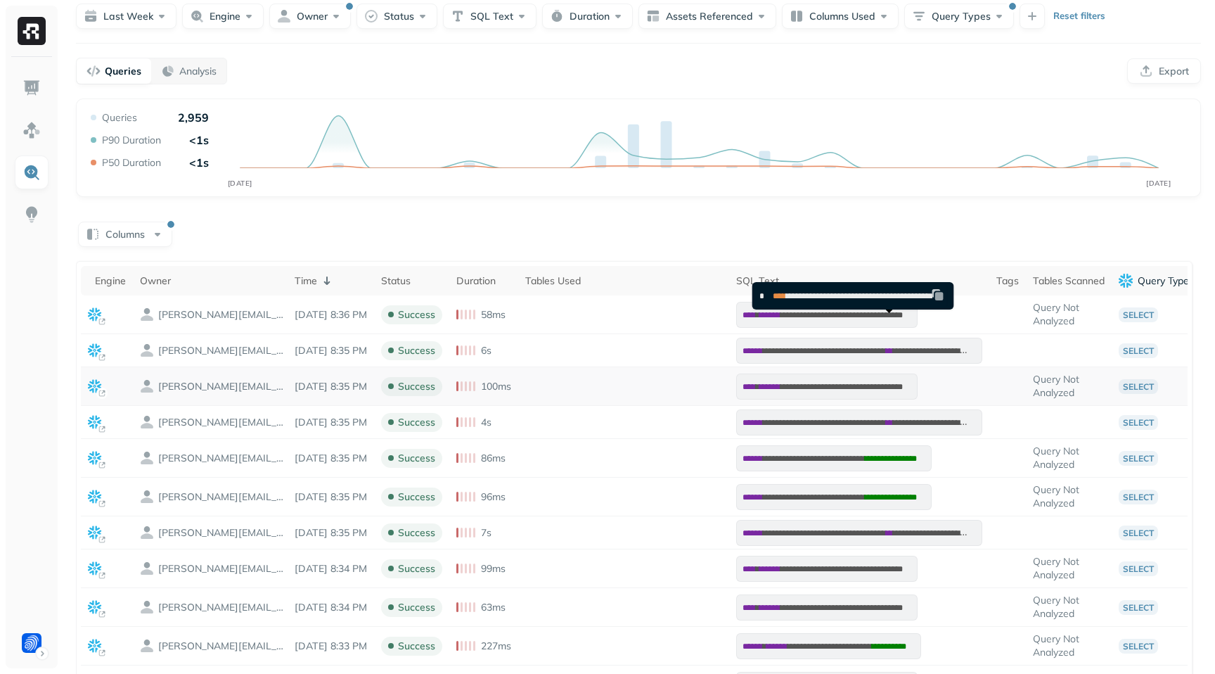
scroll to position [0, 0]
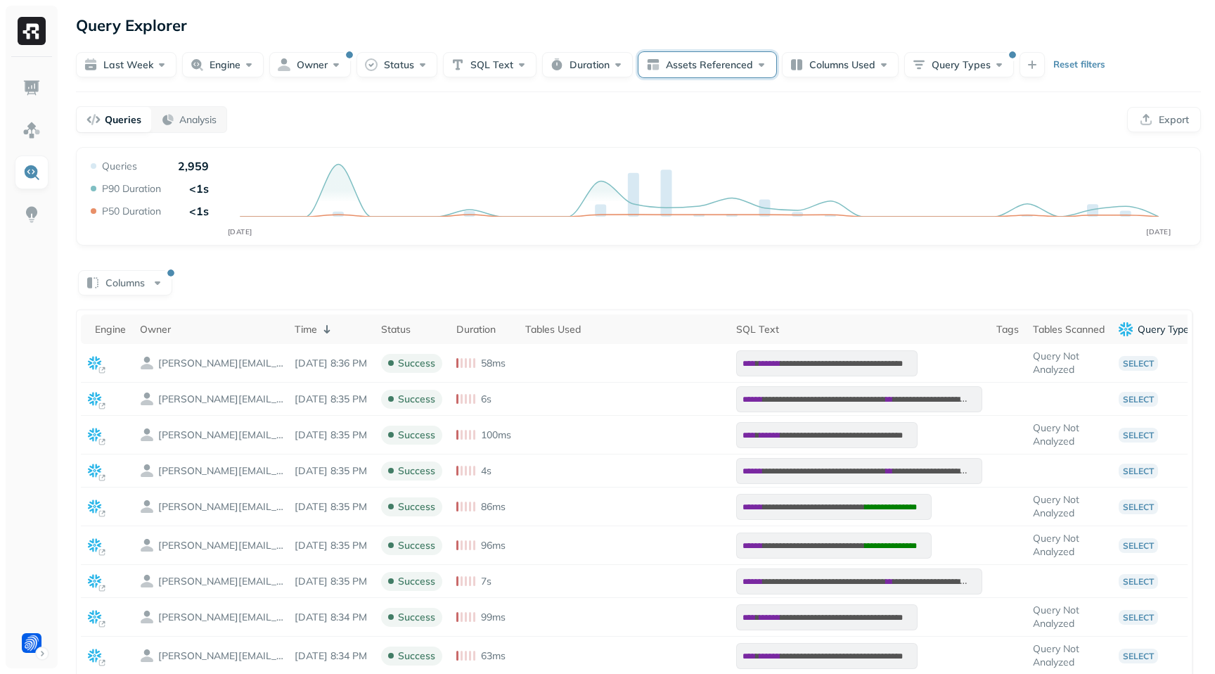
click at [723, 71] on button "Assets Referenced" at bounding box center [707, 64] width 138 height 25
type input "**********"
